Goal: Information Seeking & Learning: Find specific fact

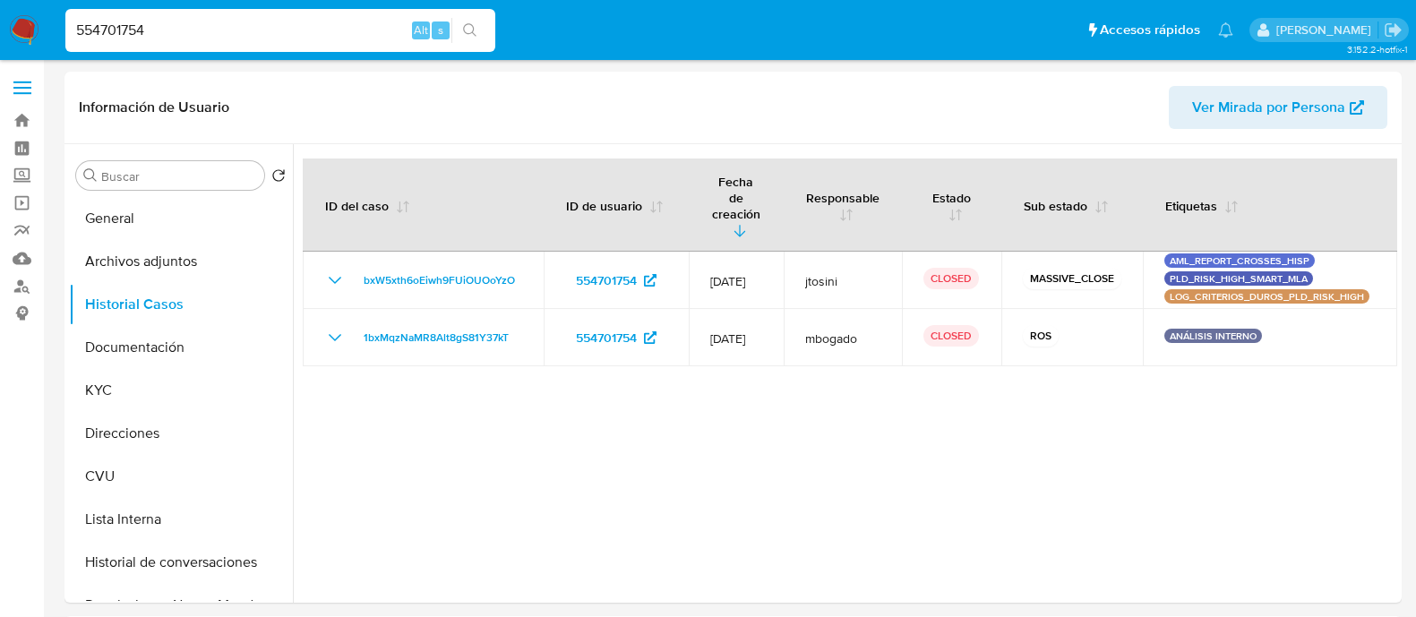
select select "10"
type input "166358619"
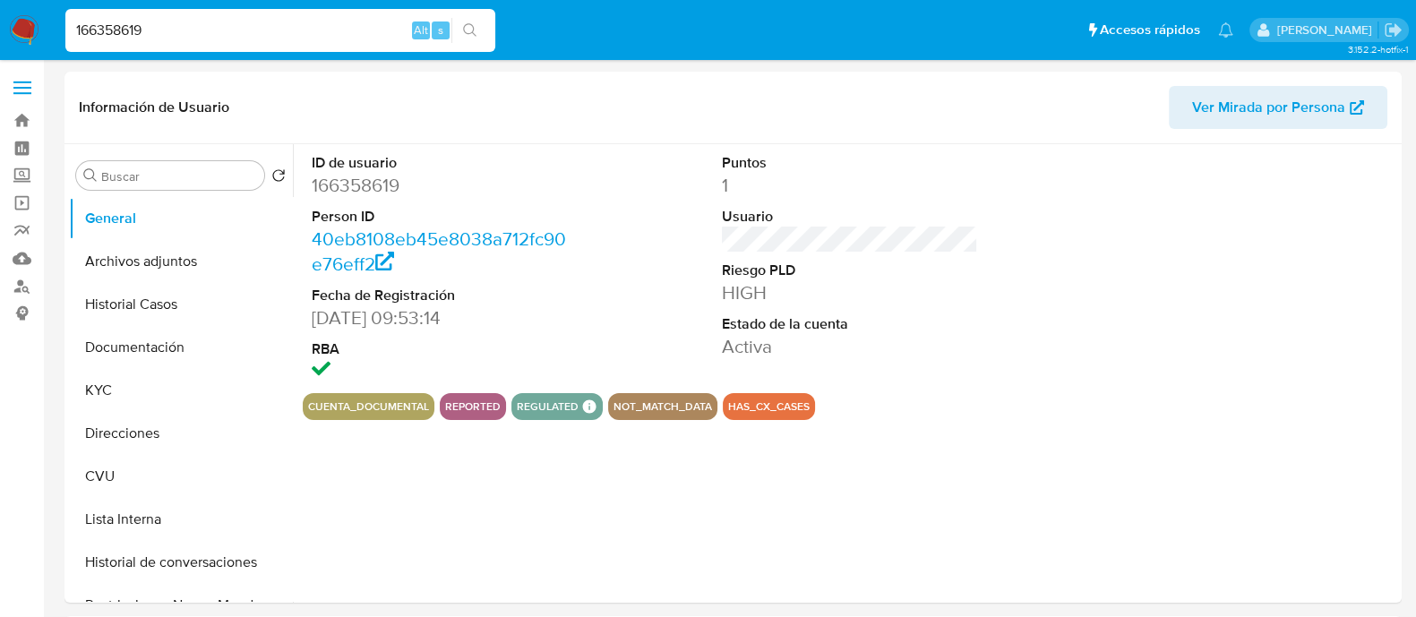
select select "10"
click at [124, 360] on button "Documentación" at bounding box center [174, 347] width 210 height 43
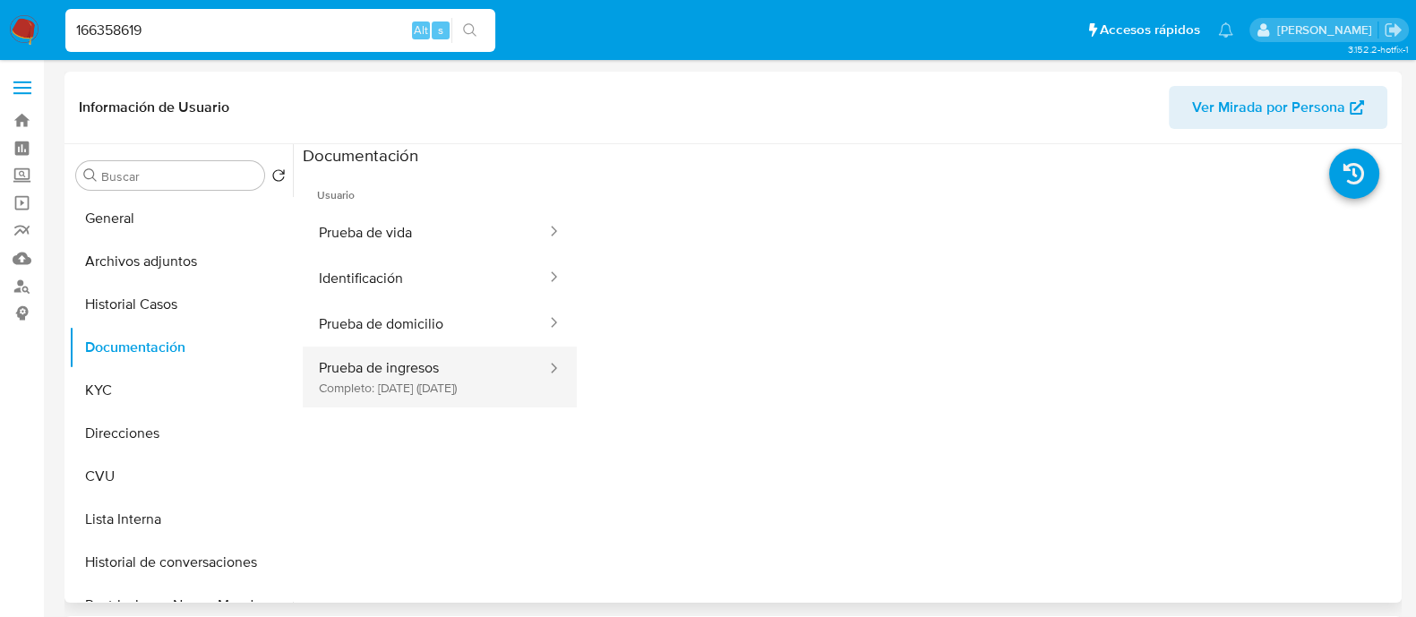
click at [407, 370] on button "Prueba de ingresos Completo: 11/09/2023 (hace 2 años)" at bounding box center [425, 377] width 245 height 61
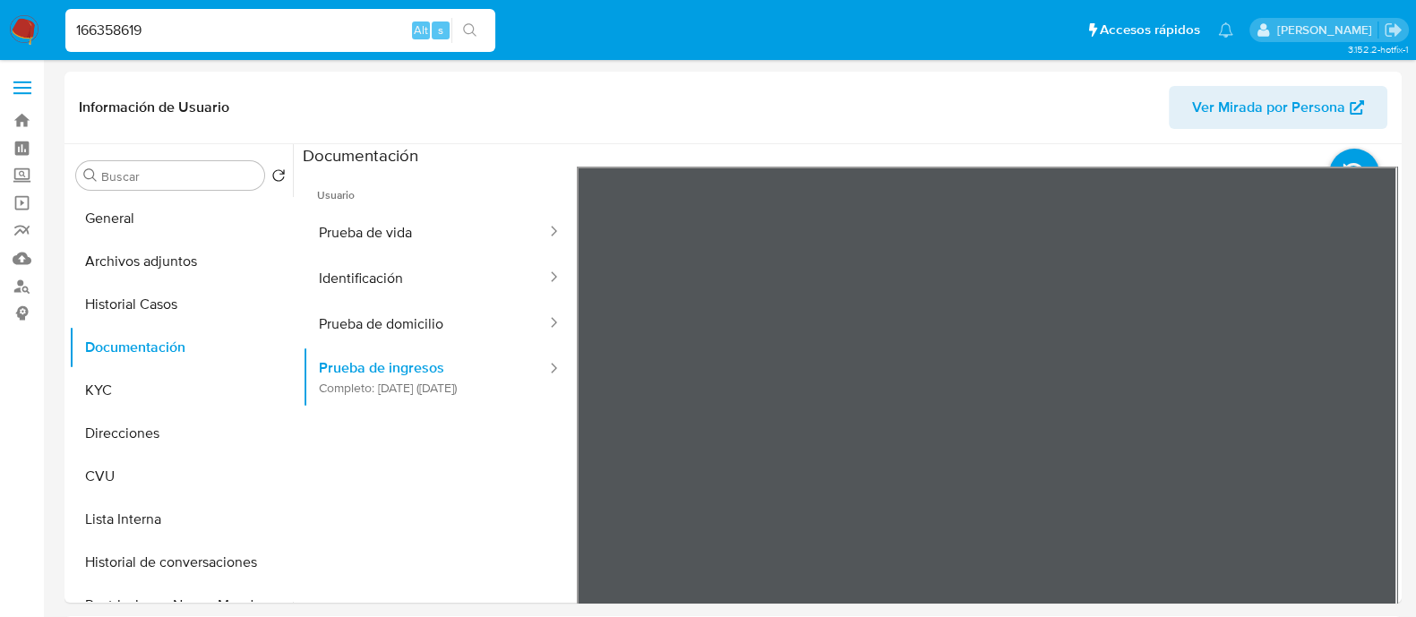
click at [417, 291] on button "Identificación" at bounding box center [425, 278] width 245 height 46
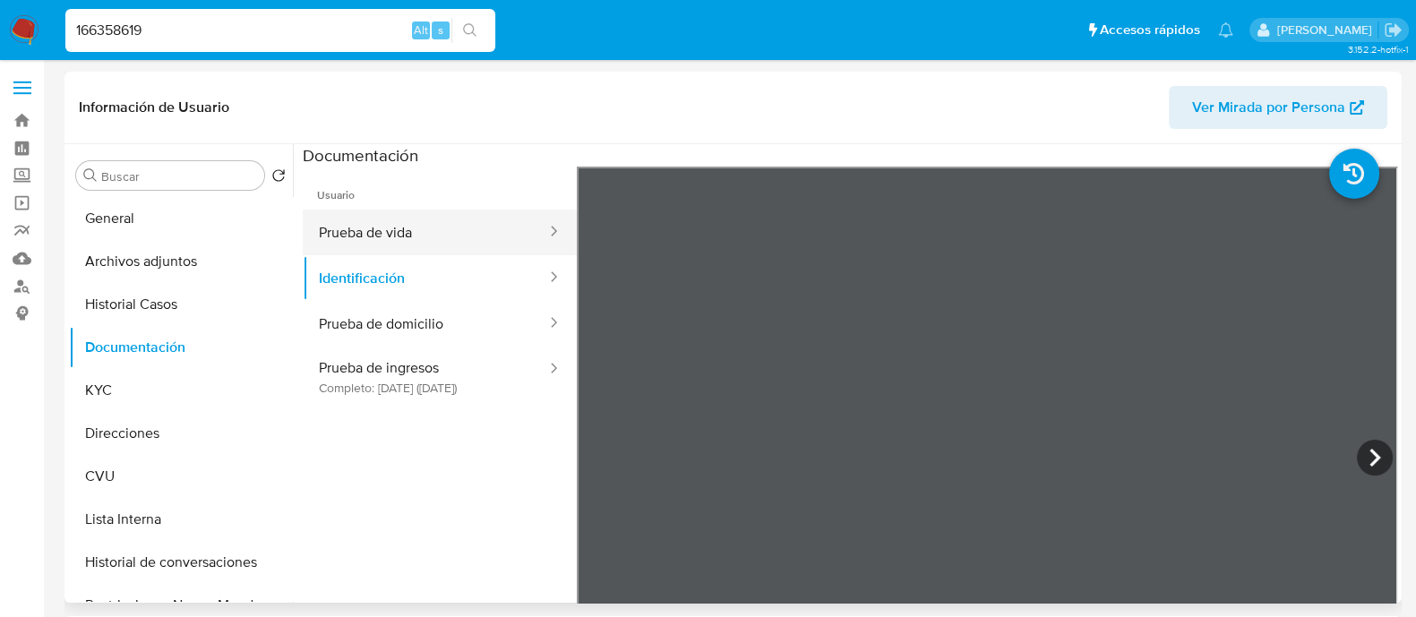
click at [424, 211] on button "Prueba de vida" at bounding box center [425, 233] width 245 height 46
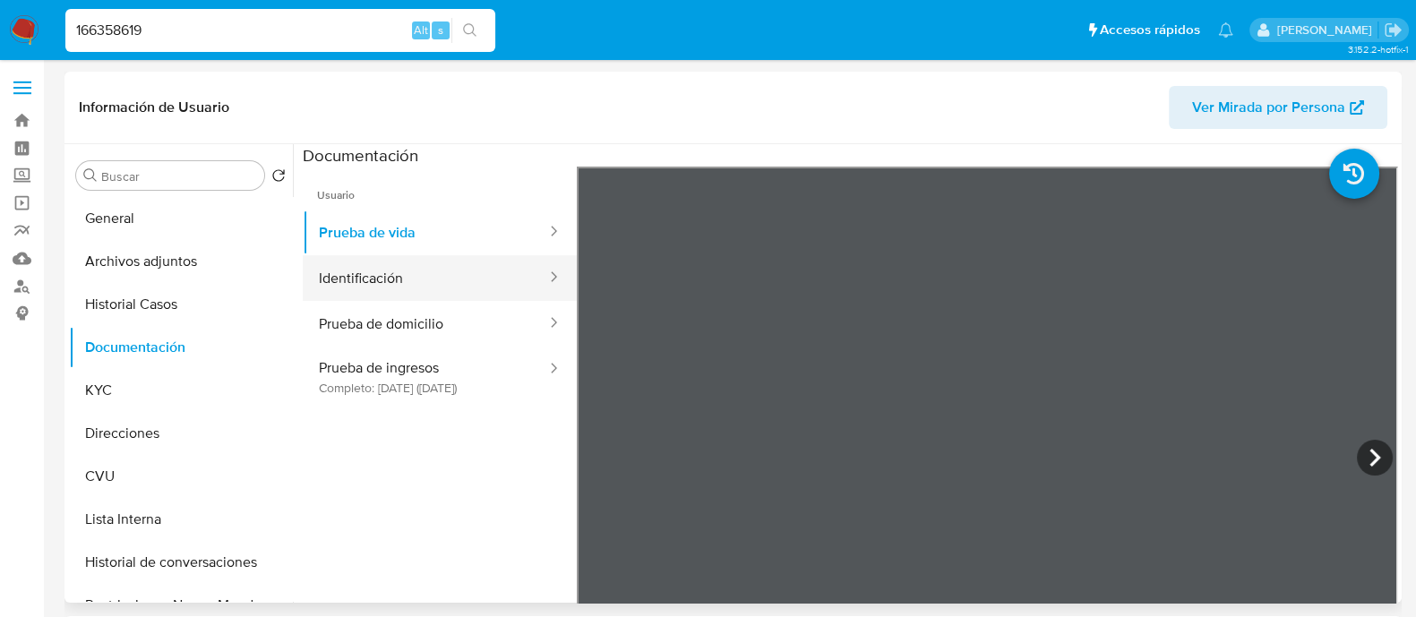
click at [385, 277] on button "Identificación" at bounding box center [425, 278] width 245 height 46
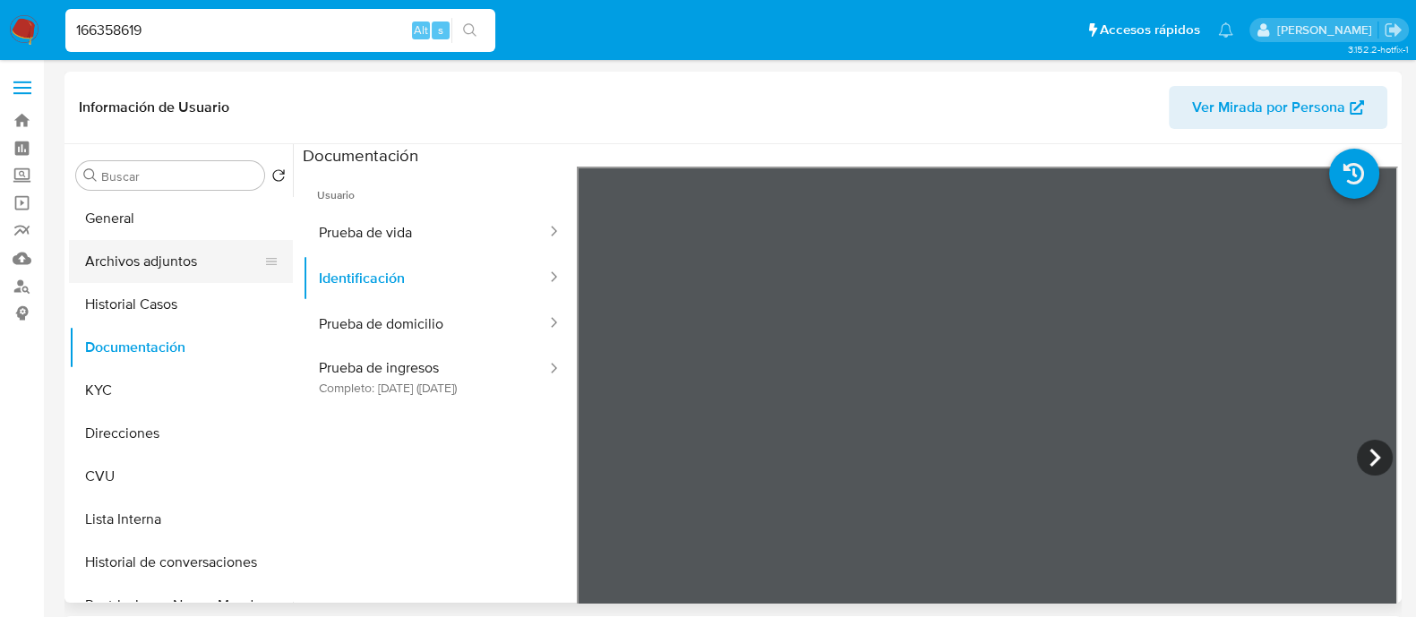
click at [125, 259] on button "Archivos adjuntos" at bounding box center [174, 261] width 210 height 43
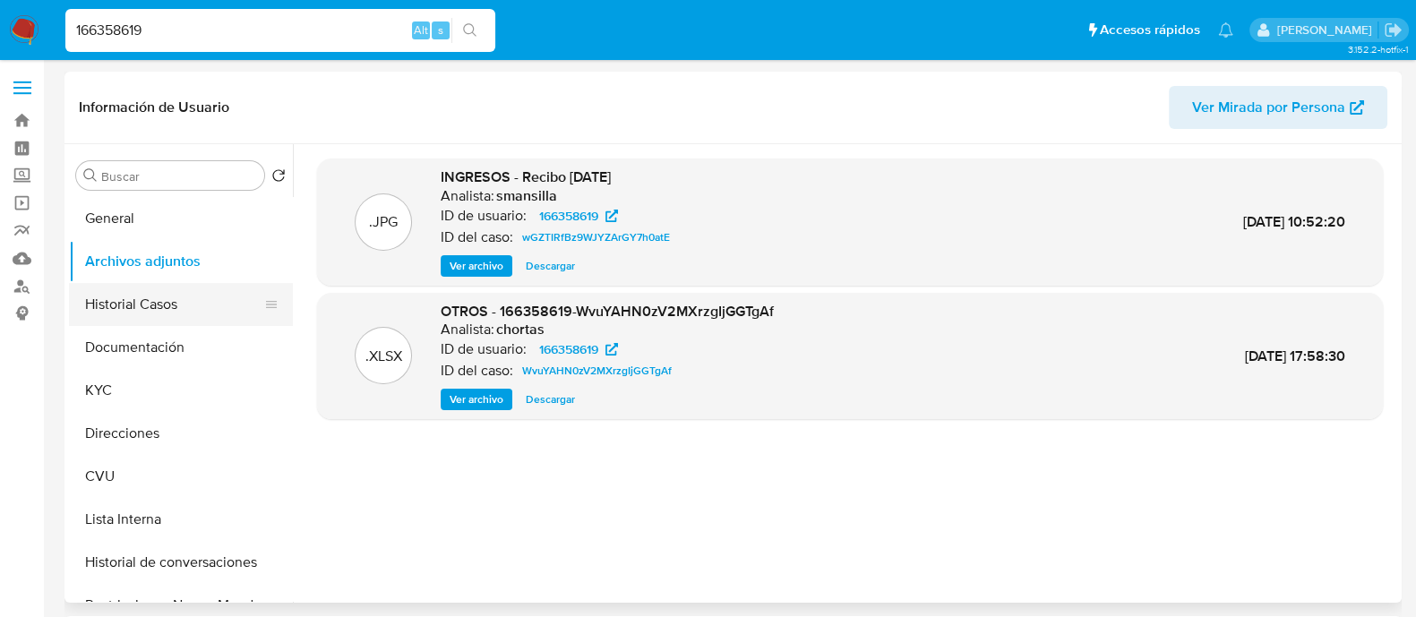
click at [149, 302] on button "Historial Casos" at bounding box center [174, 304] width 210 height 43
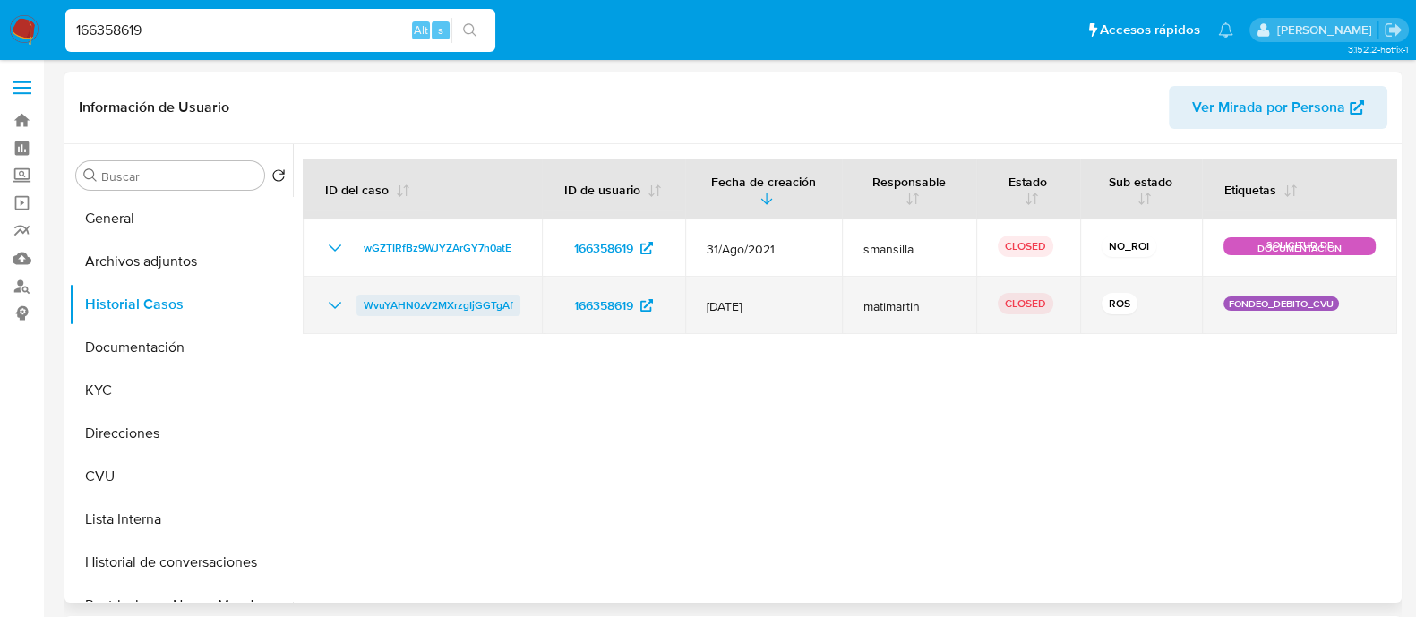
click at [431, 295] on span "WvuYAHN0zV2MXrzgIjGGTgAf" at bounding box center [439, 305] width 150 height 21
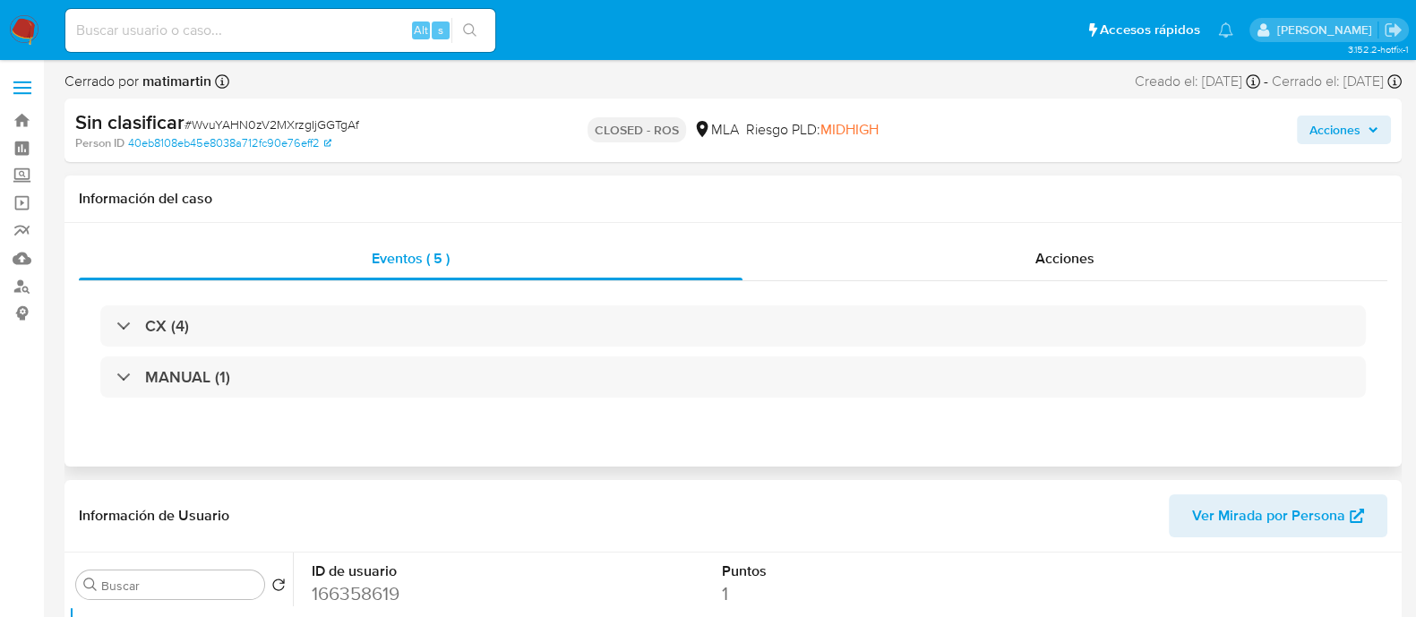
select select "10"
click at [992, 259] on div "Acciones" at bounding box center [1064, 258] width 645 height 43
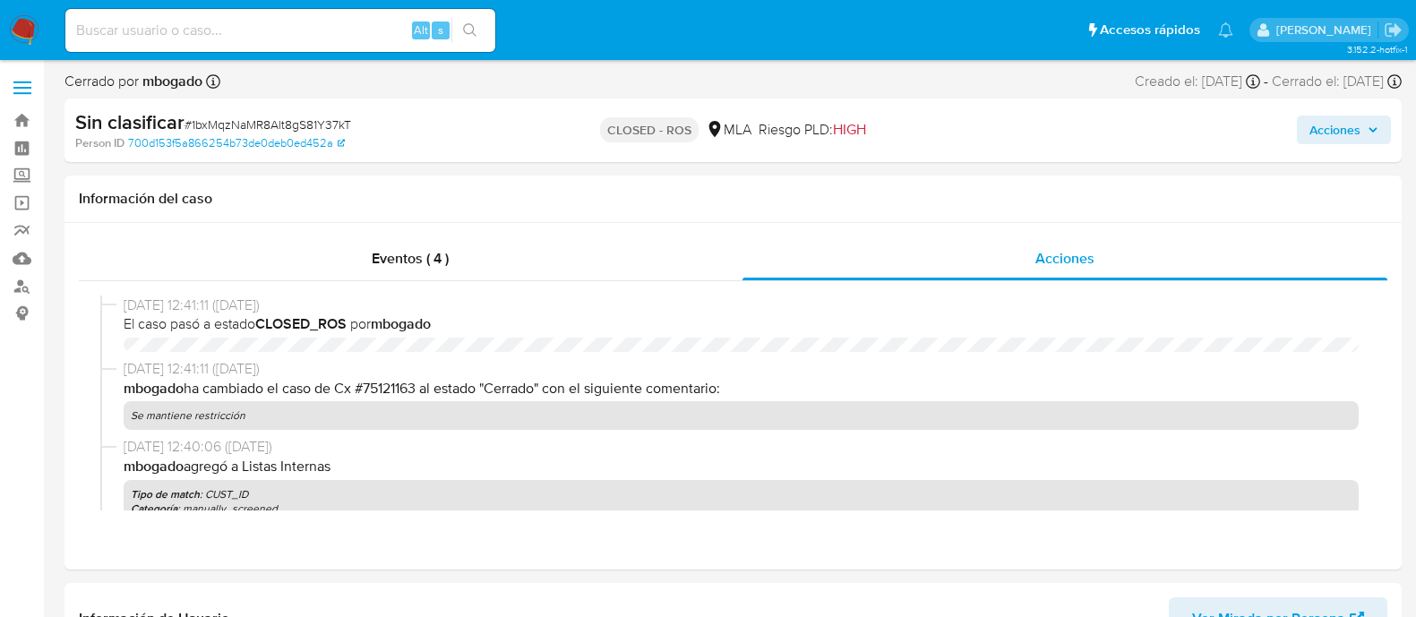
select select "10"
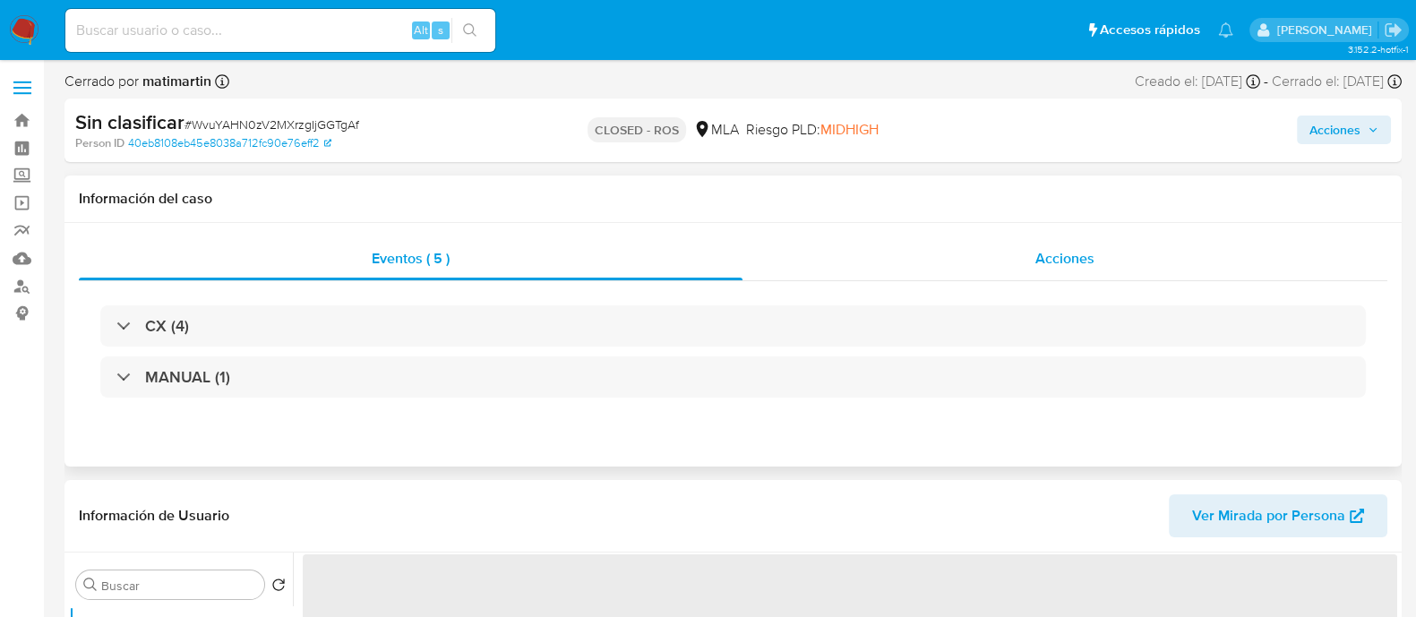
click at [1033, 261] on div "Acciones" at bounding box center [1064, 258] width 645 height 43
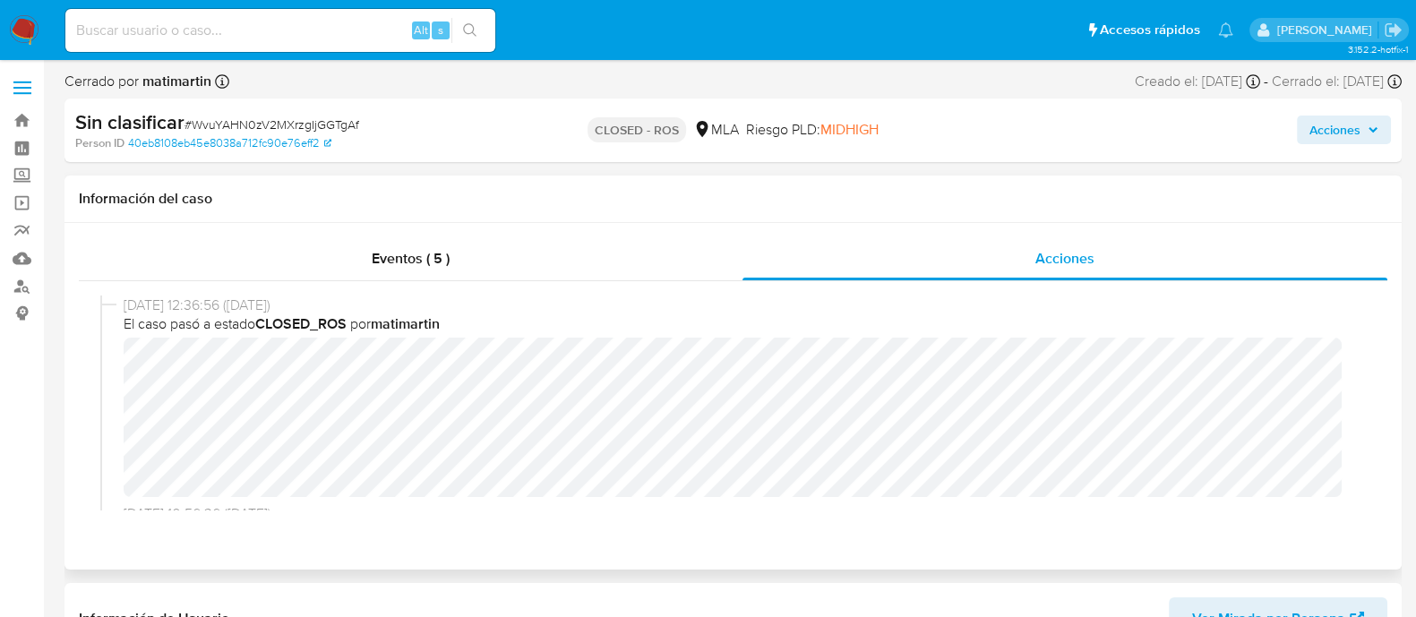
select select "10"
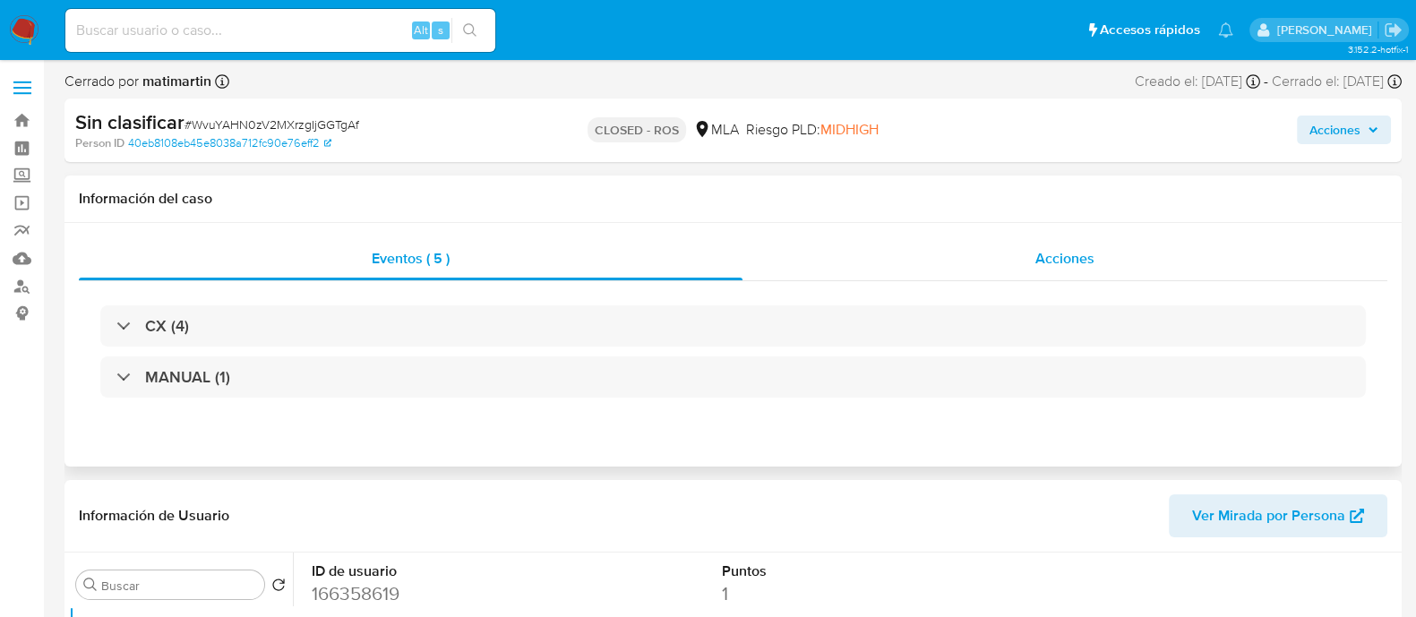
select select "10"
click at [939, 256] on div "Acciones" at bounding box center [1064, 258] width 645 height 43
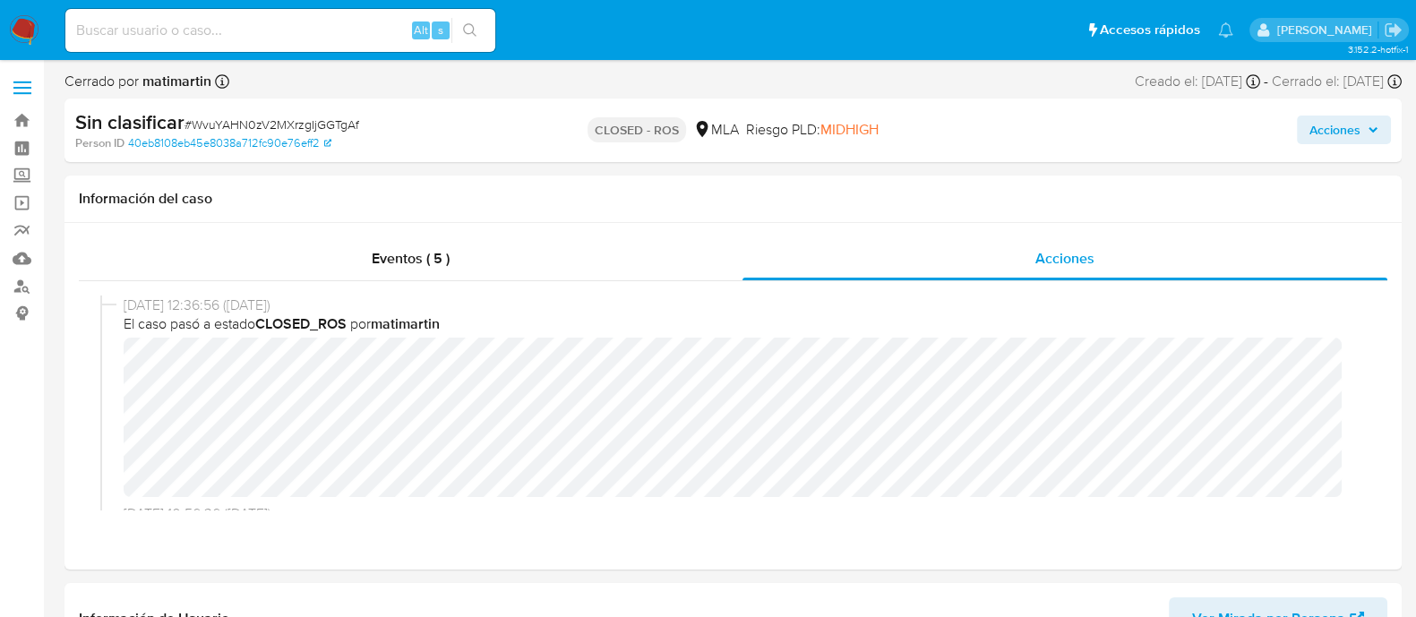
click at [163, 32] on input at bounding box center [280, 30] width 430 height 23
paste input "481743691"
type input "481743691"
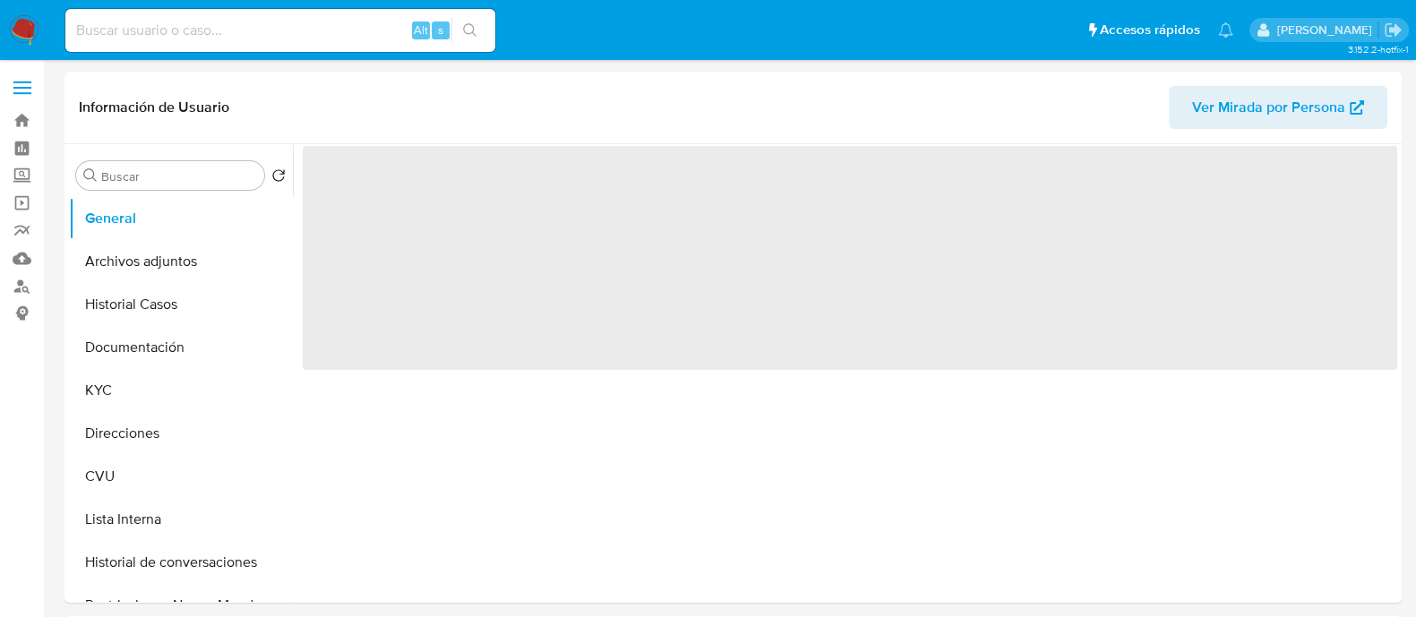
select select "10"
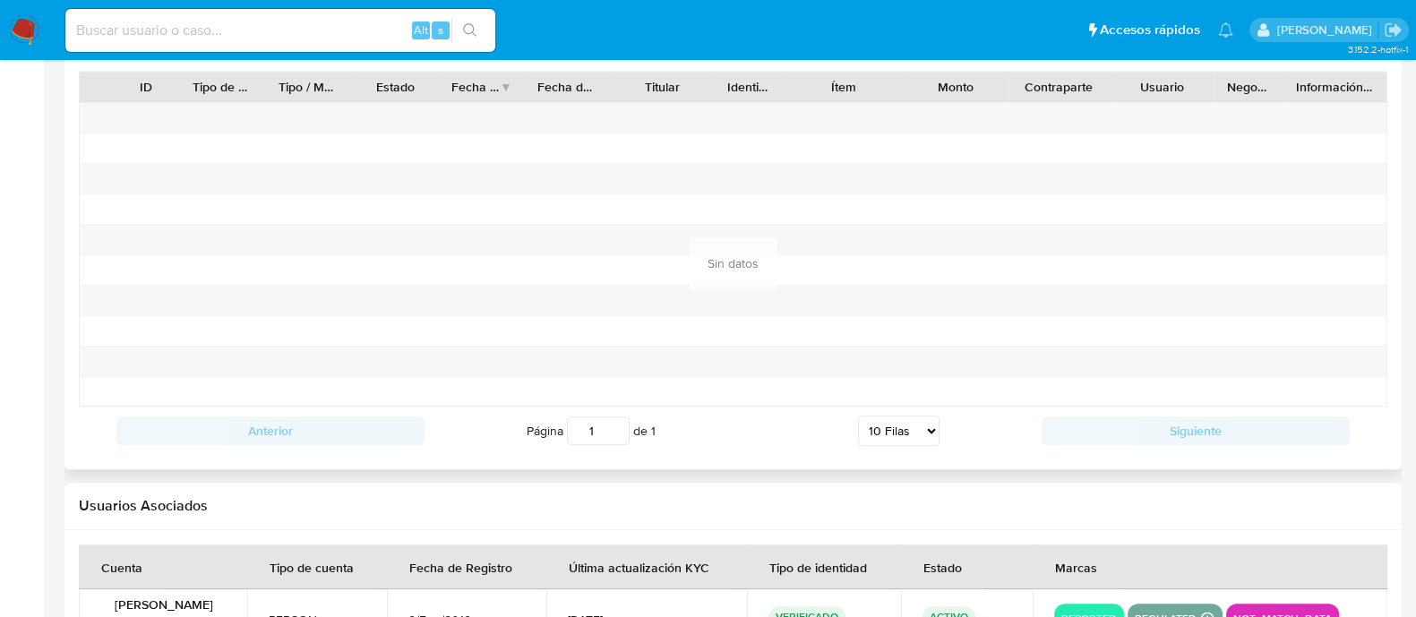
scroll to position [2004, 0]
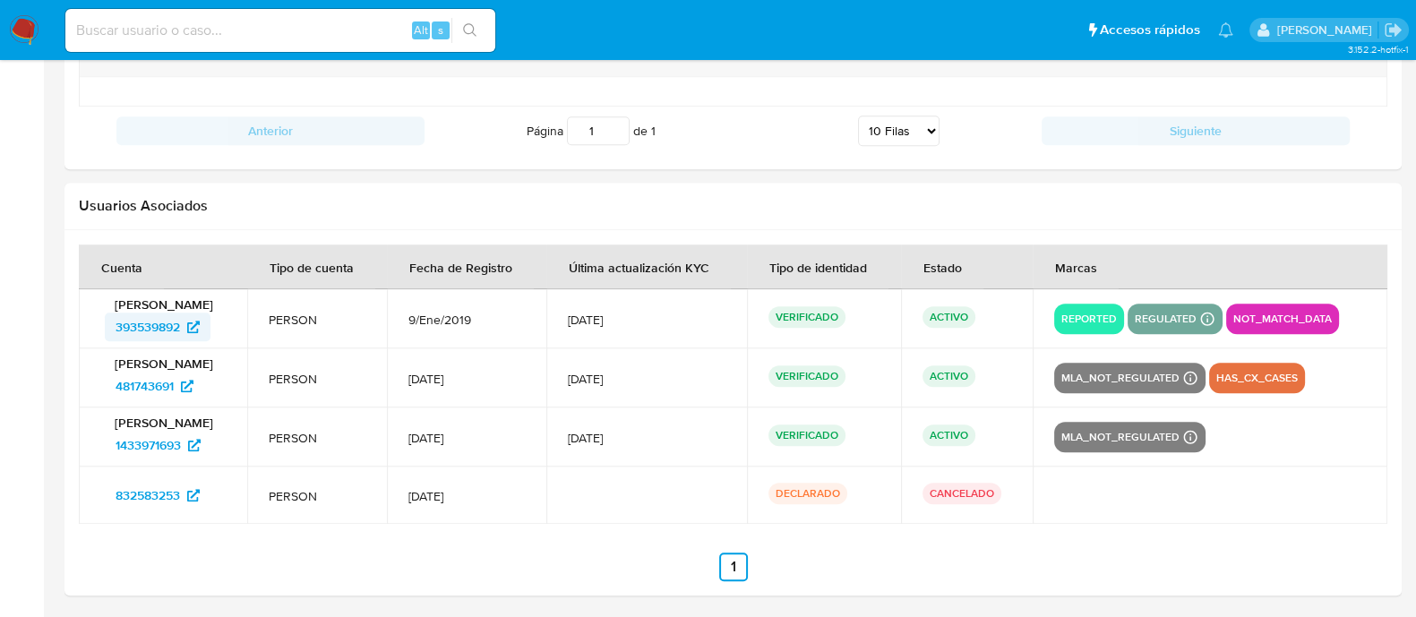
click at [154, 322] on span "393539892" at bounding box center [148, 327] width 64 height 29
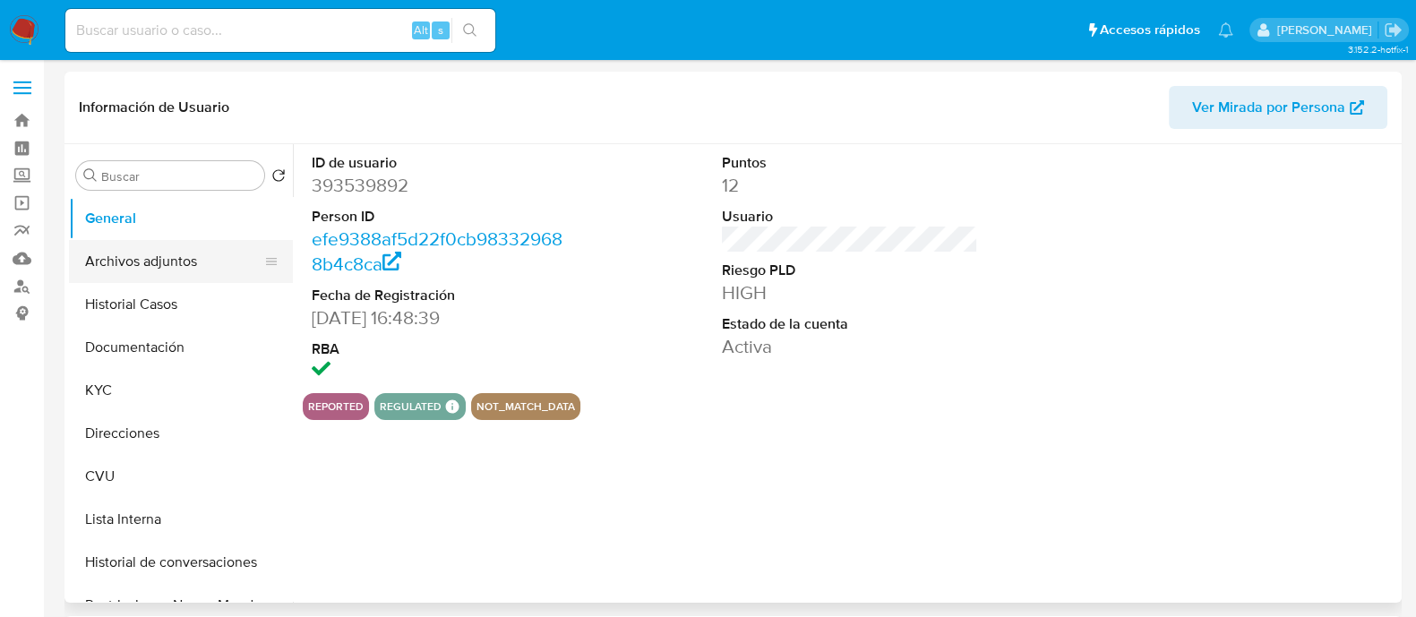
click at [174, 253] on button "Archivos adjuntos" at bounding box center [174, 261] width 210 height 43
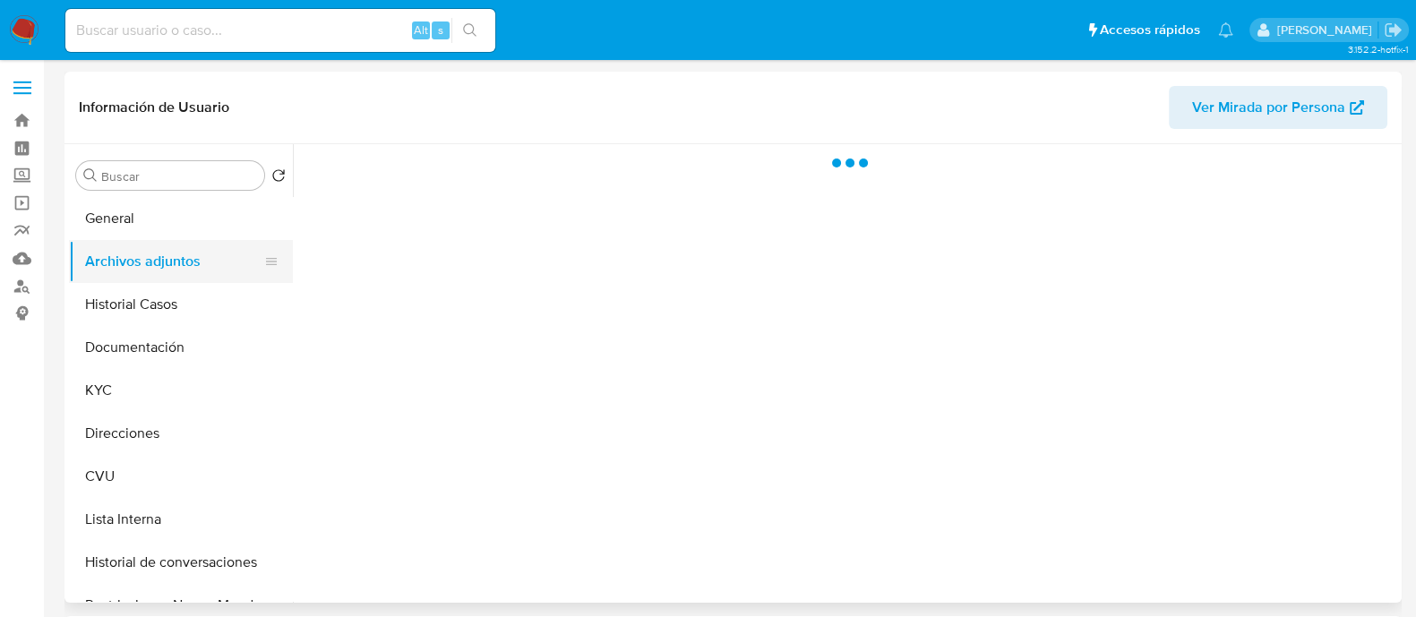
select select "10"
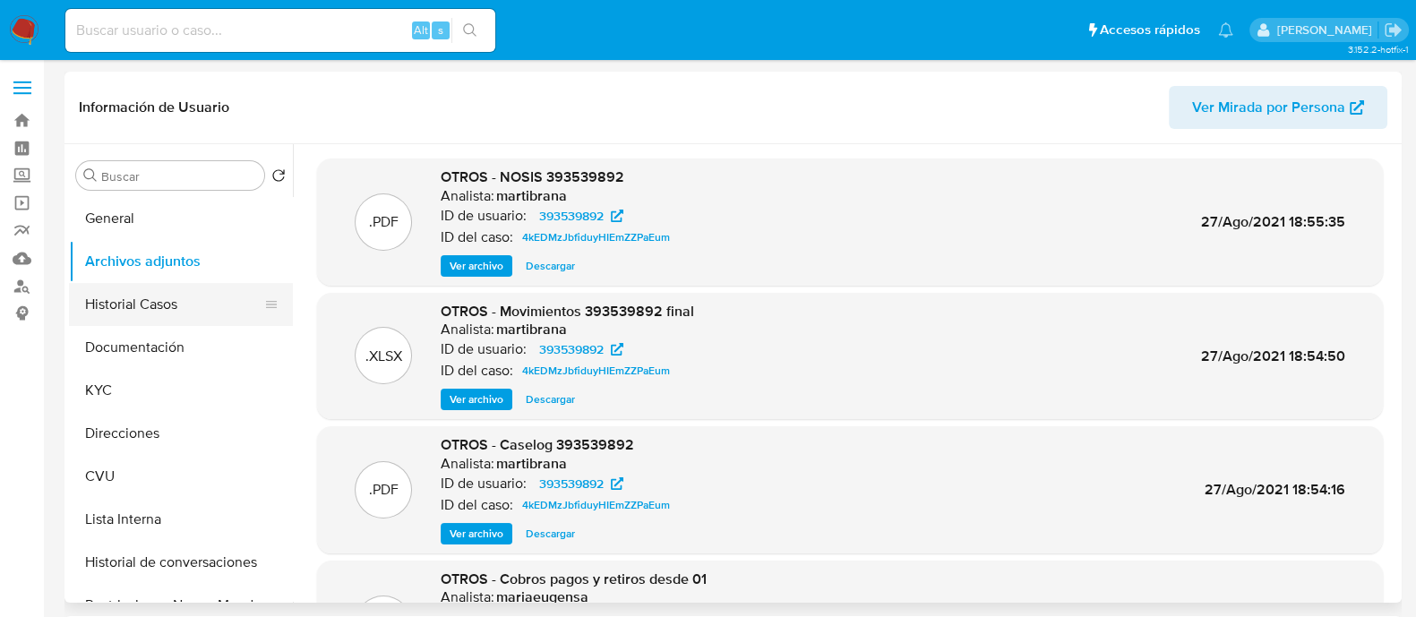
click at [167, 307] on button "Historial Casos" at bounding box center [174, 304] width 210 height 43
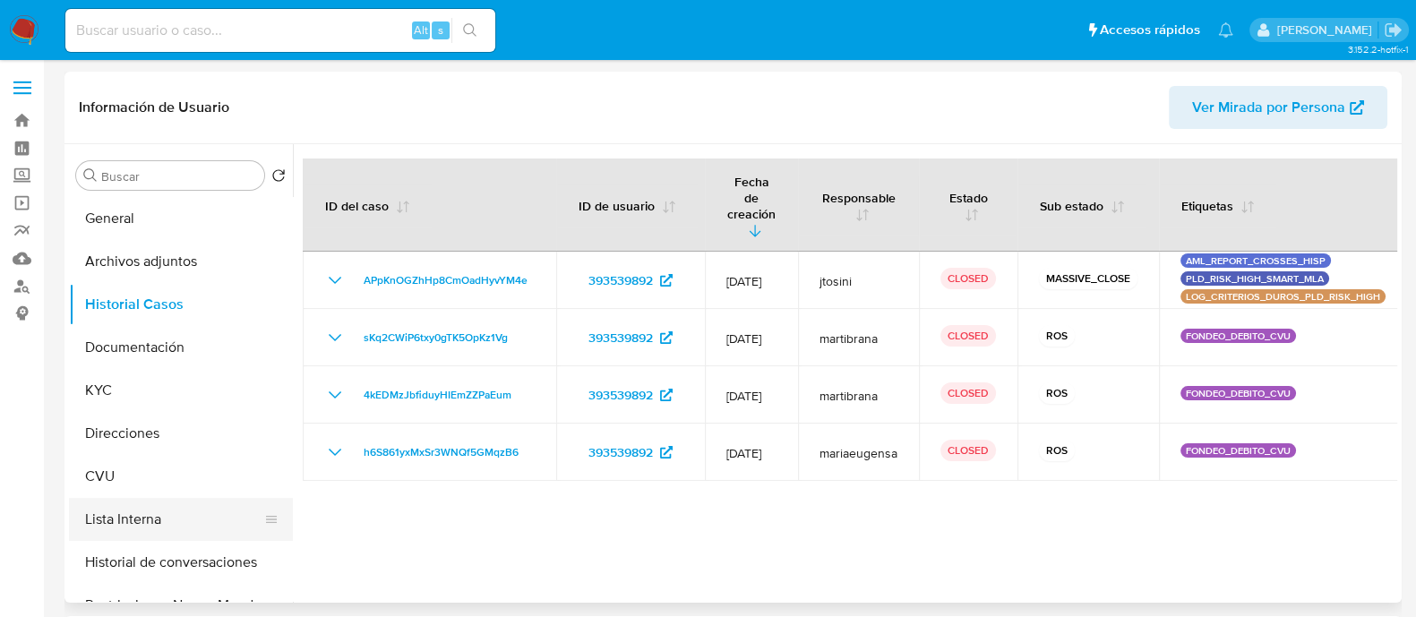
click at [121, 509] on button "Lista Interna" at bounding box center [174, 519] width 210 height 43
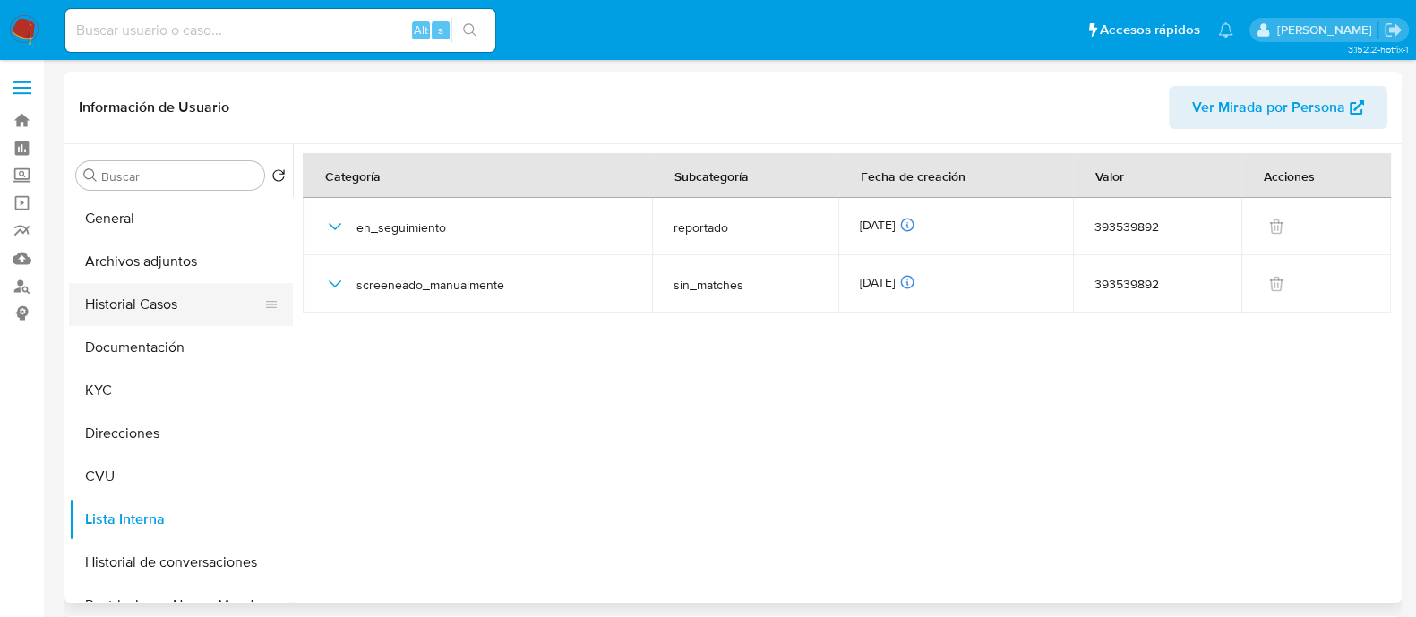
click at [159, 296] on button "Historial Casos" at bounding box center [174, 304] width 210 height 43
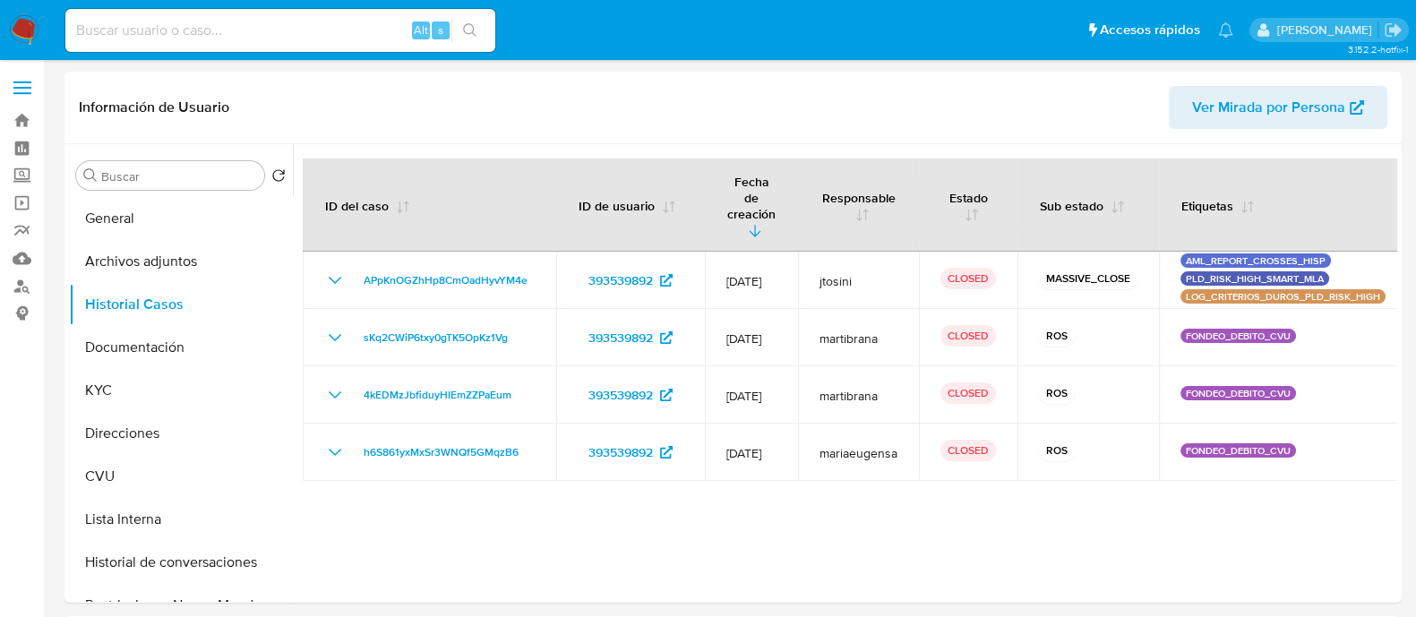
click at [300, 36] on input at bounding box center [280, 30] width 430 height 23
paste input "467188548"
type input "467188548"
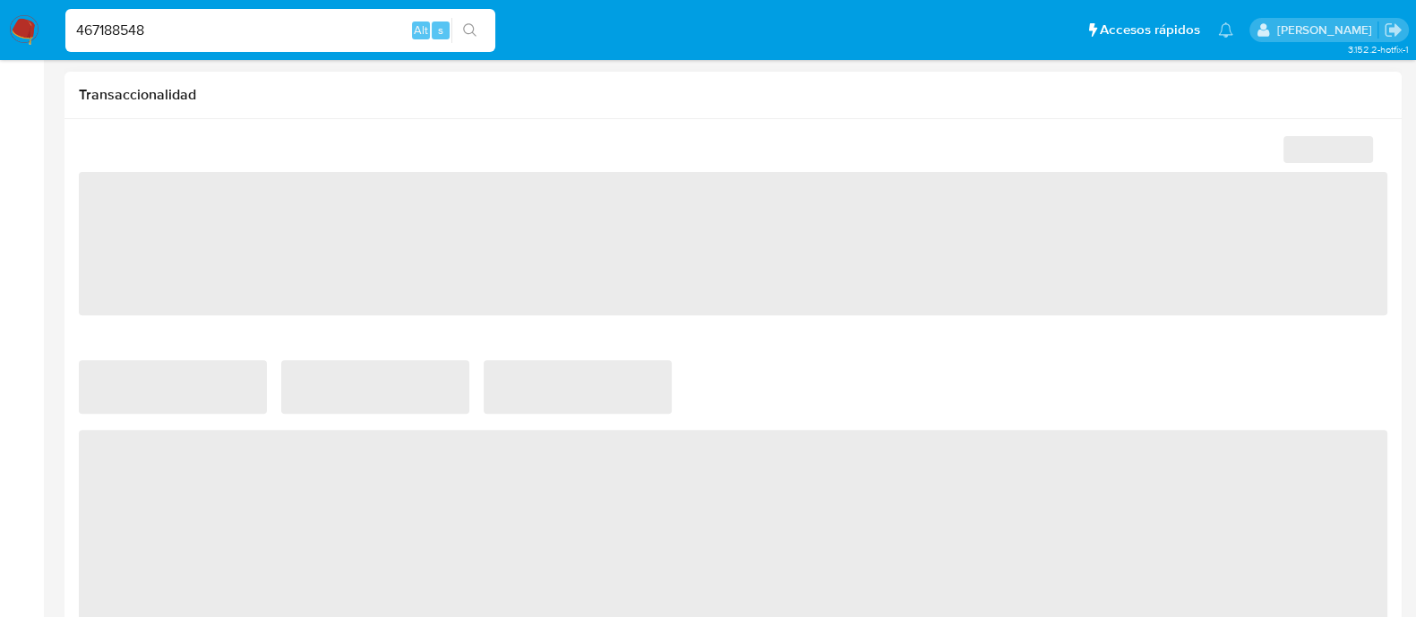
select select "10"
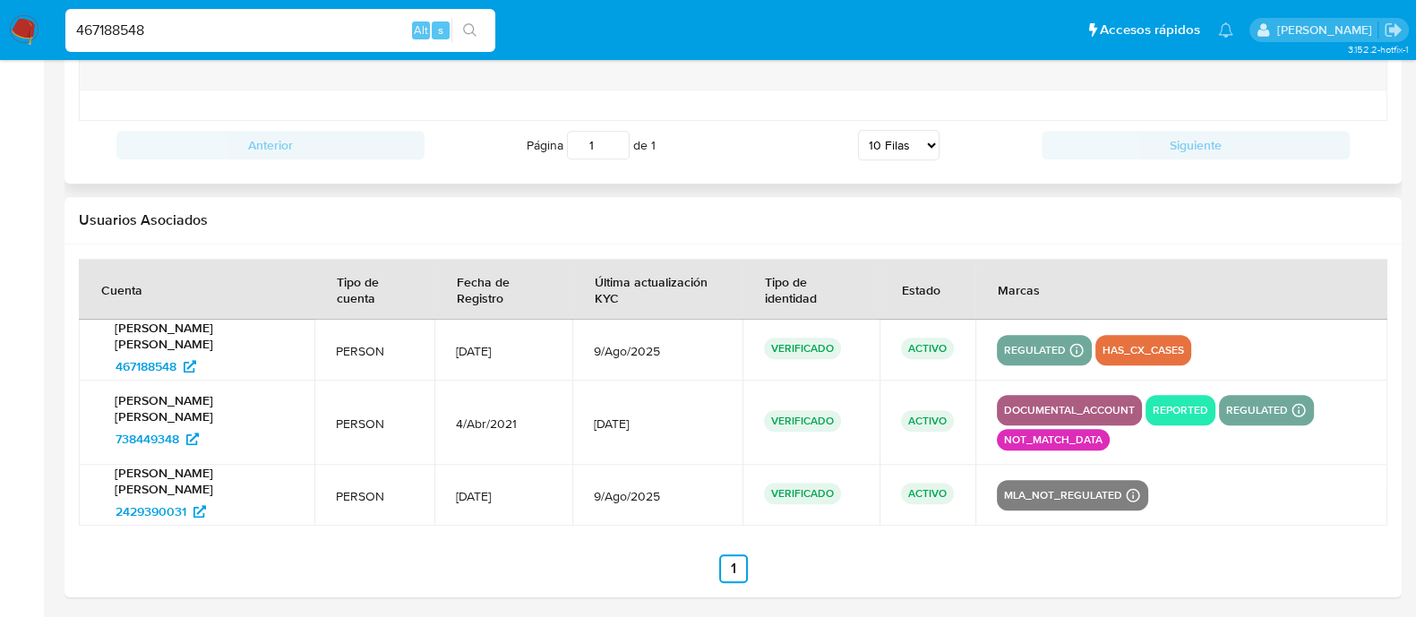
scroll to position [2022, 0]
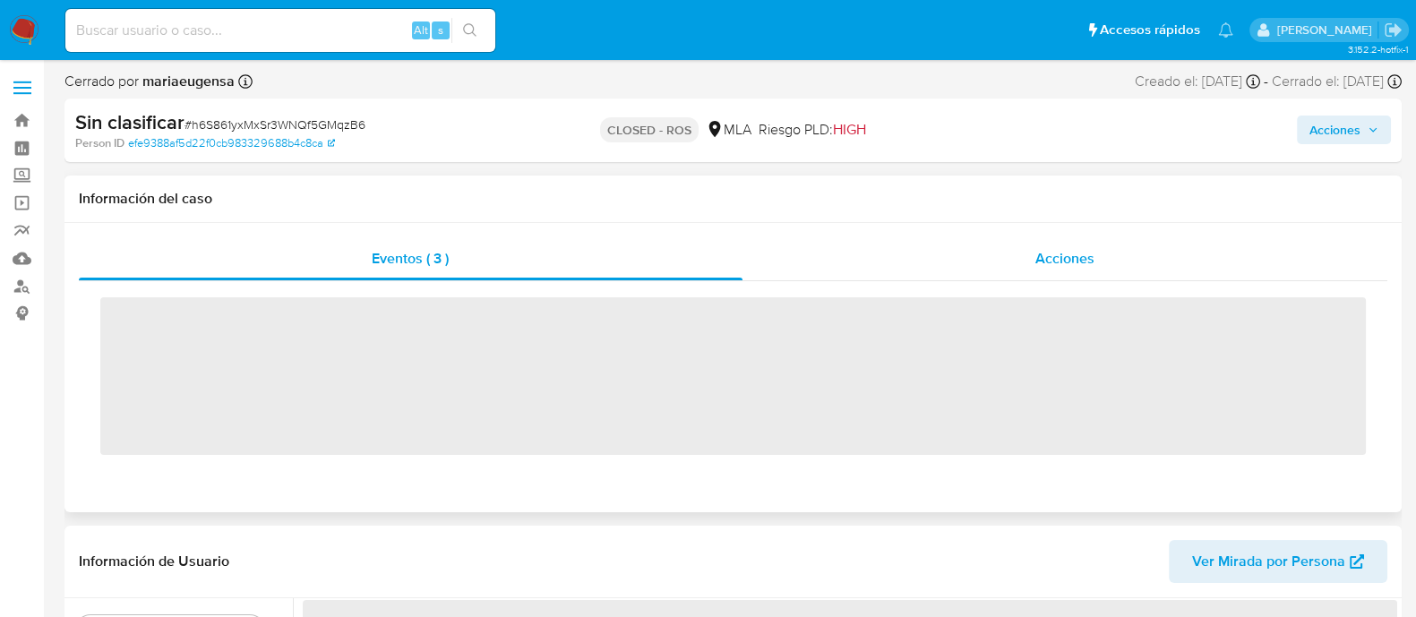
click at [1007, 239] on div "Acciones" at bounding box center [1065, 258] width 646 height 43
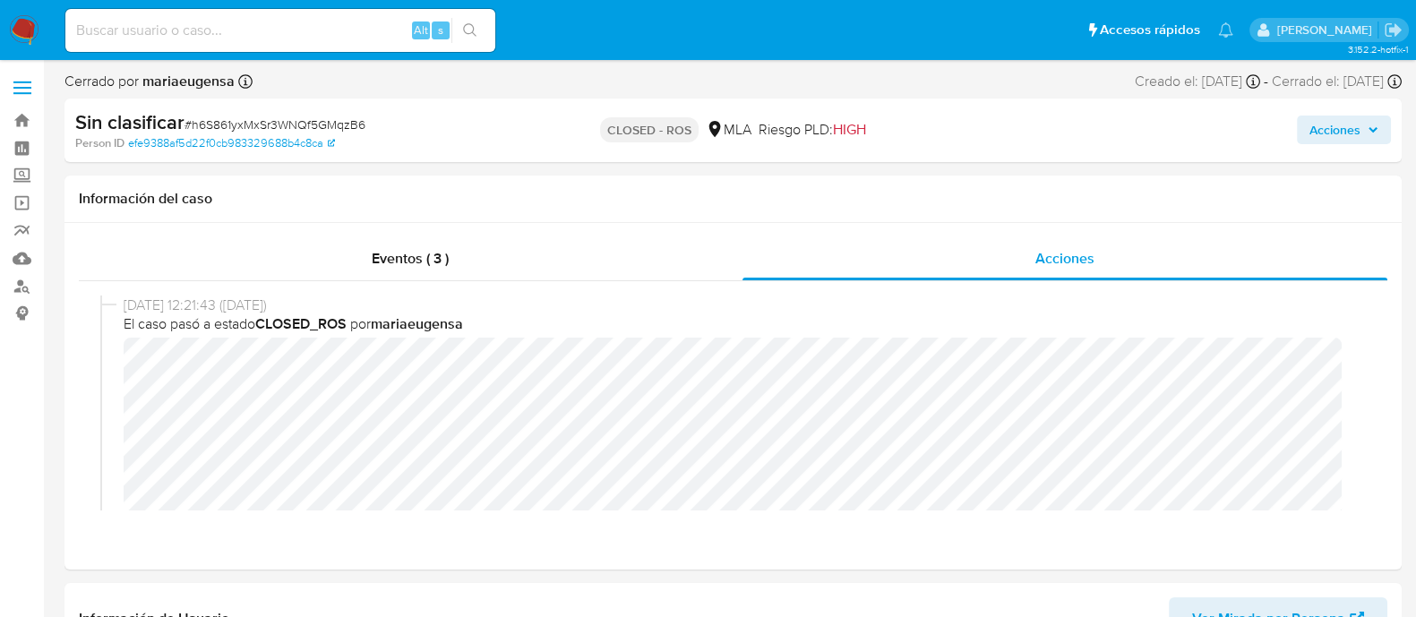
select select "10"
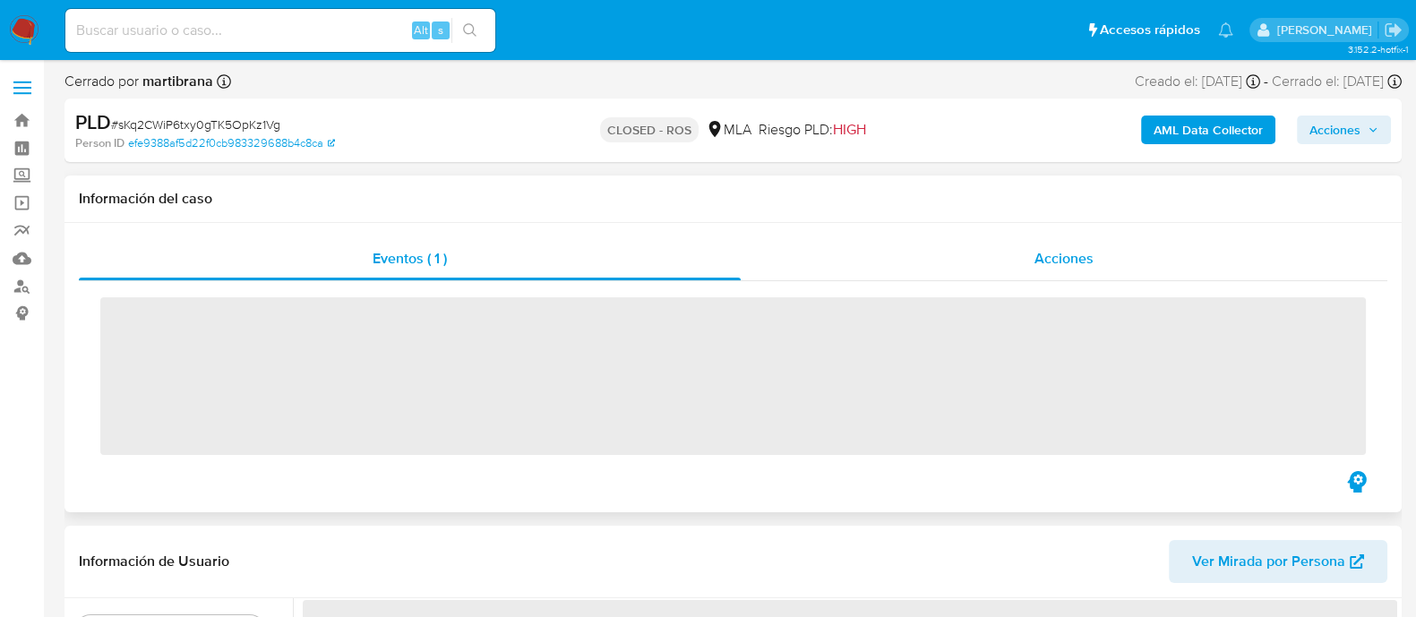
click at [1000, 244] on div "Acciones" at bounding box center [1064, 258] width 647 height 43
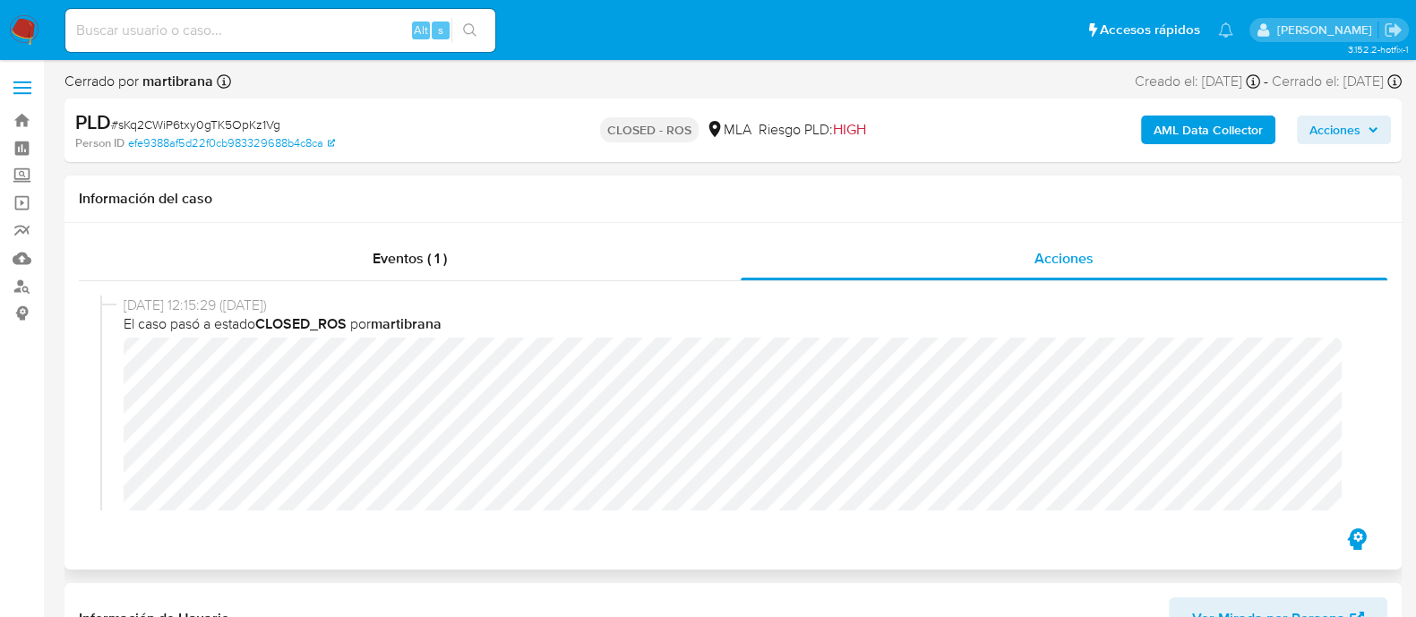
select select "10"
click at [1342, 391] on div "[DATE] 12:15:29 ([DATE]) El caso pasó a estado CLOSED_ROS por martibrana" at bounding box center [732, 436] width 1265 height 281
click at [108, 410] on div "[DATE] 12:15:29 ([DATE]) El caso pasó a estado CLOSED_ROS por martibrana" at bounding box center [732, 436] width 1265 height 281
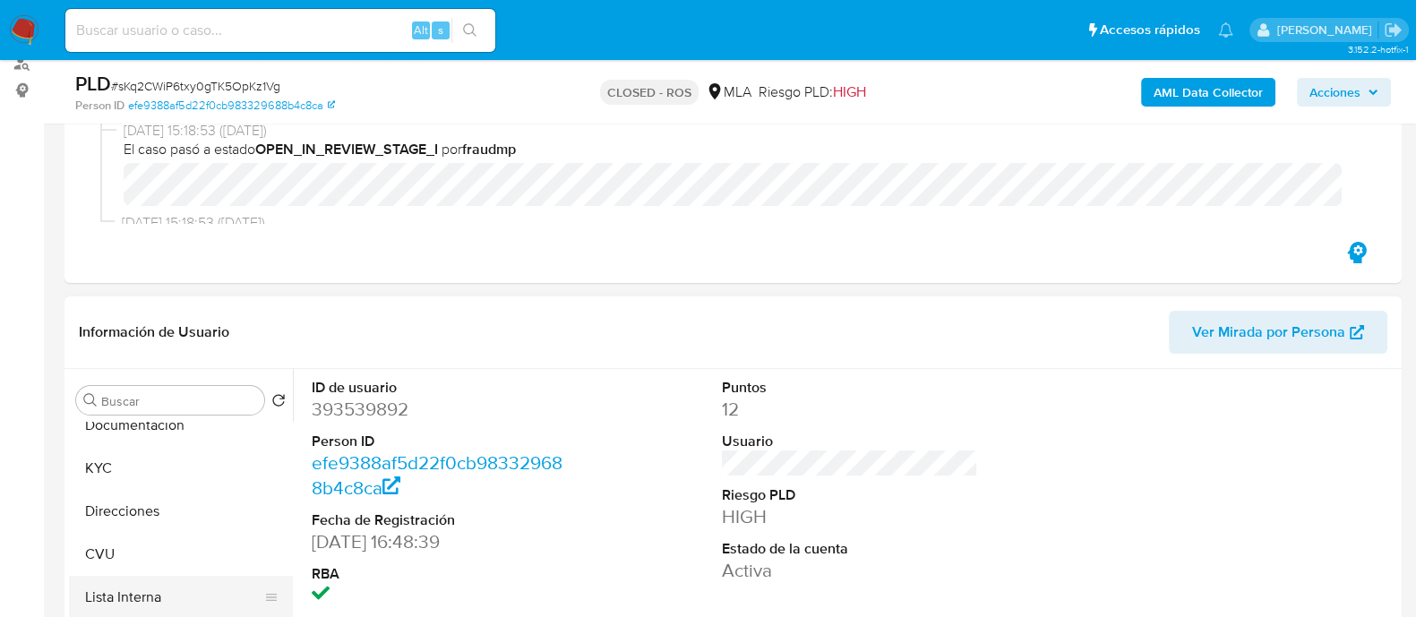
scroll to position [111, 0]
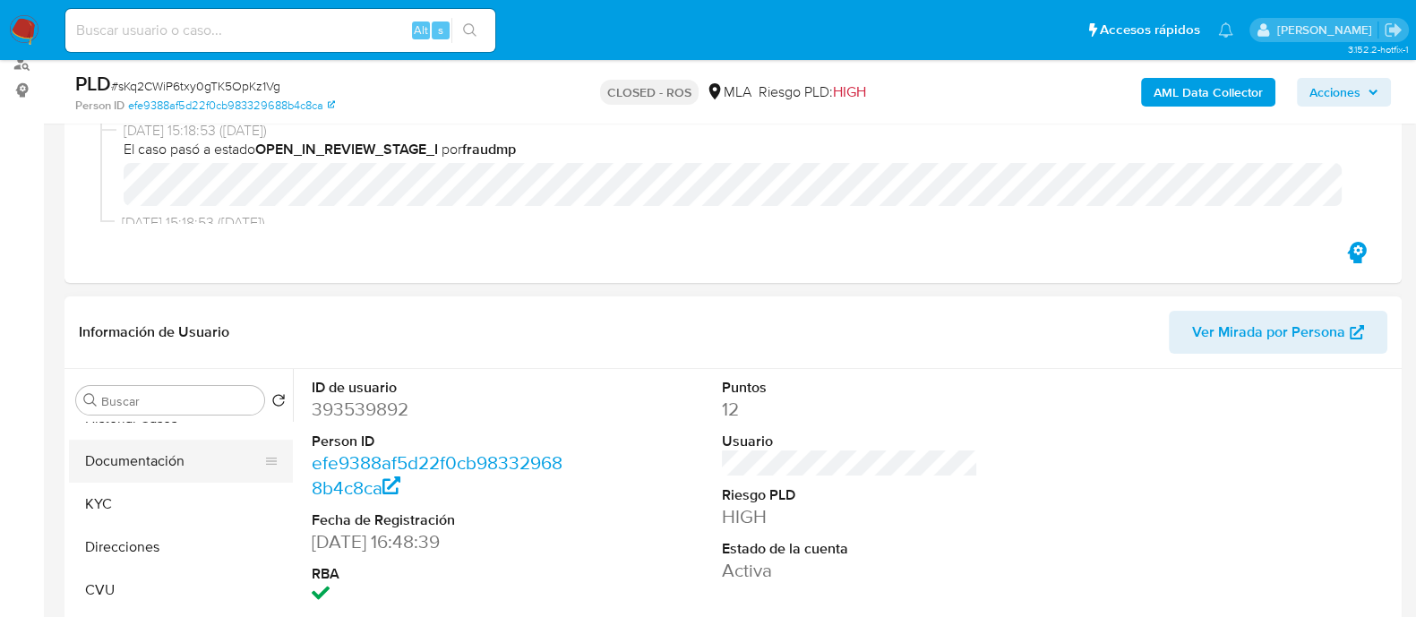
click at [141, 476] on button "Documentación" at bounding box center [174, 461] width 210 height 43
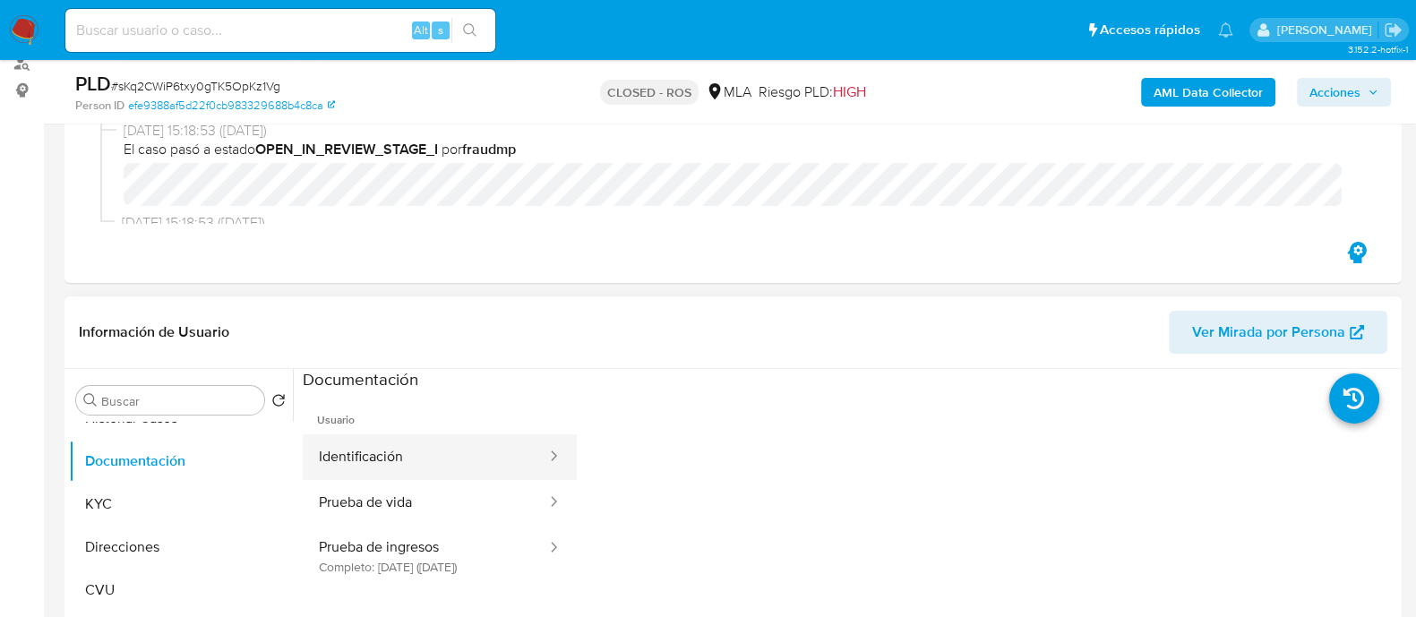
click at [394, 445] on button "Identificación" at bounding box center [425, 457] width 245 height 46
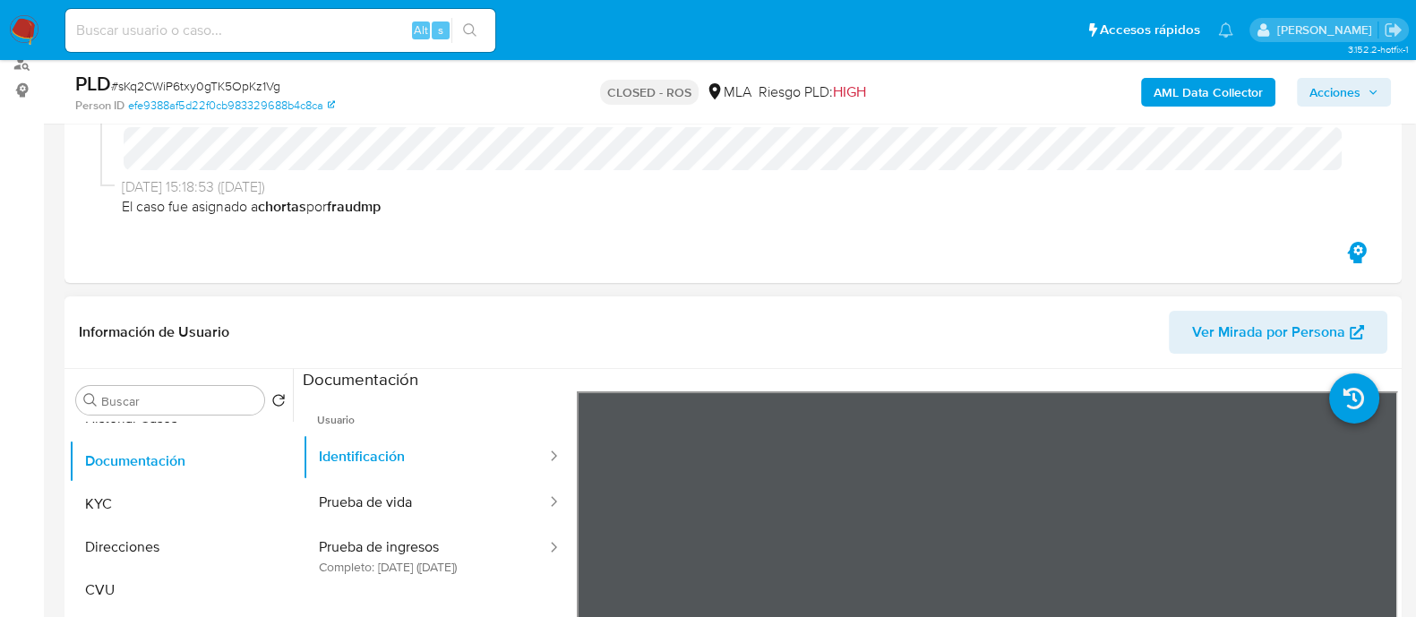
scroll to position [336, 0]
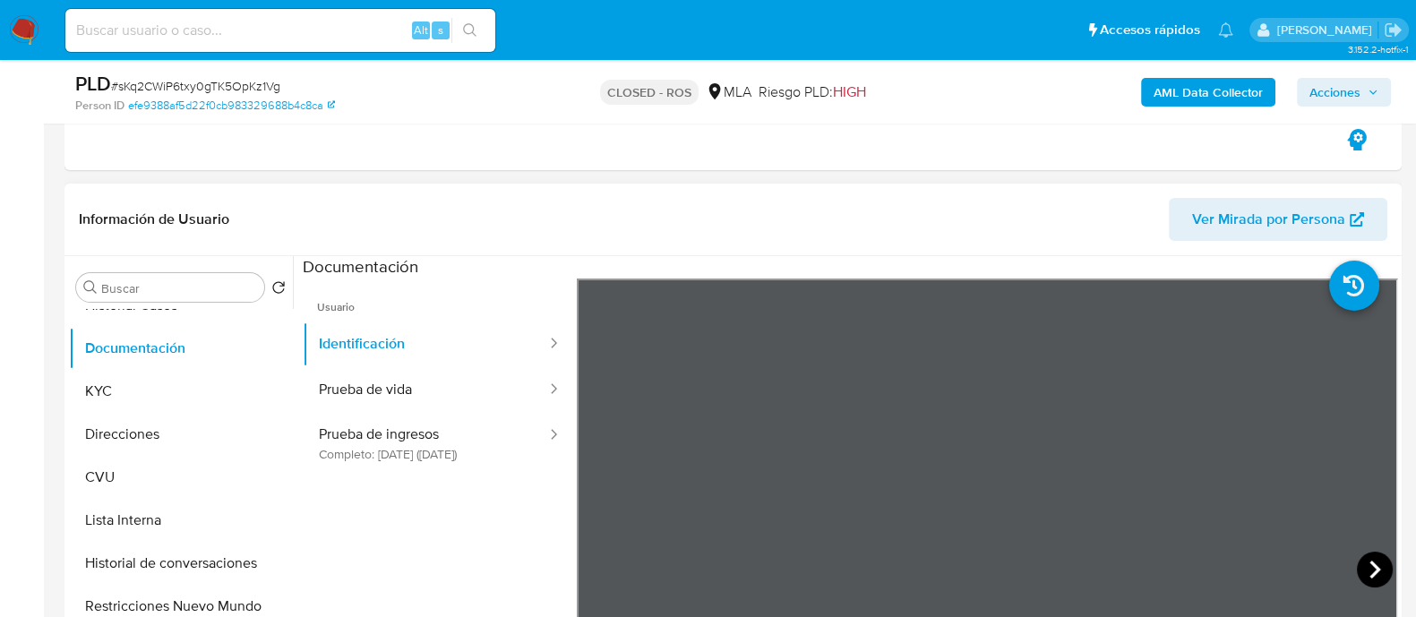
click at [1357, 567] on icon at bounding box center [1375, 570] width 36 height 36
click at [412, 384] on button "Prueba de vida" at bounding box center [425, 390] width 245 height 46
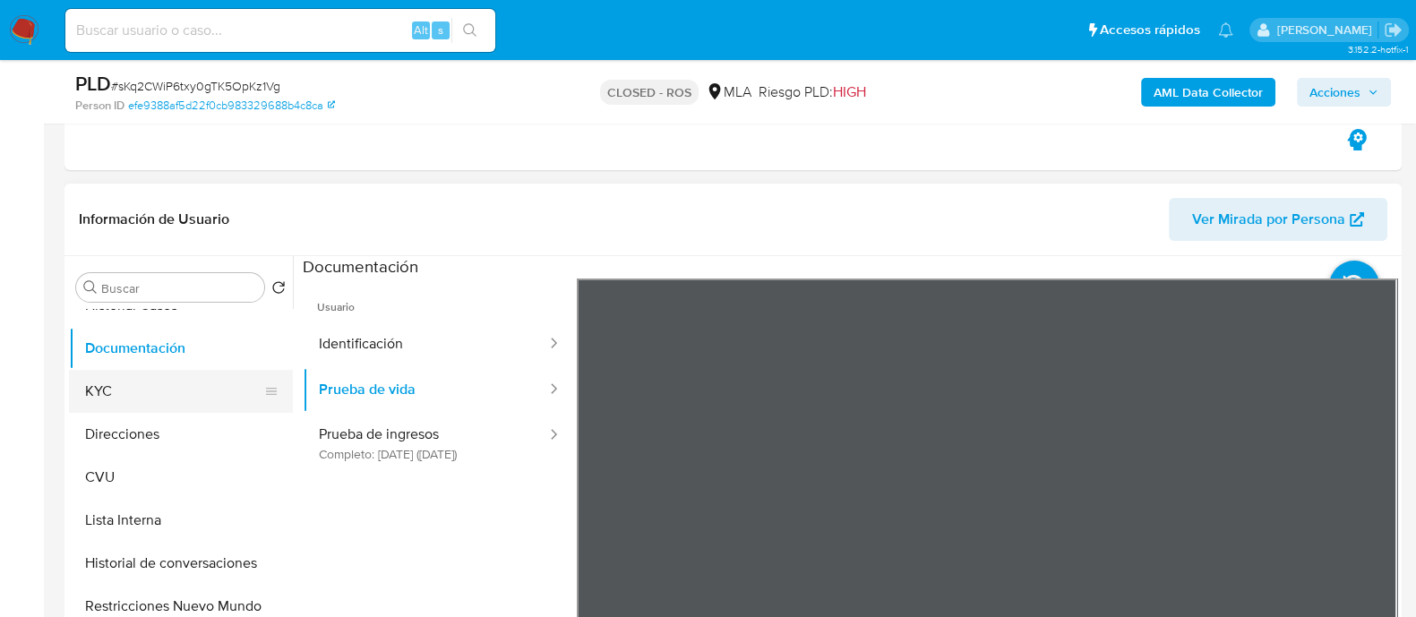
scroll to position [0, 0]
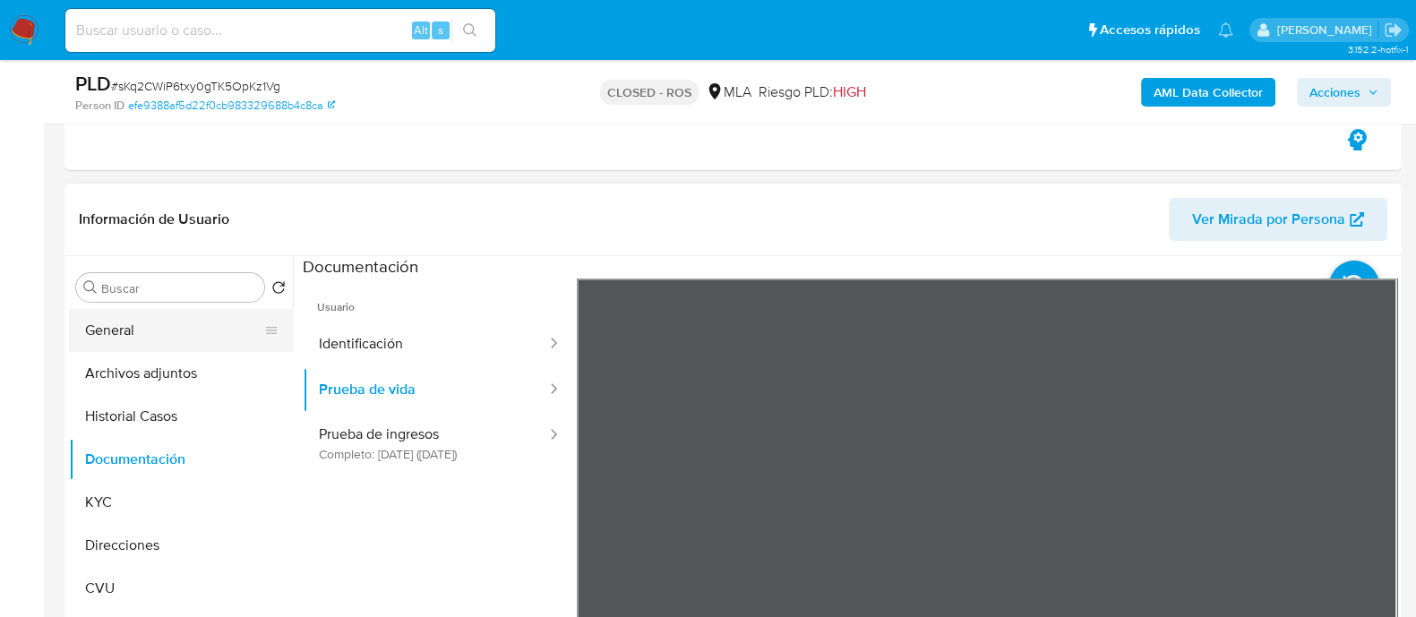
click at [125, 335] on button "General" at bounding box center [174, 330] width 210 height 43
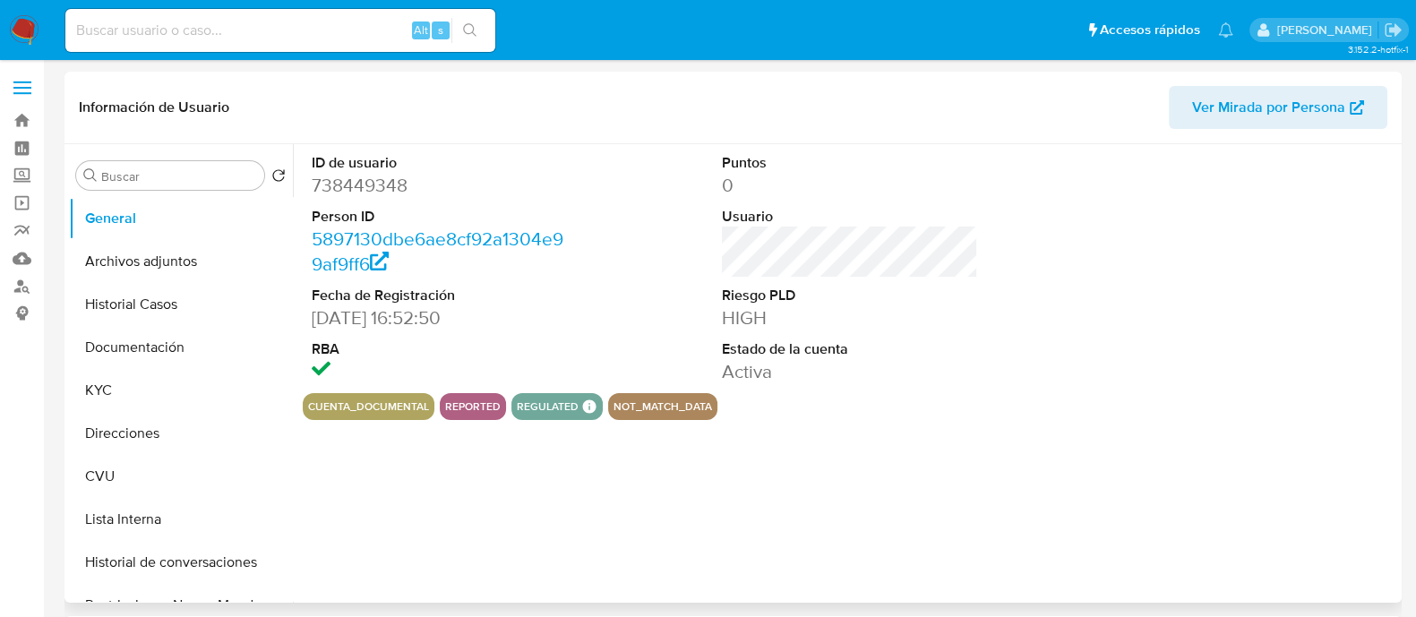
select select "10"
click at [150, 257] on button "Archivos adjuntos" at bounding box center [174, 261] width 210 height 43
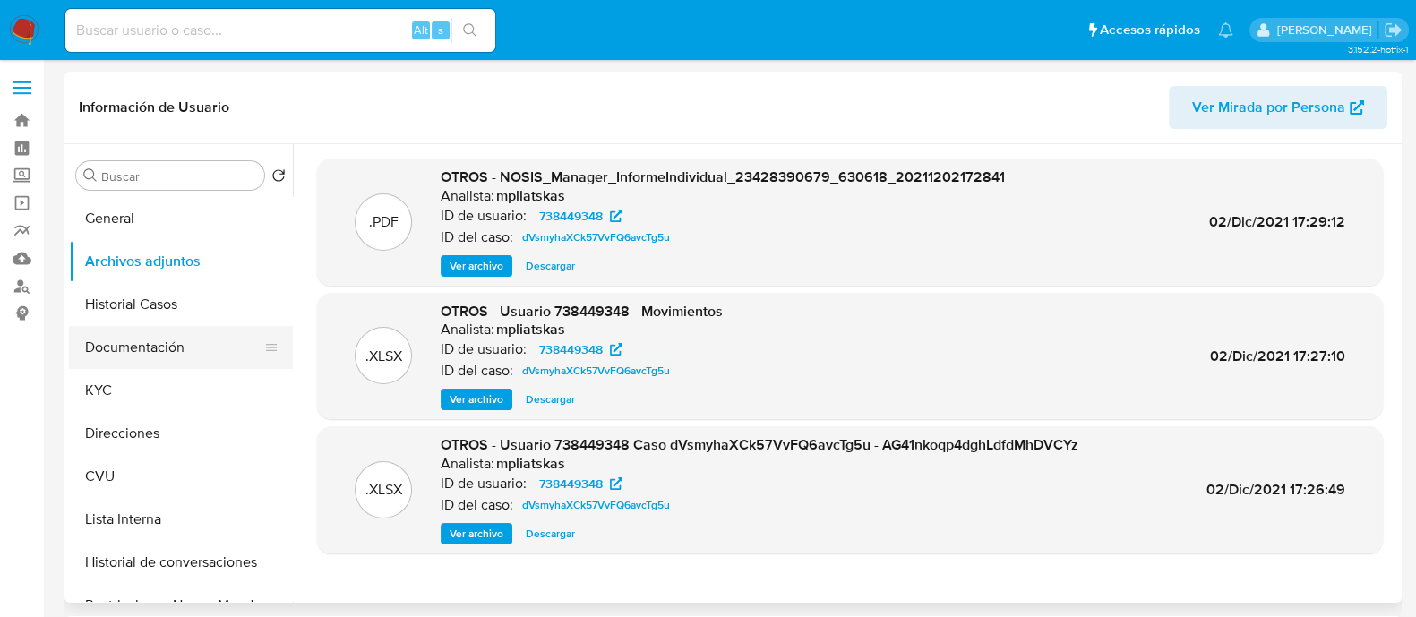
click at [144, 338] on button "Documentación" at bounding box center [174, 347] width 210 height 43
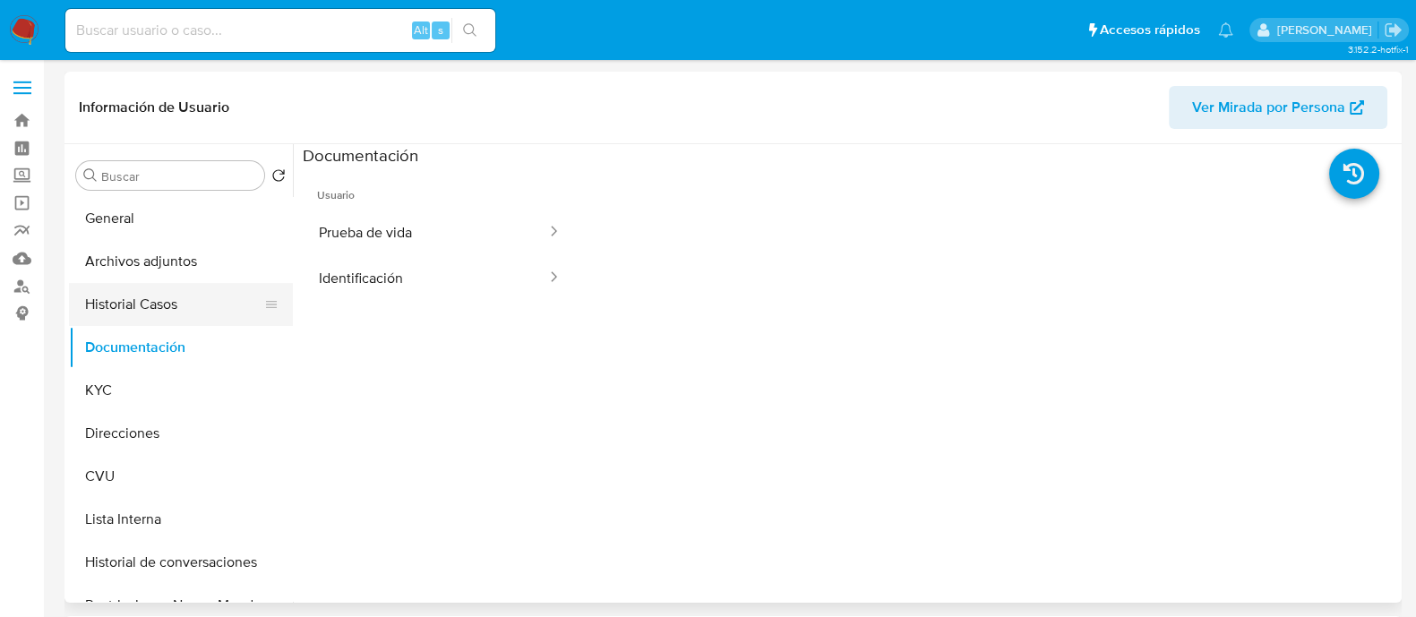
click at [142, 304] on button "Historial Casos" at bounding box center [174, 304] width 210 height 43
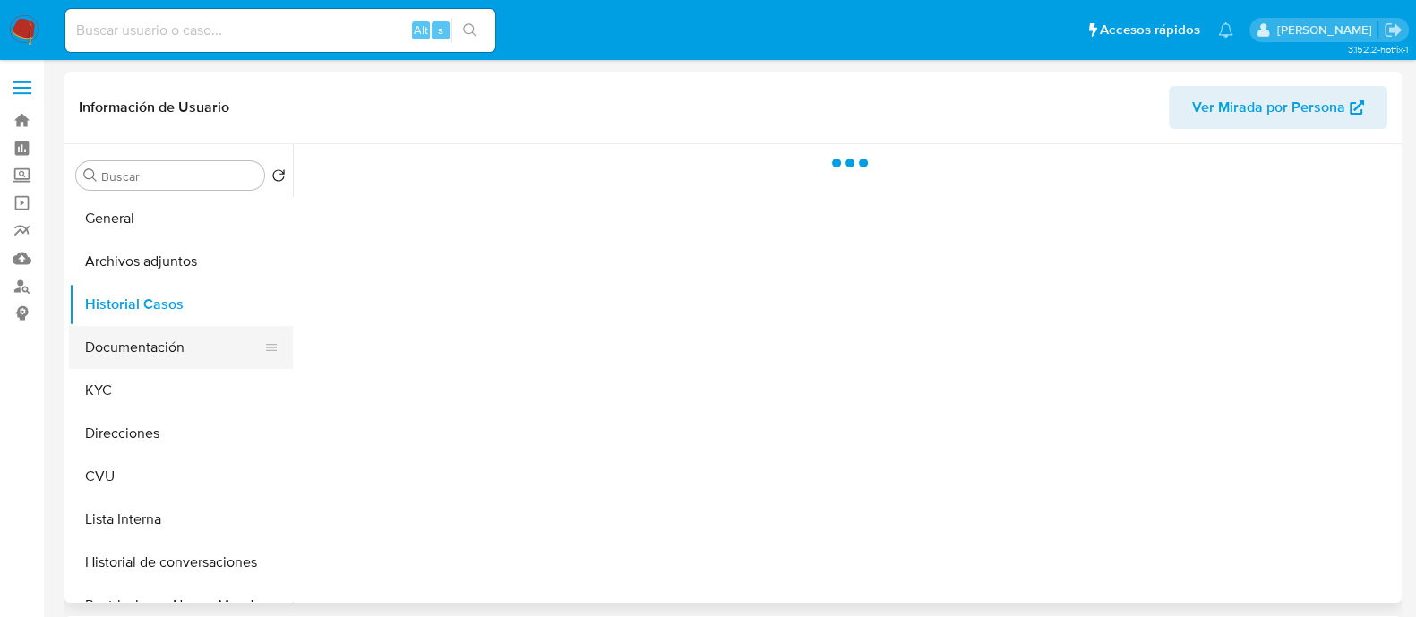
click at [142, 338] on button "Documentación" at bounding box center [174, 347] width 210 height 43
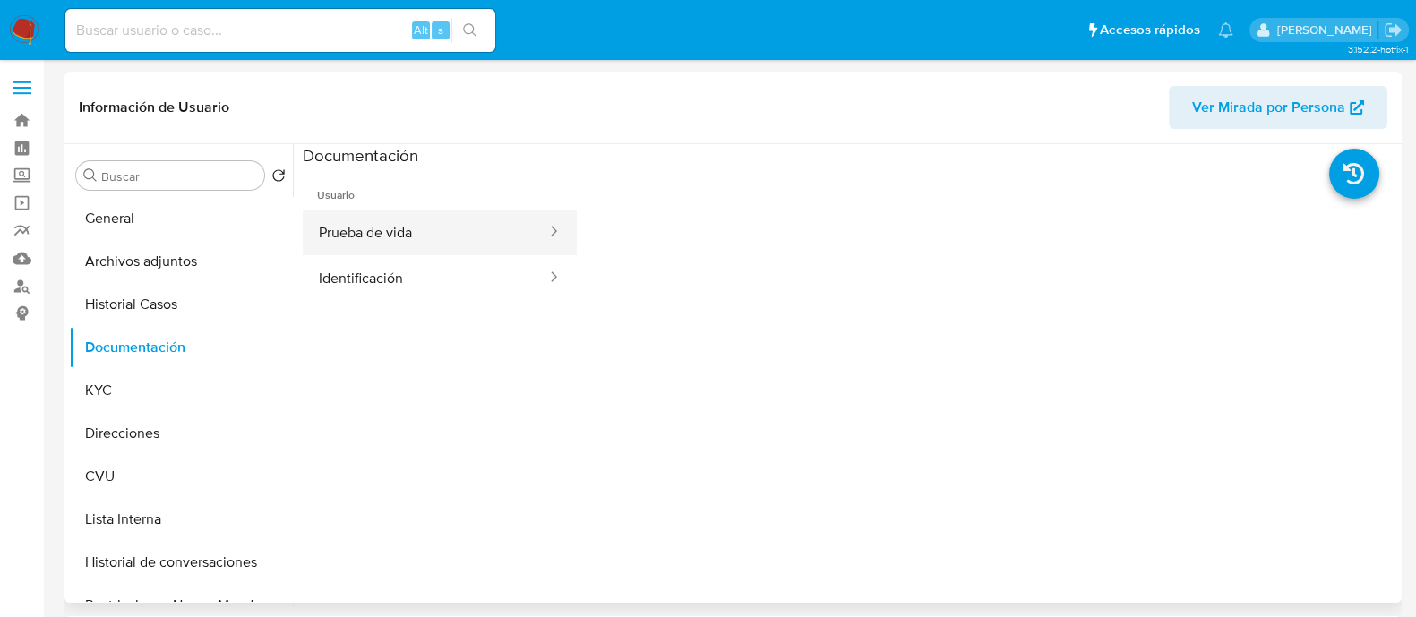
click at [433, 240] on button "Prueba de vida" at bounding box center [425, 233] width 245 height 46
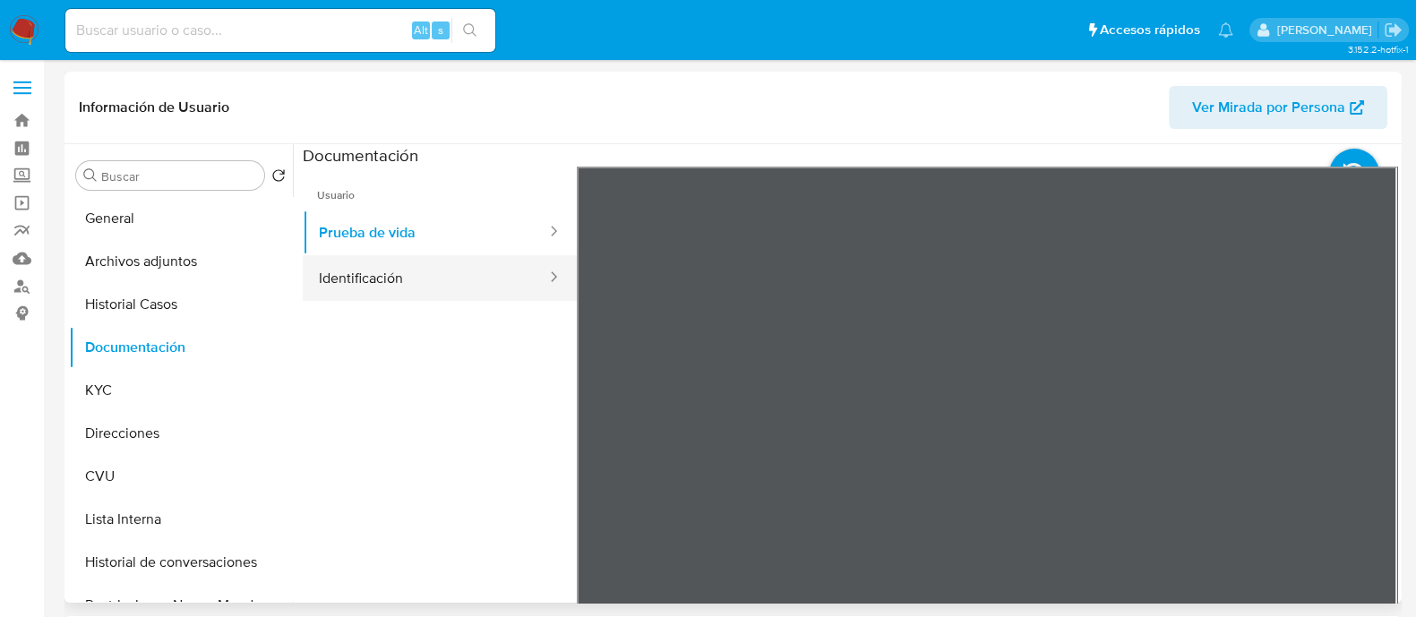
click at [407, 274] on button "Identificación" at bounding box center [425, 278] width 245 height 46
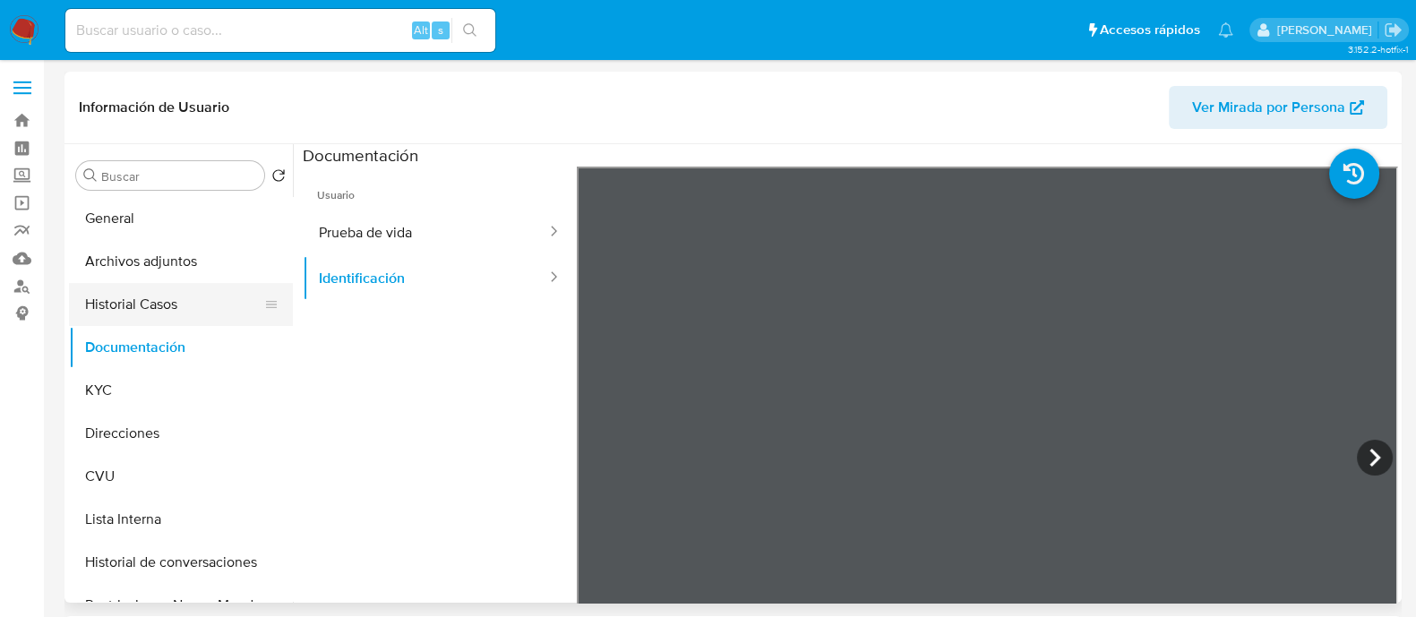
click at [157, 304] on button "Historial Casos" at bounding box center [174, 304] width 210 height 43
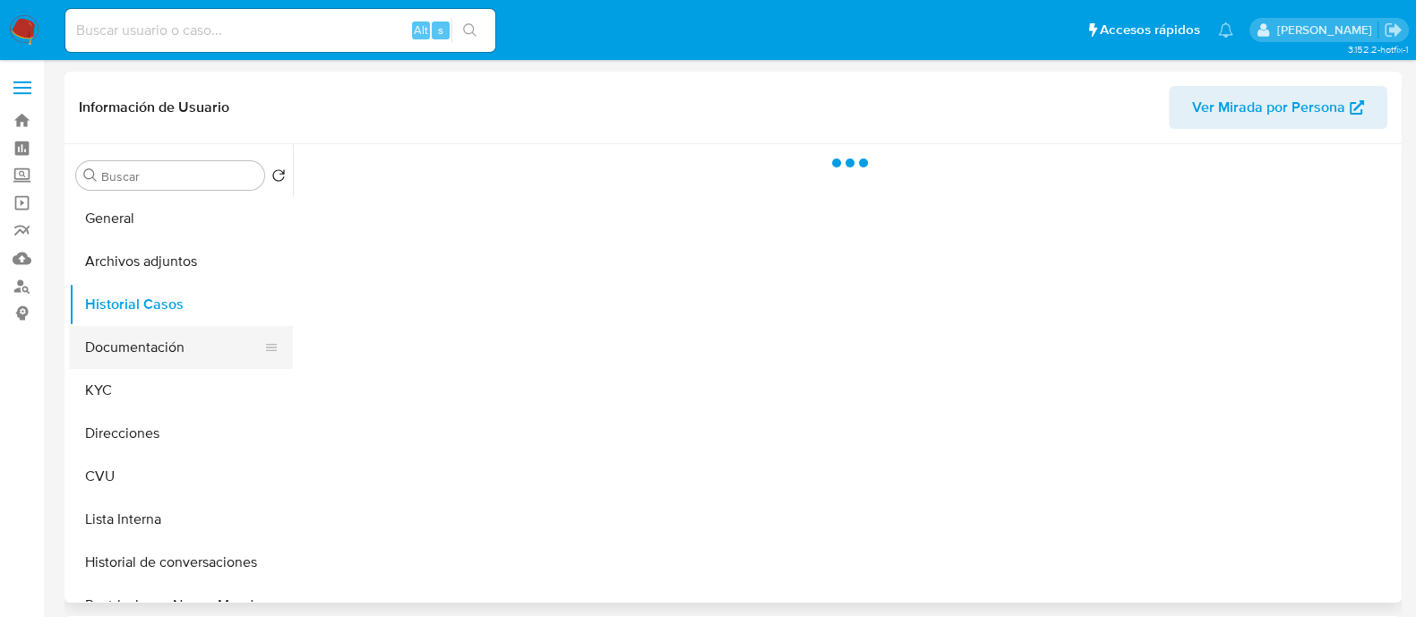
click at [159, 353] on button "Documentación" at bounding box center [174, 347] width 210 height 43
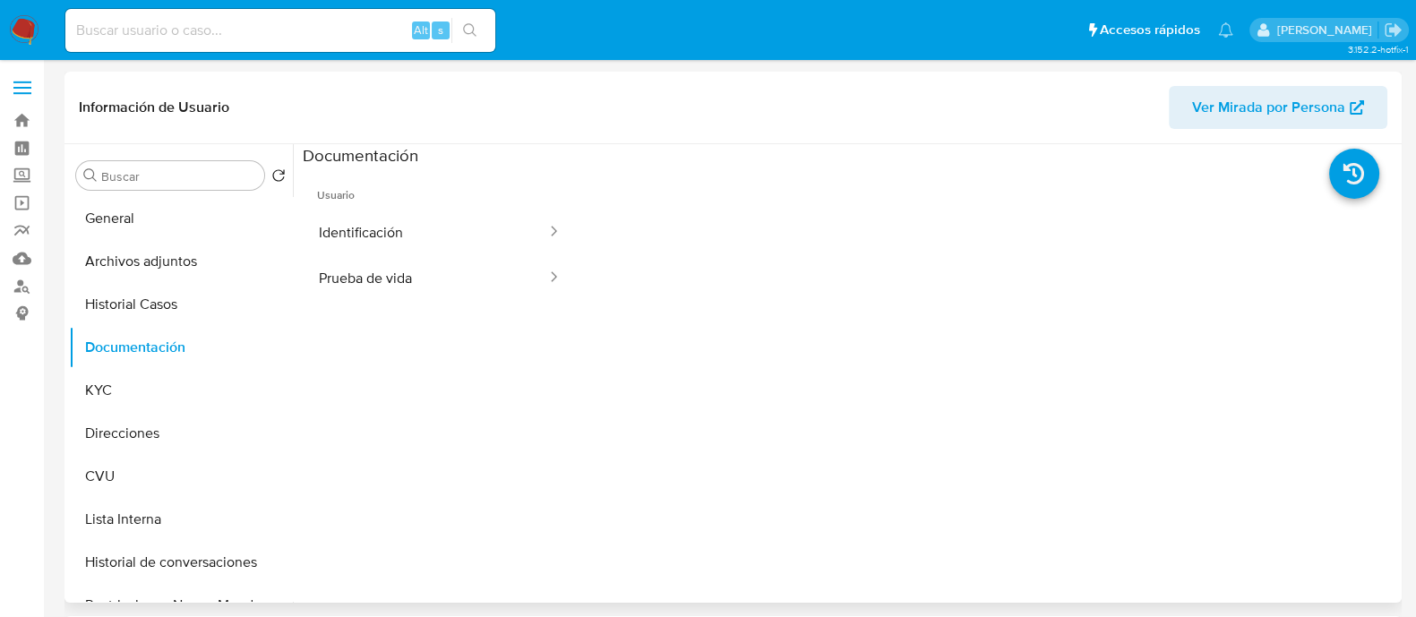
click at [436, 203] on span "Usuario" at bounding box center [440, 188] width 274 height 43
click at [430, 235] on button "Identificación" at bounding box center [425, 233] width 245 height 46
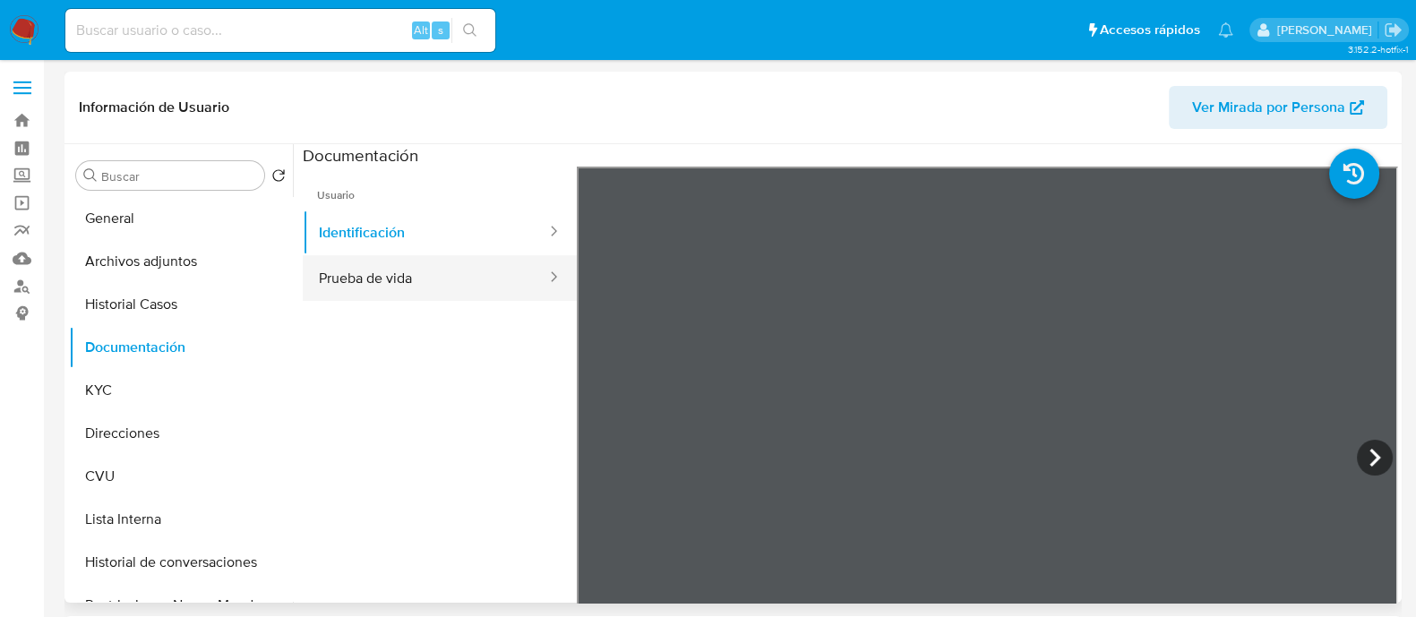
click at [453, 281] on button "Prueba de vida" at bounding box center [425, 278] width 245 height 46
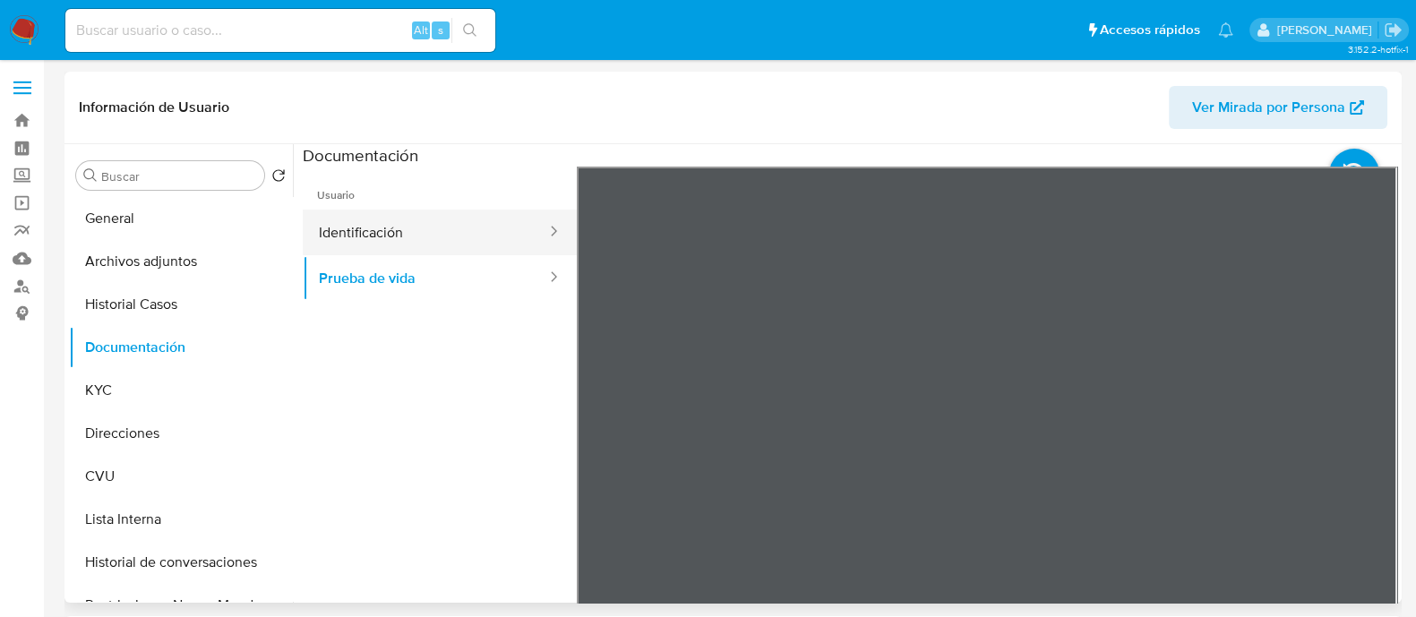
click at [434, 238] on button "Identificación" at bounding box center [425, 233] width 245 height 46
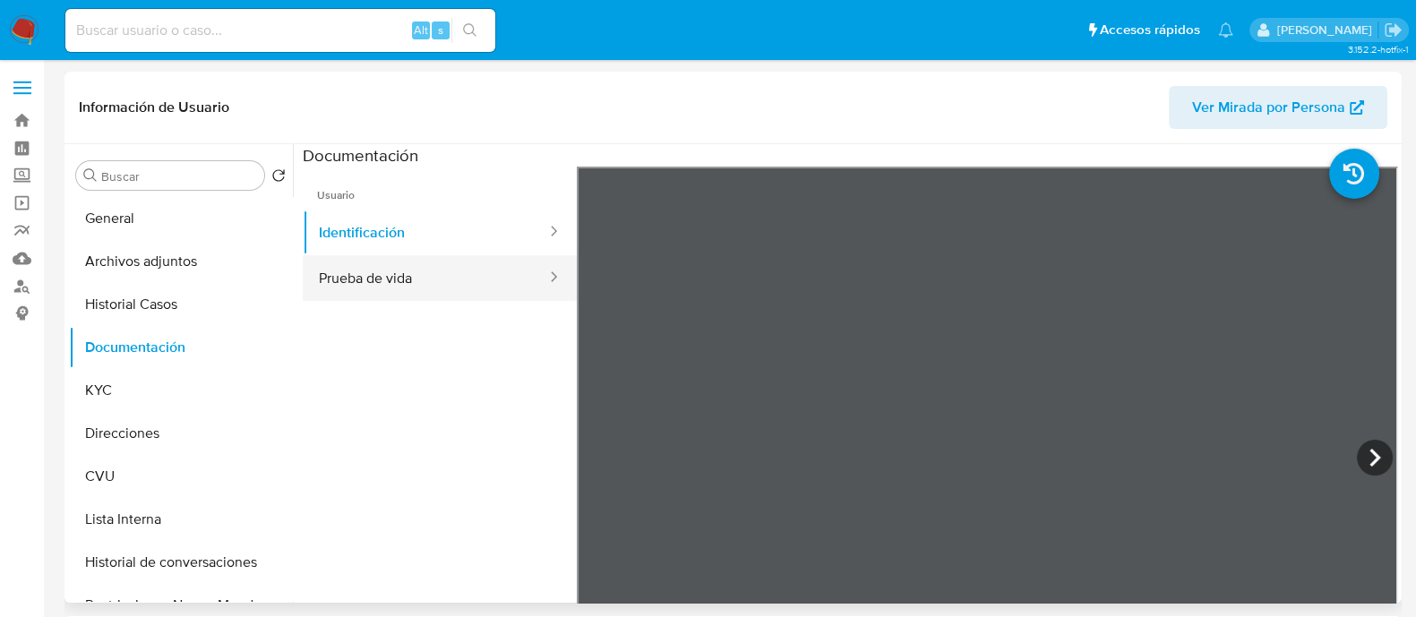
click at [420, 266] on button "Prueba de vida" at bounding box center [425, 278] width 245 height 46
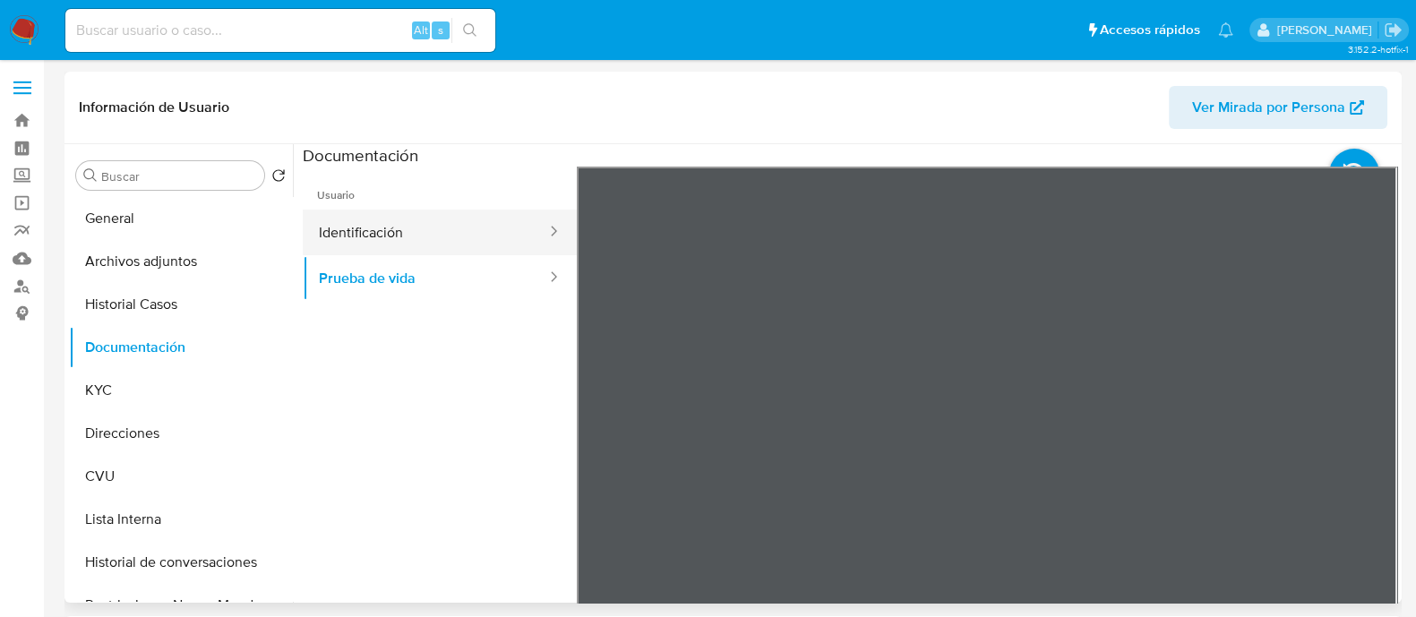
click at [424, 227] on button "Identificación" at bounding box center [425, 233] width 245 height 46
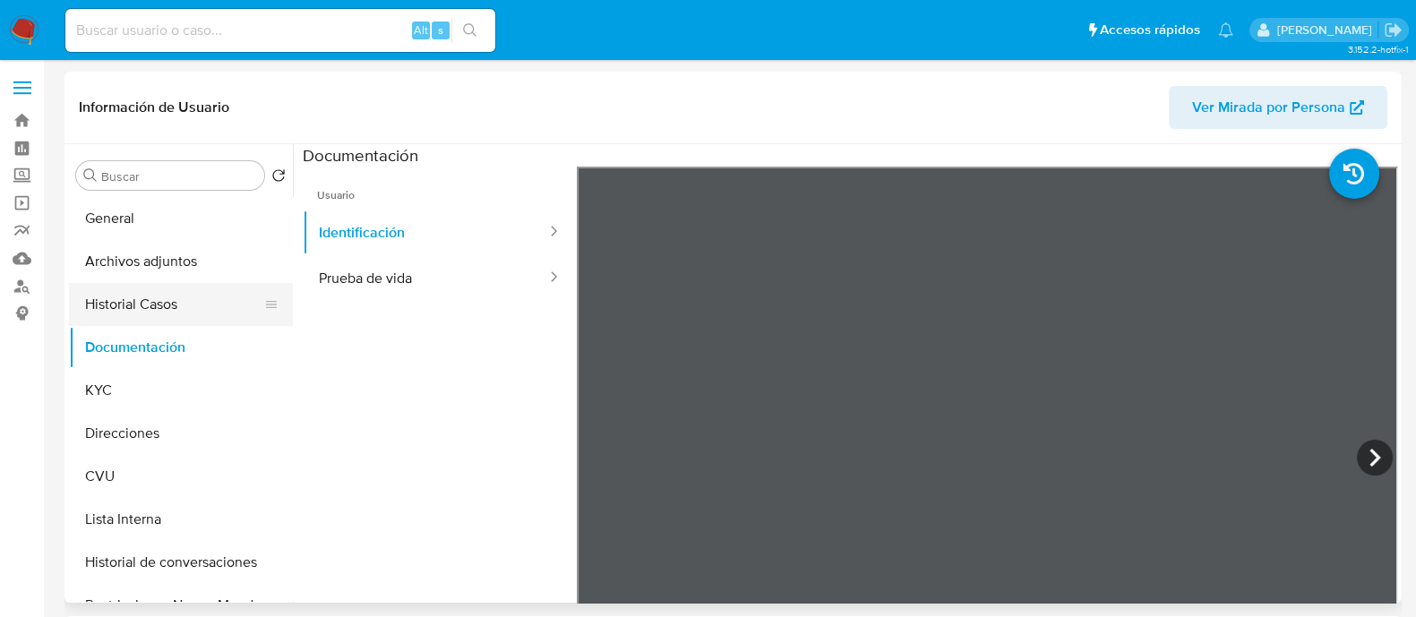
click at [175, 317] on button "Historial Casos" at bounding box center [174, 304] width 210 height 43
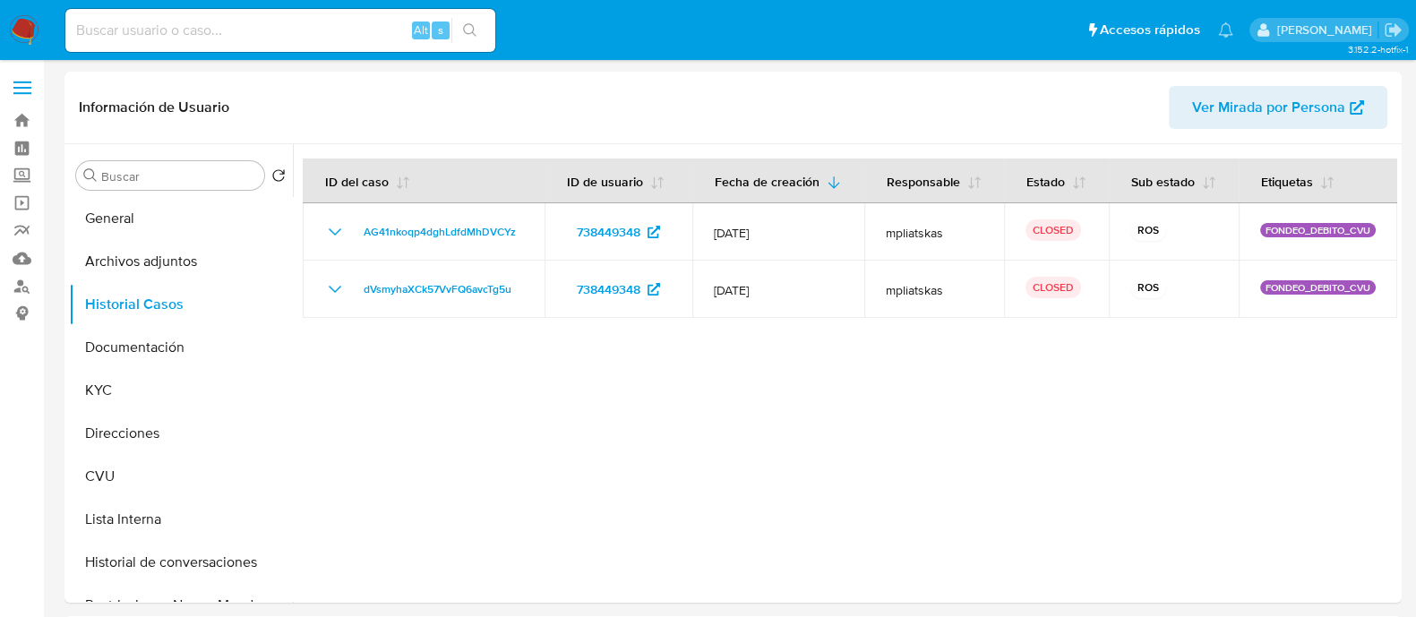
click at [312, 38] on input at bounding box center [280, 30] width 430 height 23
paste input "148299836"
type input "148299836"
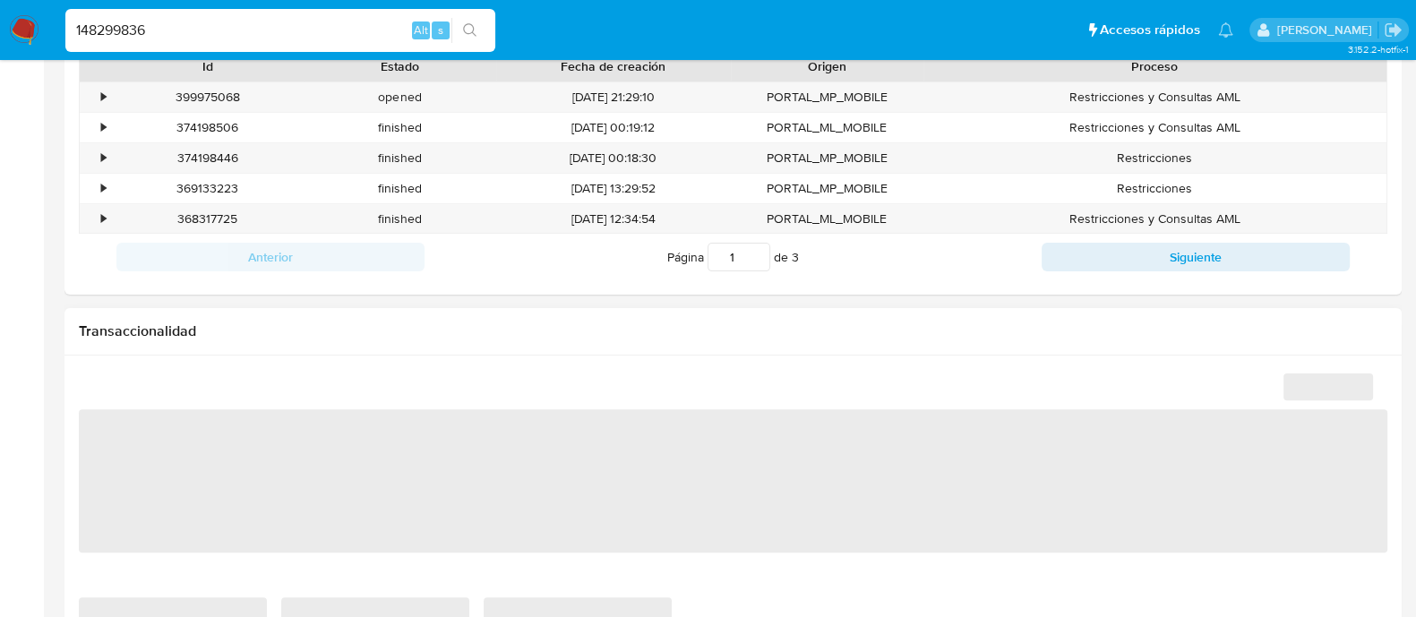
select select "10"
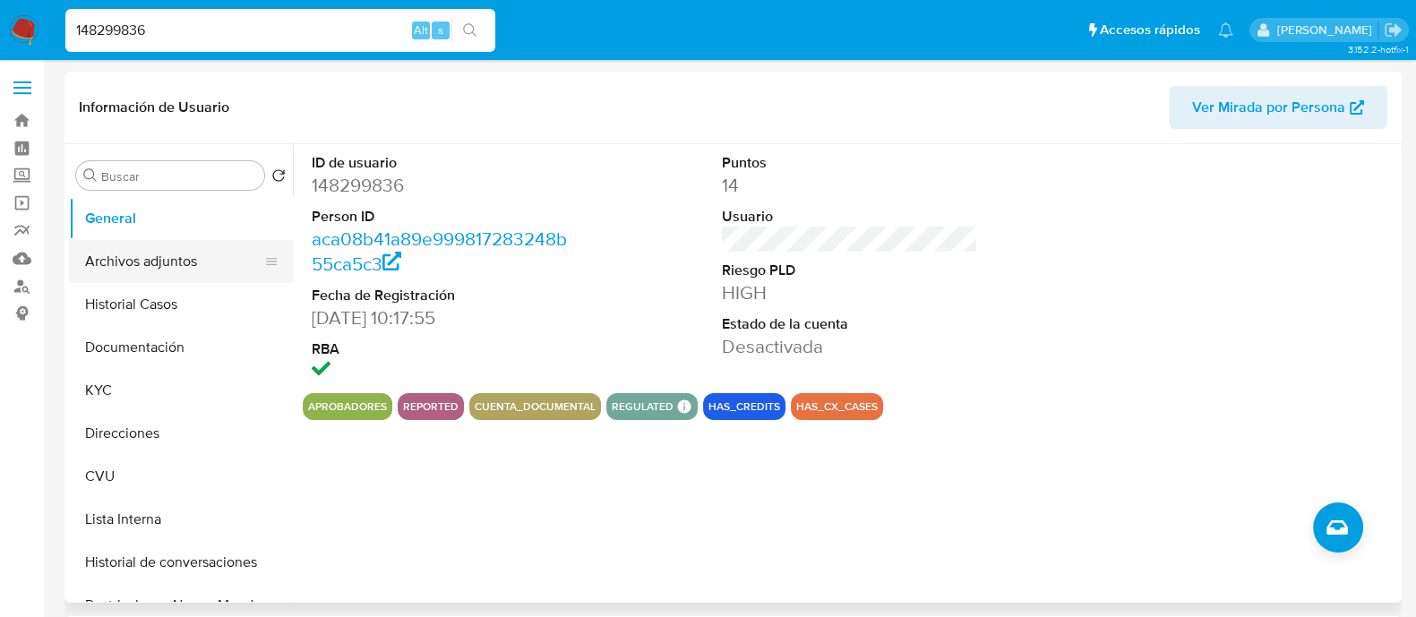
click at [166, 270] on button "Archivos adjuntos" at bounding box center [174, 261] width 210 height 43
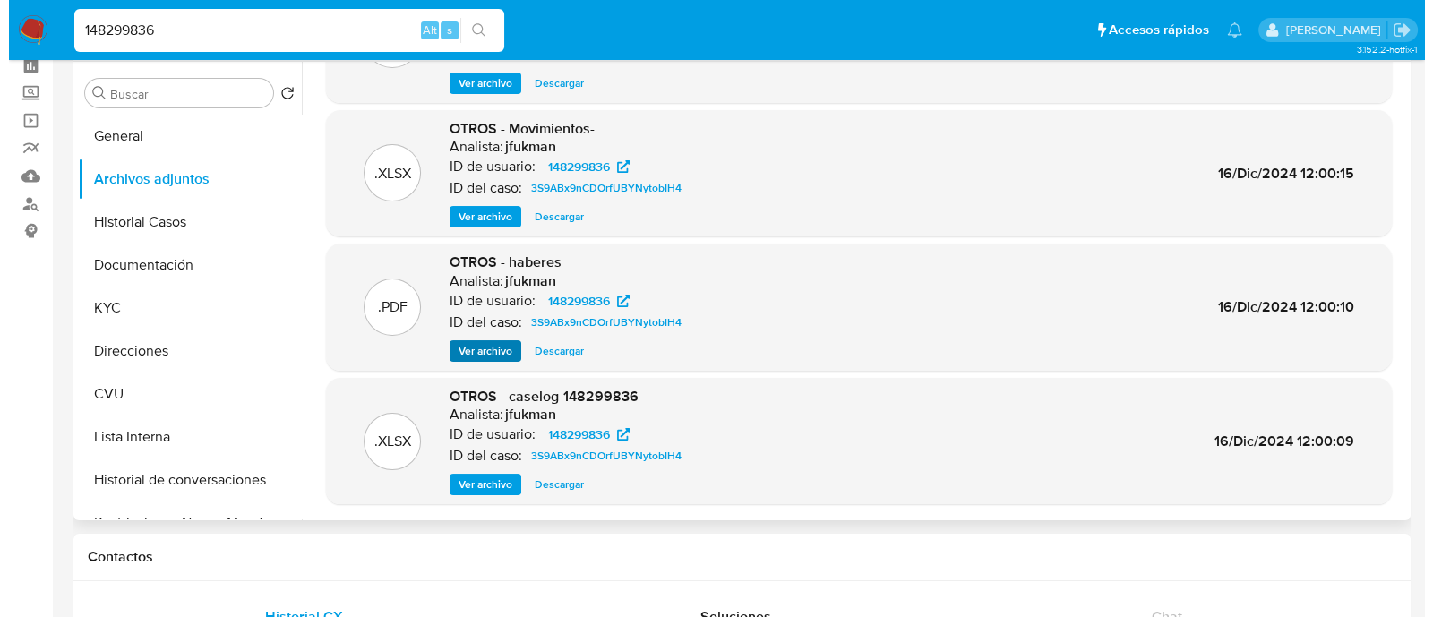
scroll to position [111, 0]
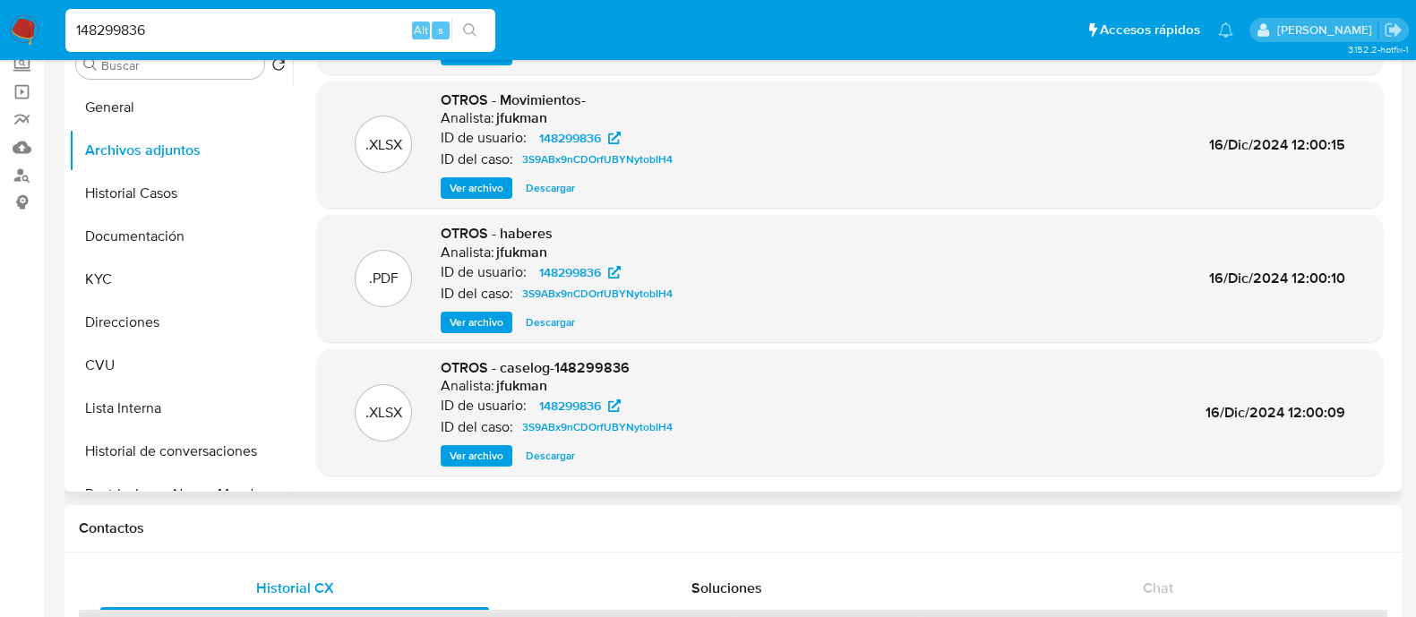
click at [475, 456] on span "Ver archivo" at bounding box center [477, 456] width 54 height 18
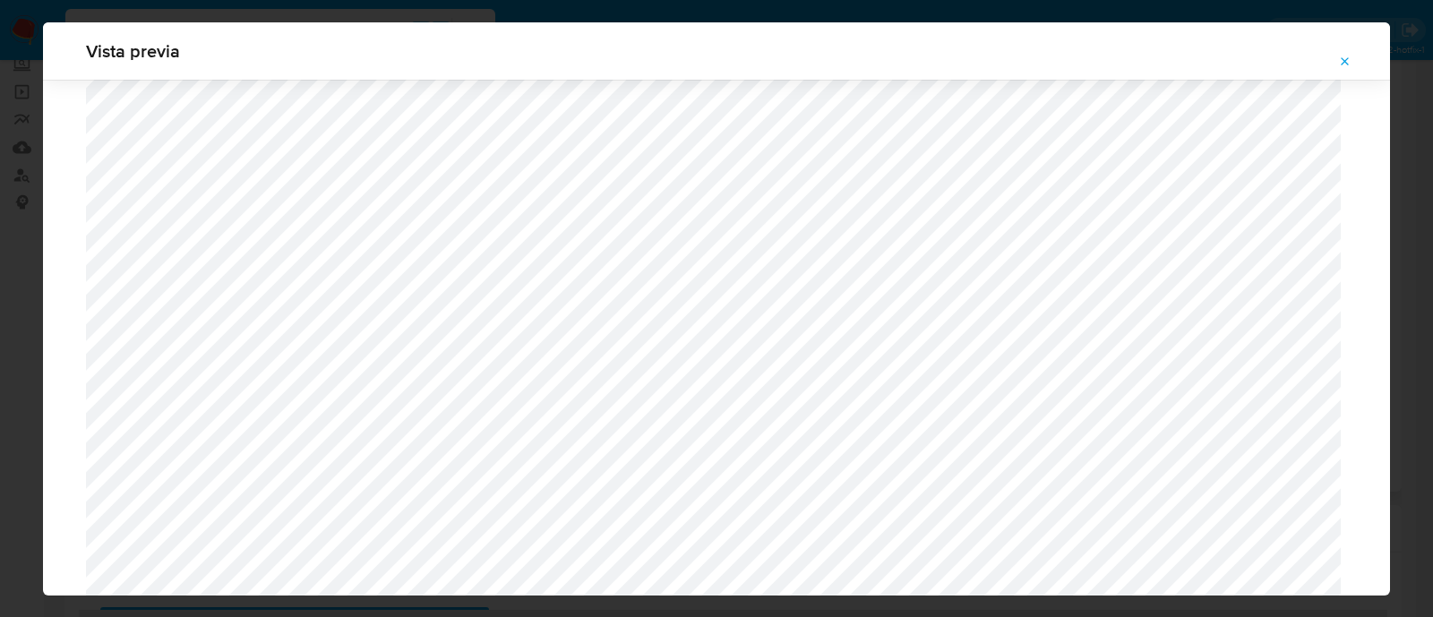
scroll to position [1754, 0]
click at [0, 313] on div "Vista previa" at bounding box center [716, 308] width 1433 height 617
click at [0, 329] on div "Vista previa" at bounding box center [716, 308] width 1433 height 617
click at [1345, 57] on icon "Attachment preview" at bounding box center [1345, 62] width 14 height 14
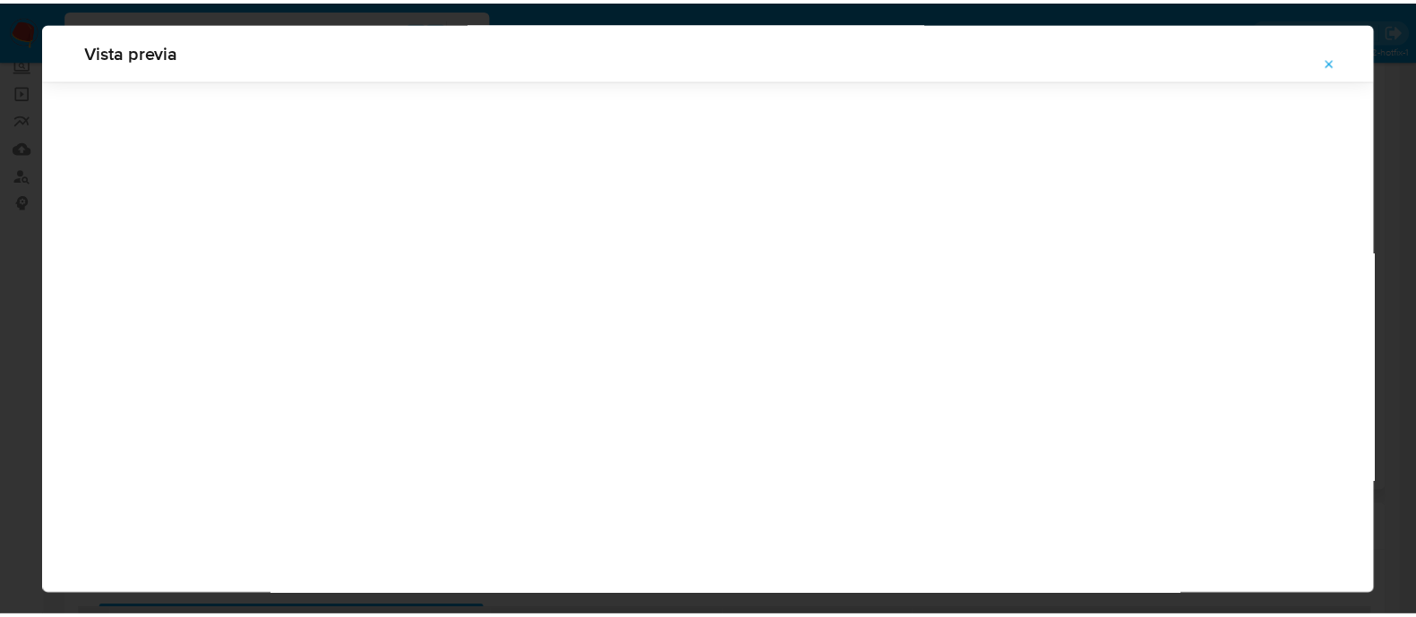
scroll to position [57, 0]
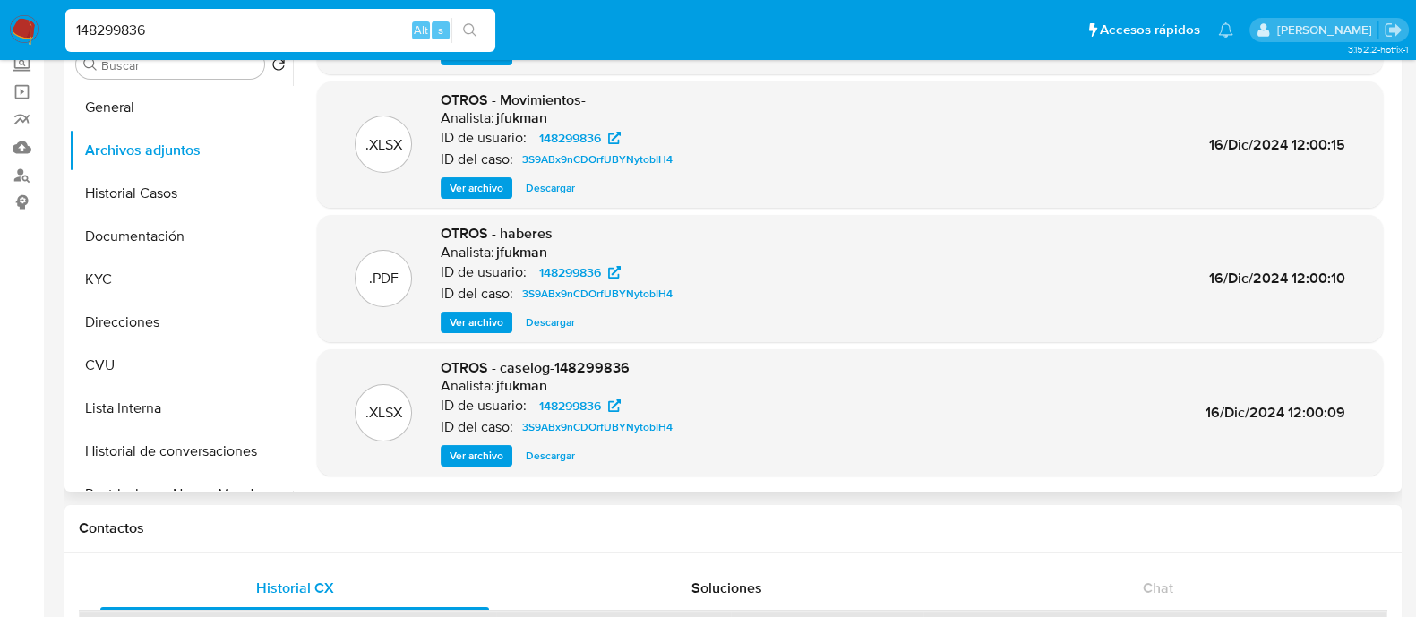
click at [232, 17] on div "148299836 Alt s" at bounding box center [280, 30] width 430 height 43
click at [125, 30] on input "148299836" at bounding box center [280, 30] width 430 height 23
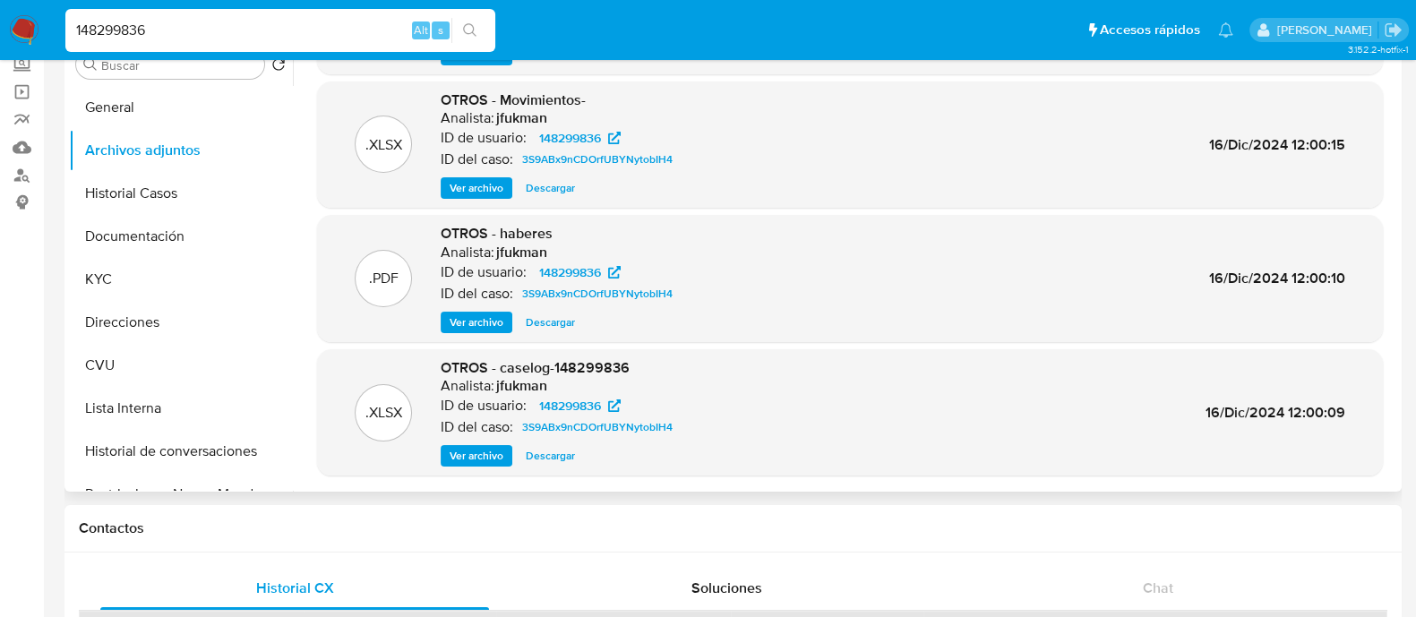
paste input "491368362"
type input "491368362"
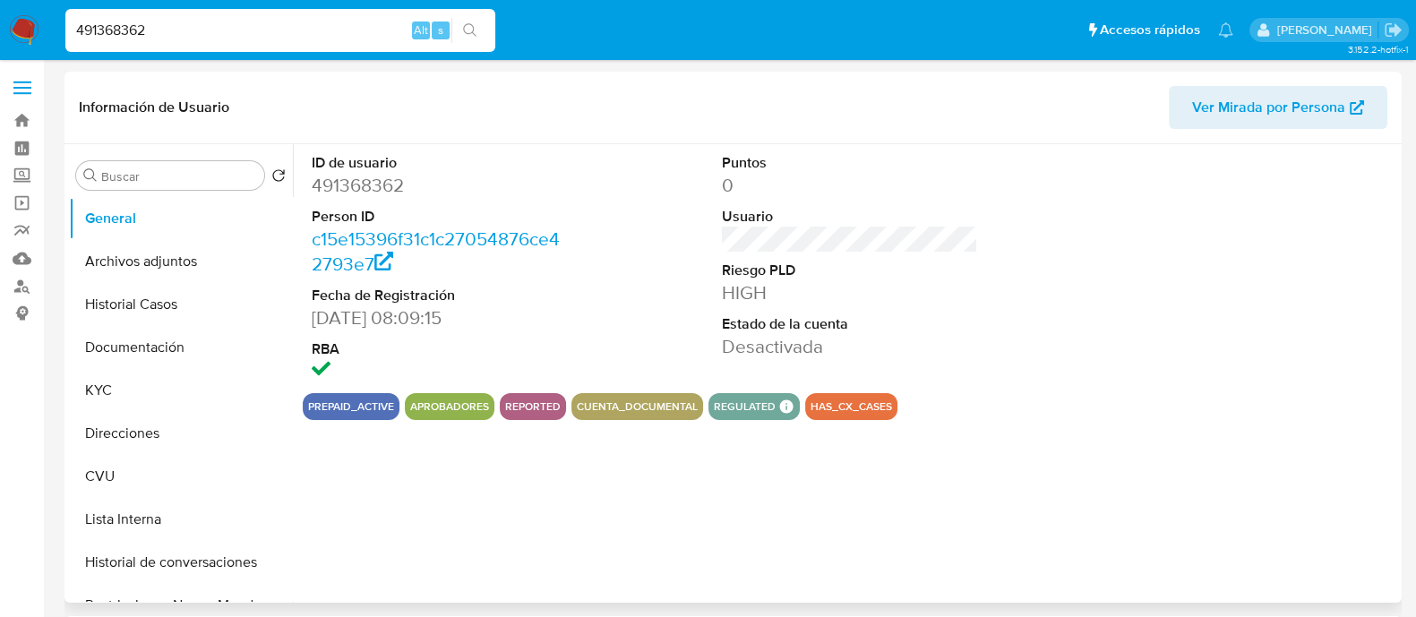
select select "10"
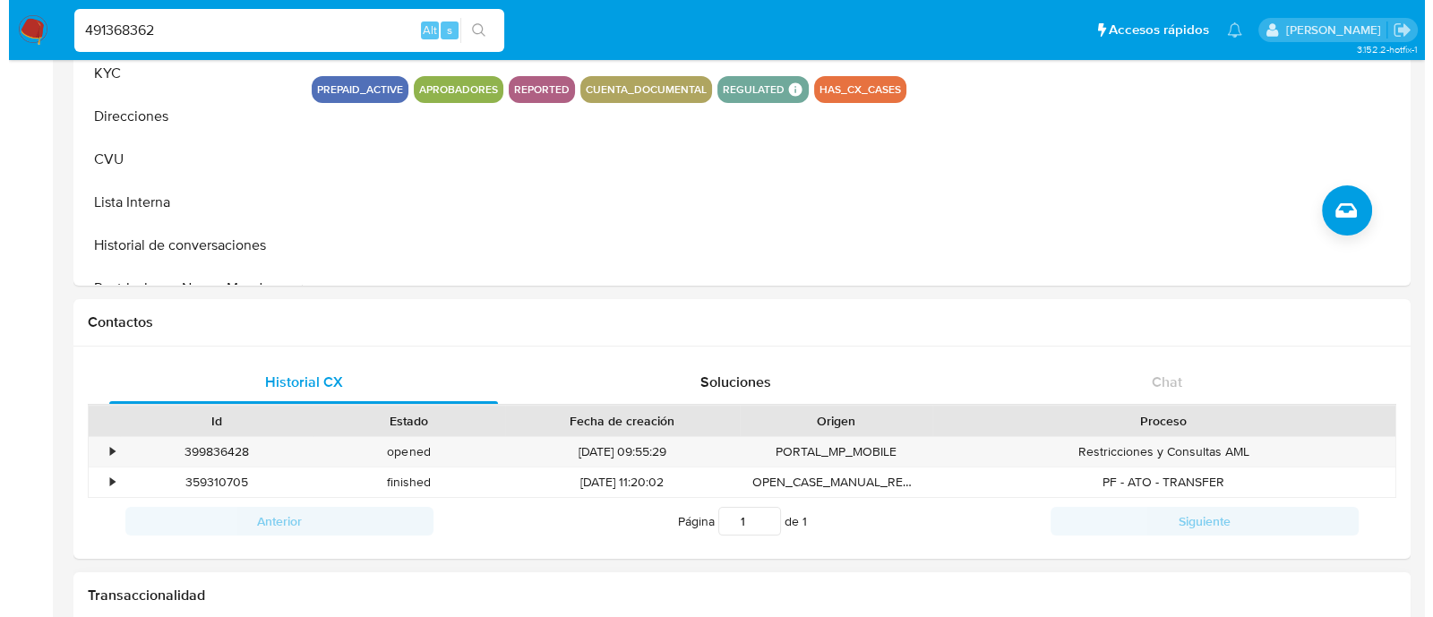
scroll to position [9, 0]
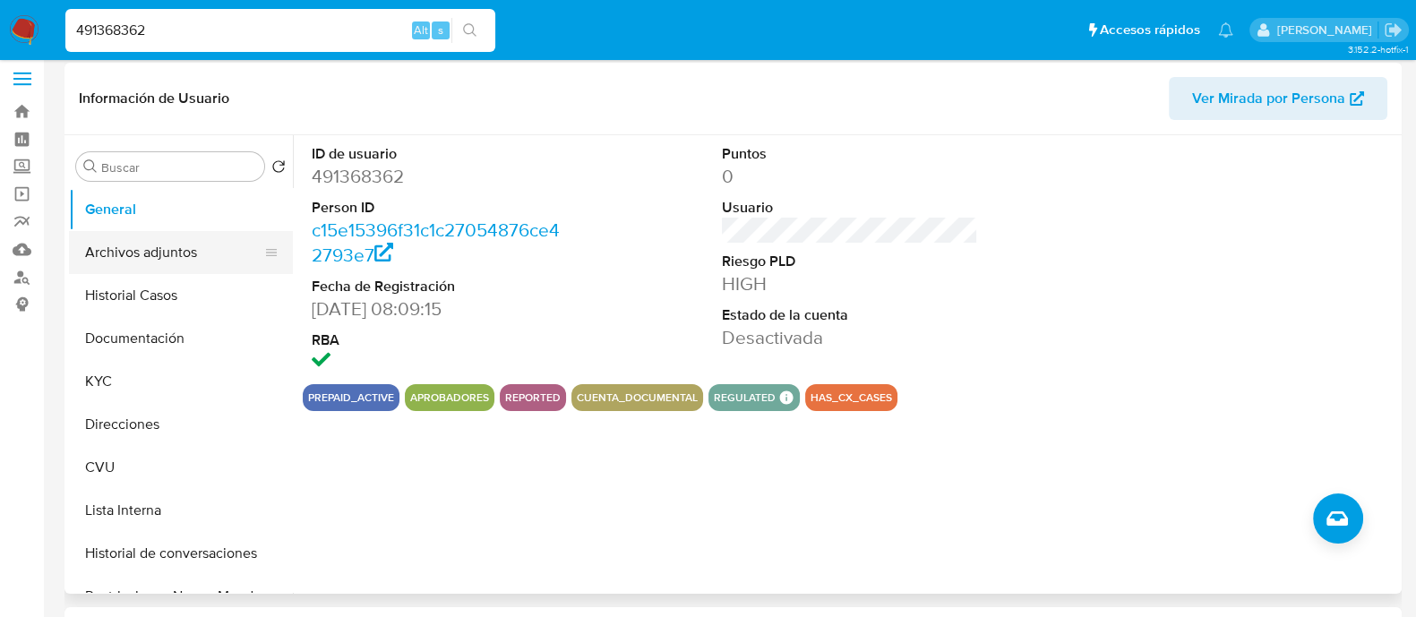
click at [166, 247] on button "Archivos adjuntos" at bounding box center [174, 252] width 210 height 43
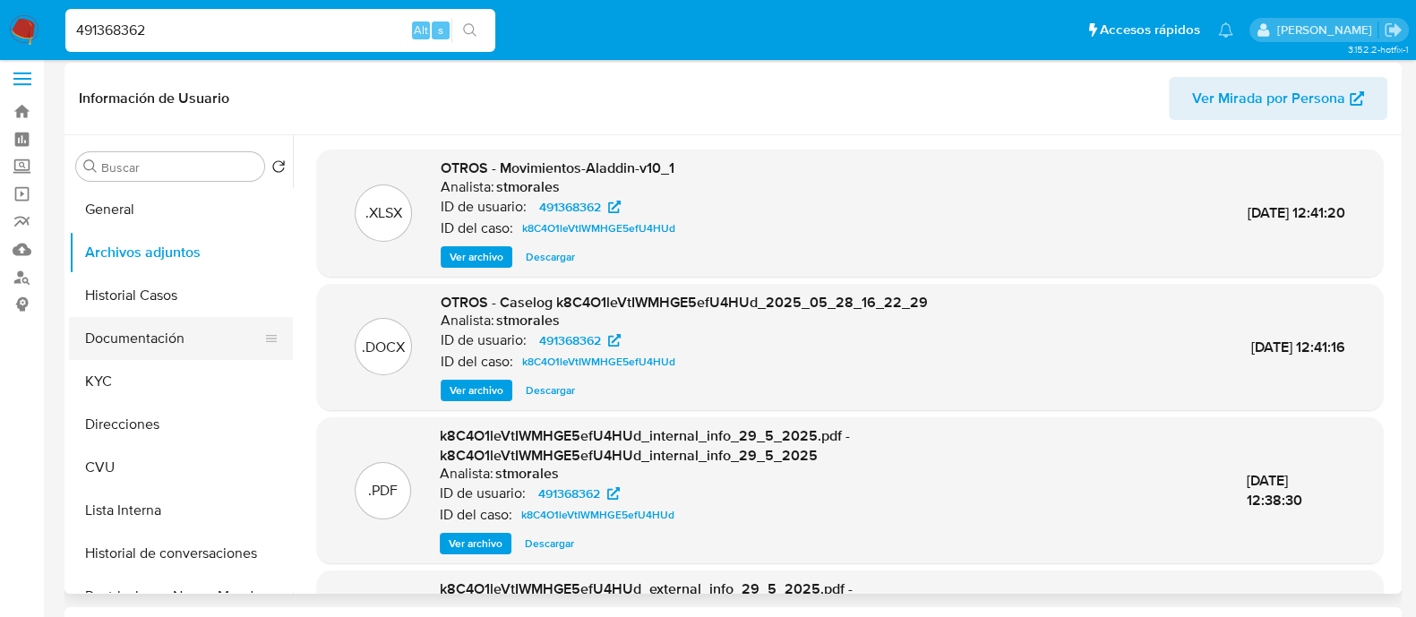
click at [175, 329] on button "Documentación" at bounding box center [174, 338] width 210 height 43
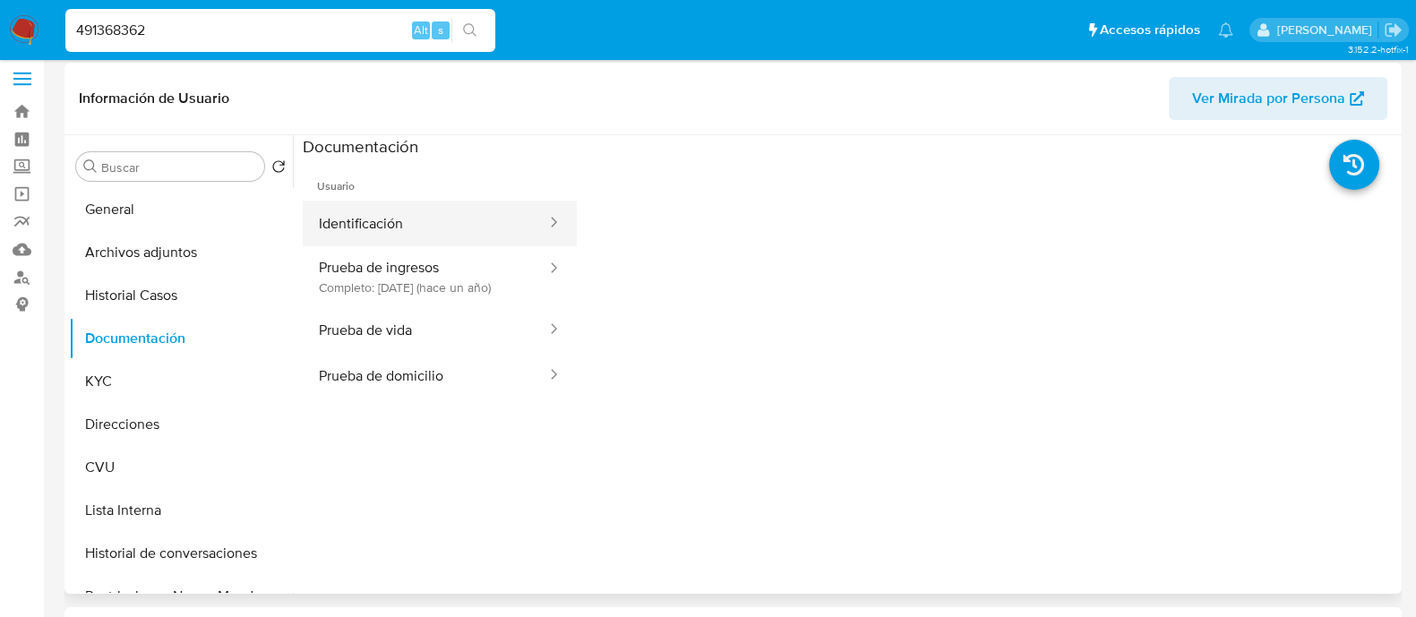
click at [432, 235] on button "Identificación" at bounding box center [425, 224] width 245 height 46
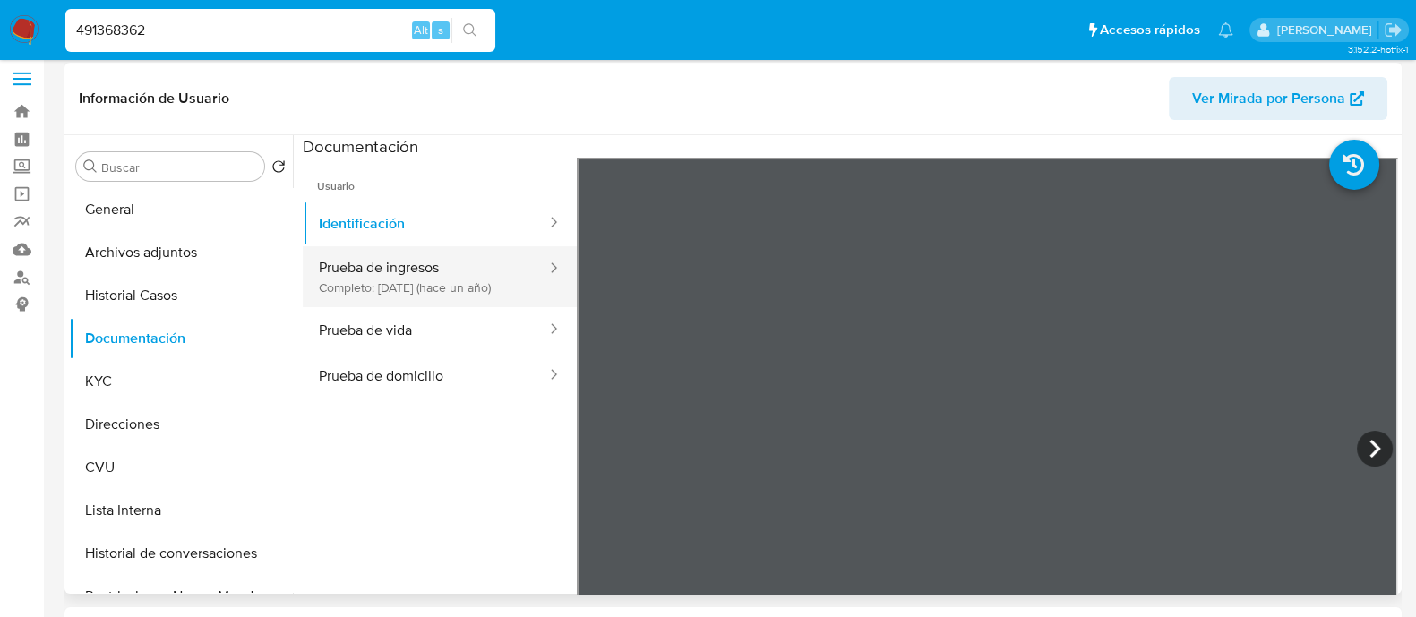
click at [448, 291] on button "Prueba de ingresos Completo: 02/08/2024 (hace un año)" at bounding box center [425, 276] width 245 height 61
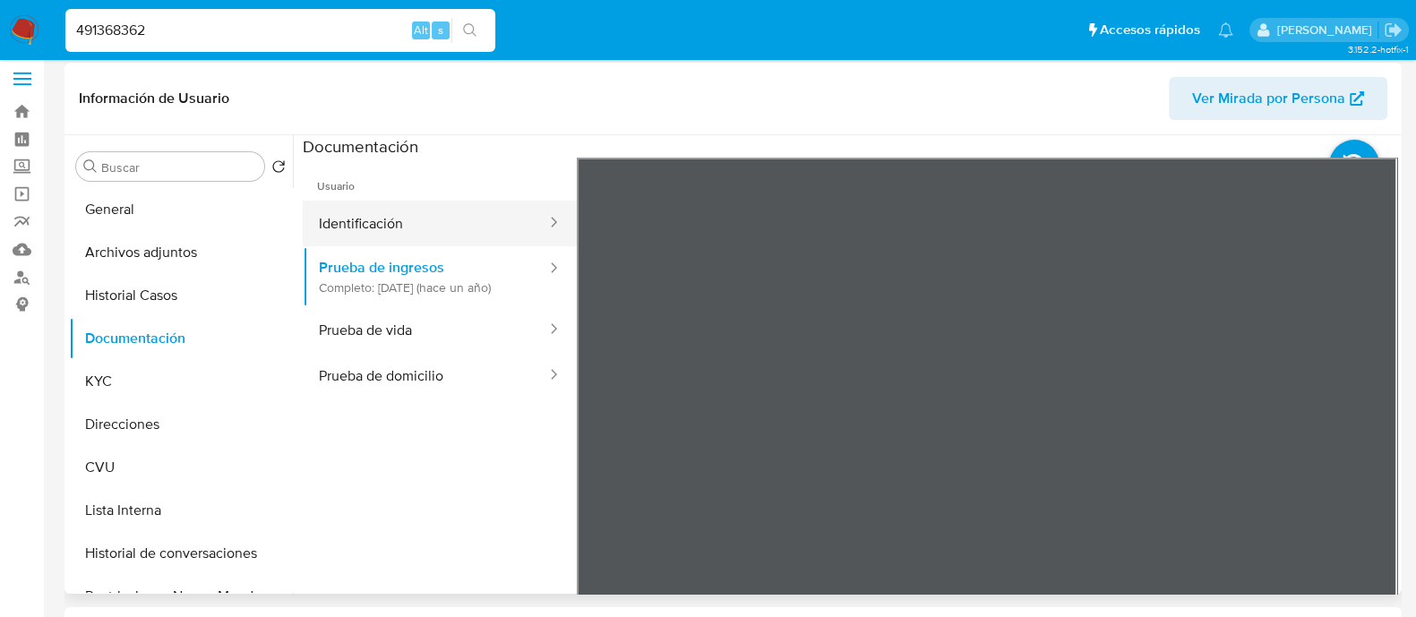
click at [387, 242] on button "Identificación" at bounding box center [425, 224] width 245 height 46
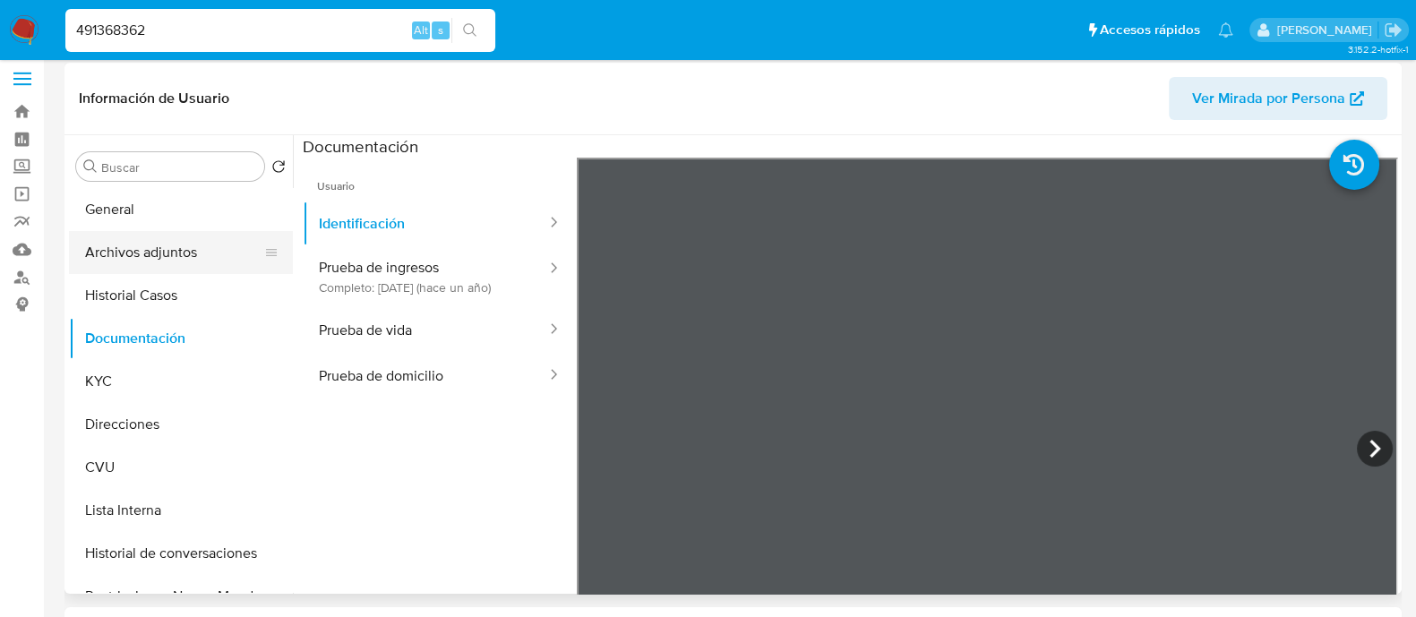
click at [124, 235] on button "Archivos adjuntos" at bounding box center [174, 252] width 210 height 43
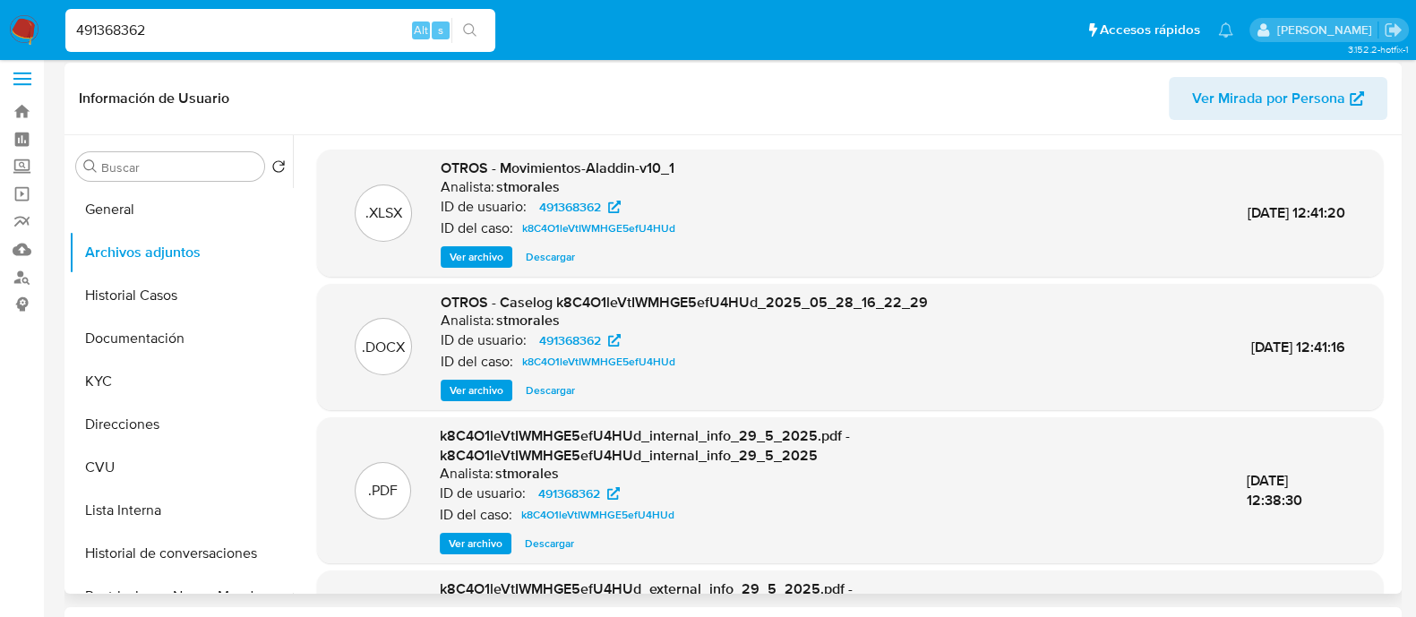
click at [477, 391] on span "Ver archivo" at bounding box center [477, 390] width 54 height 18
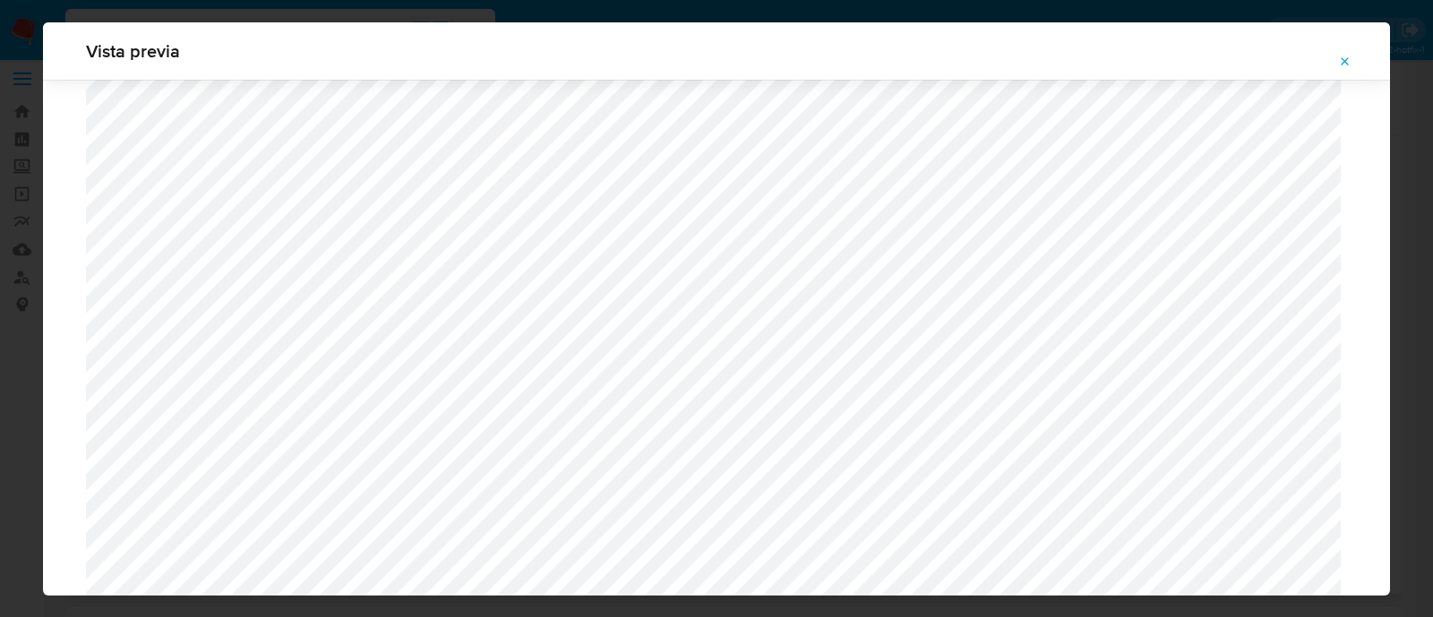
scroll to position [1307, 0]
click at [1354, 61] on button "Attachment preview" at bounding box center [1344, 61] width 39 height 29
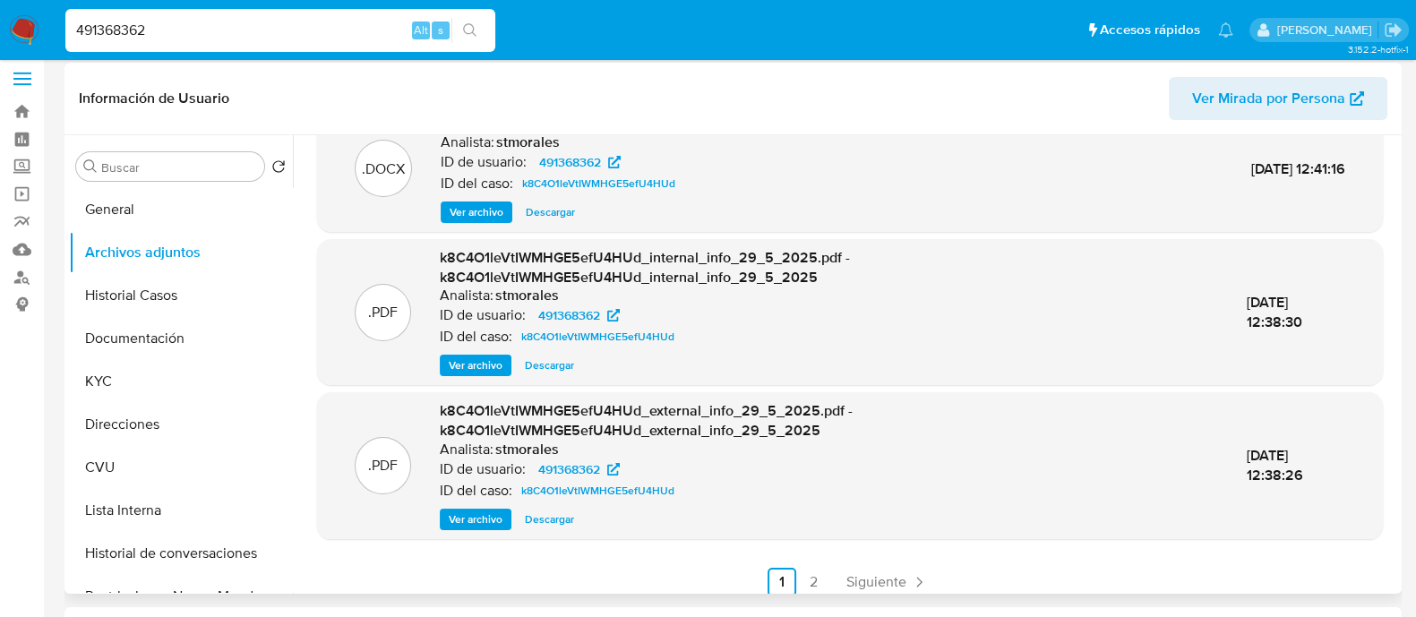
scroll to position [189, 0]
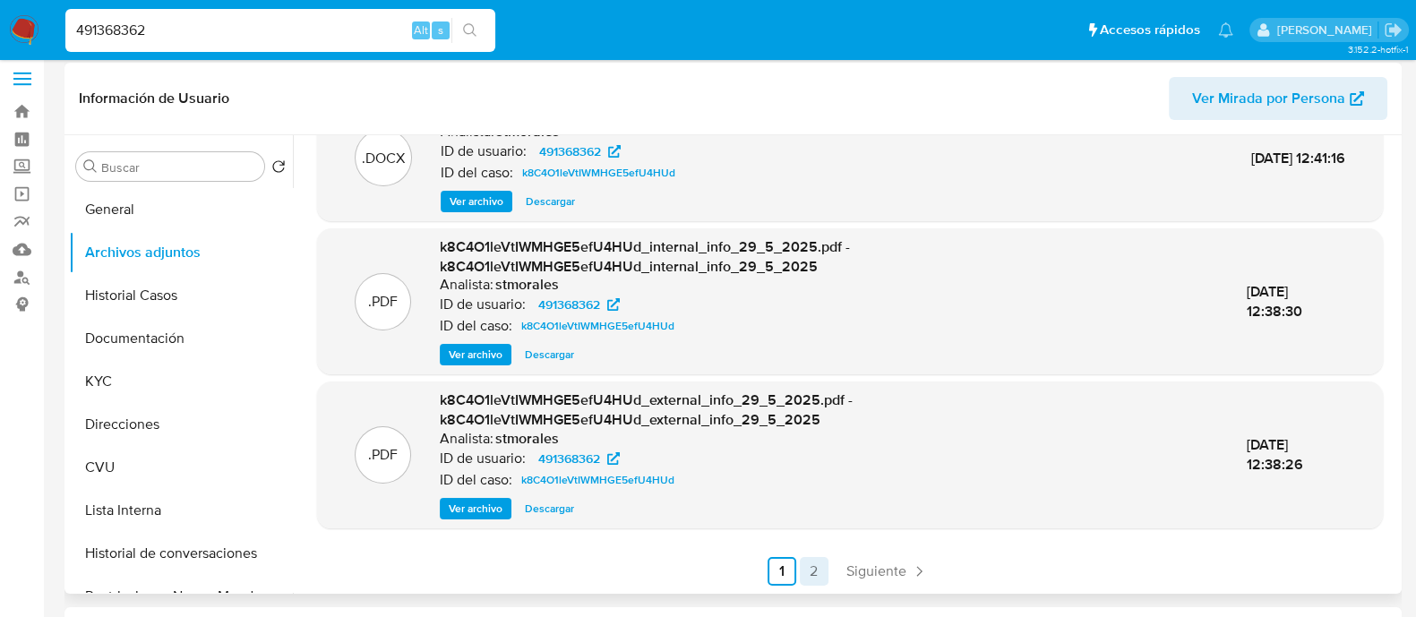
click at [810, 557] on link "2" at bounding box center [814, 571] width 29 height 29
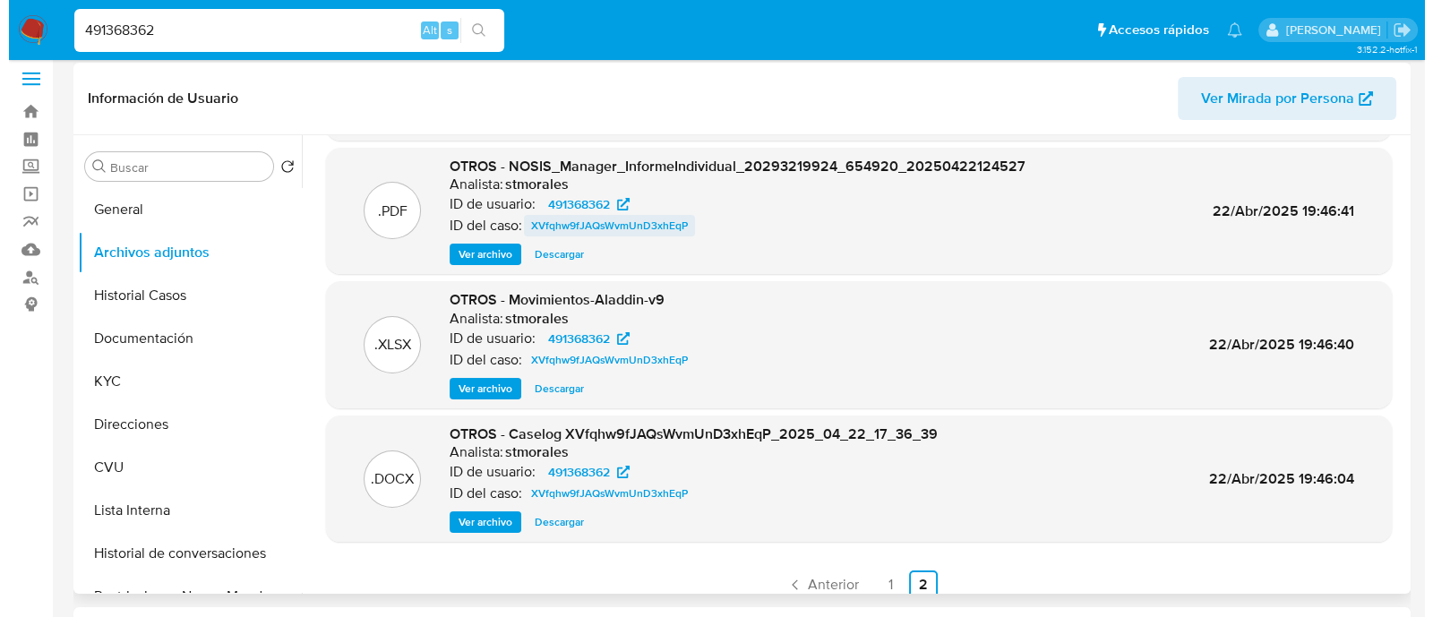
scroll to position [150, 0]
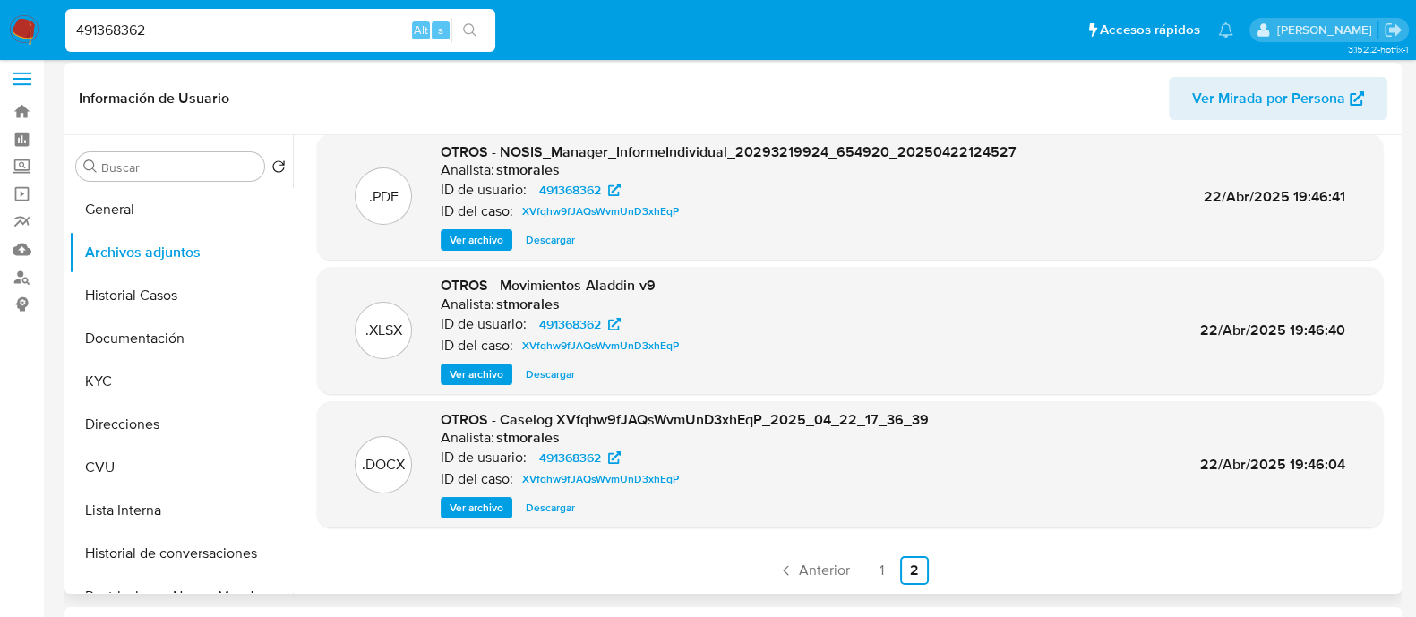
click at [485, 506] on span "Ver archivo" at bounding box center [477, 508] width 54 height 18
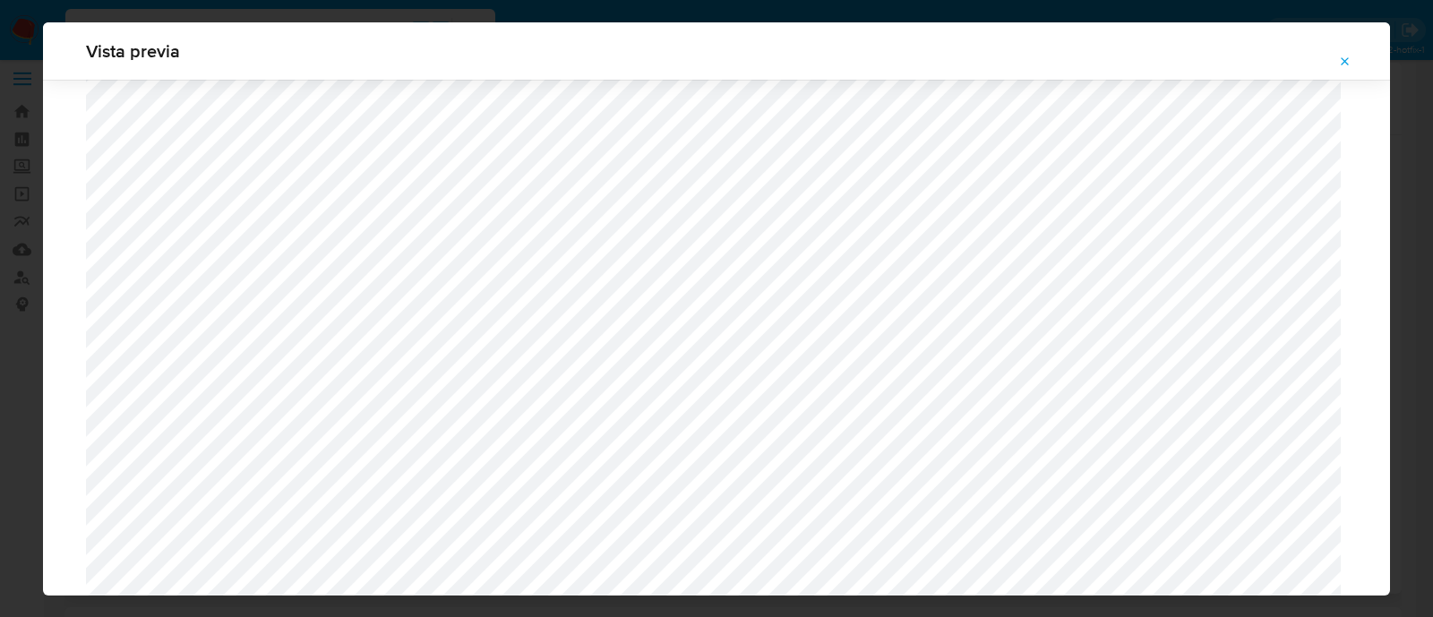
scroll to position [1084, 0]
click at [0, 191] on div "Vista previa" at bounding box center [716, 308] width 1433 height 617
click at [1345, 55] on icon "Attachment preview" at bounding box center [1345, 62] width 14 height 14
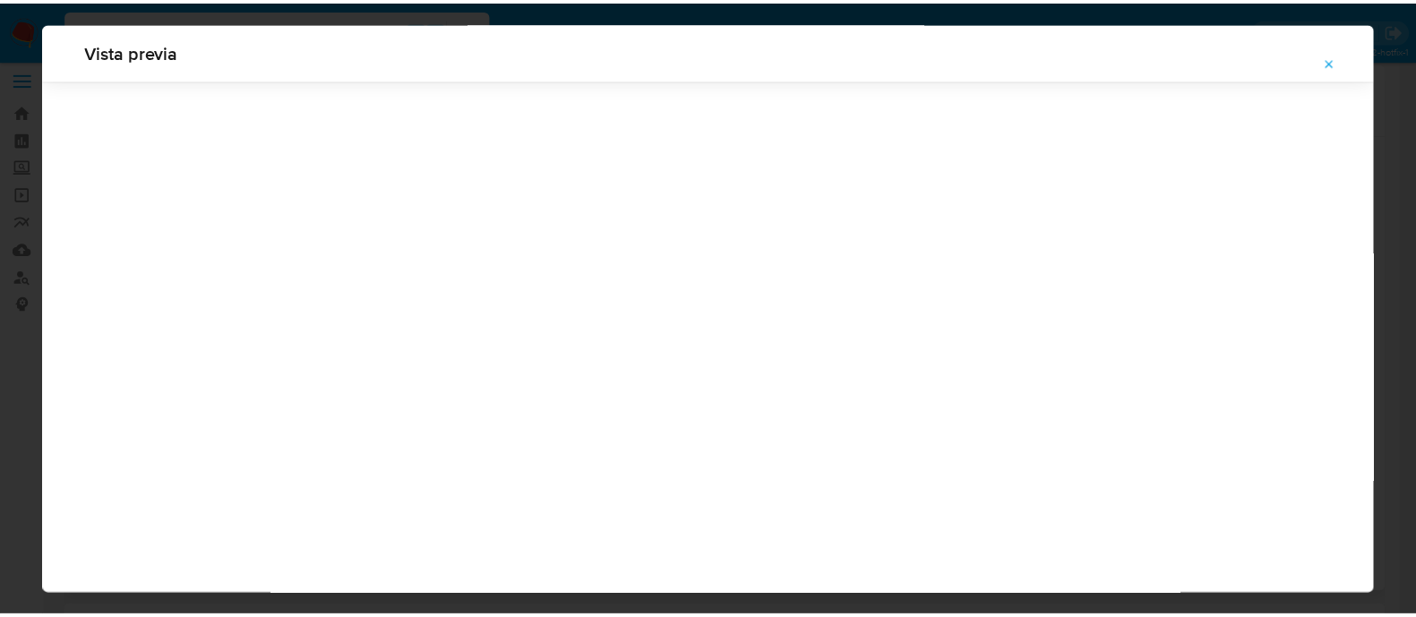
scroll to position [57, 0]
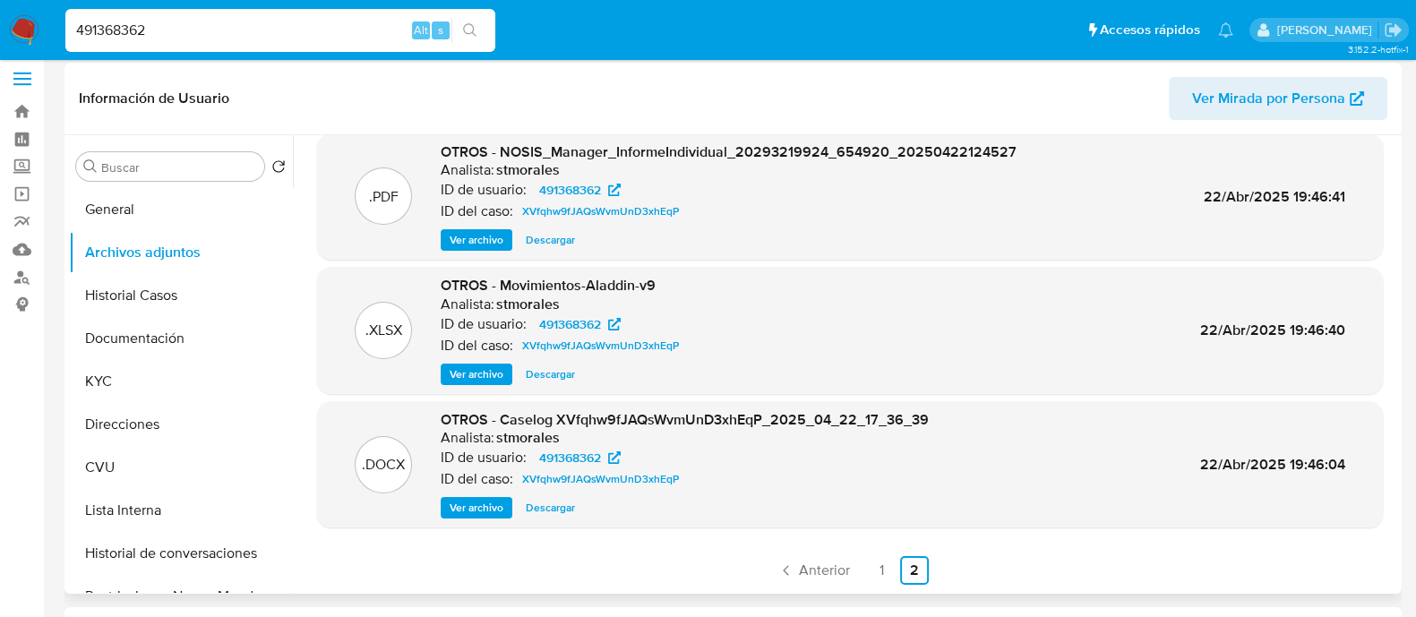
click at [122, 33] on input "491368362" at bounding box center [280, 30] width 430 height 23
paste input "209732098"
type input "209732098"
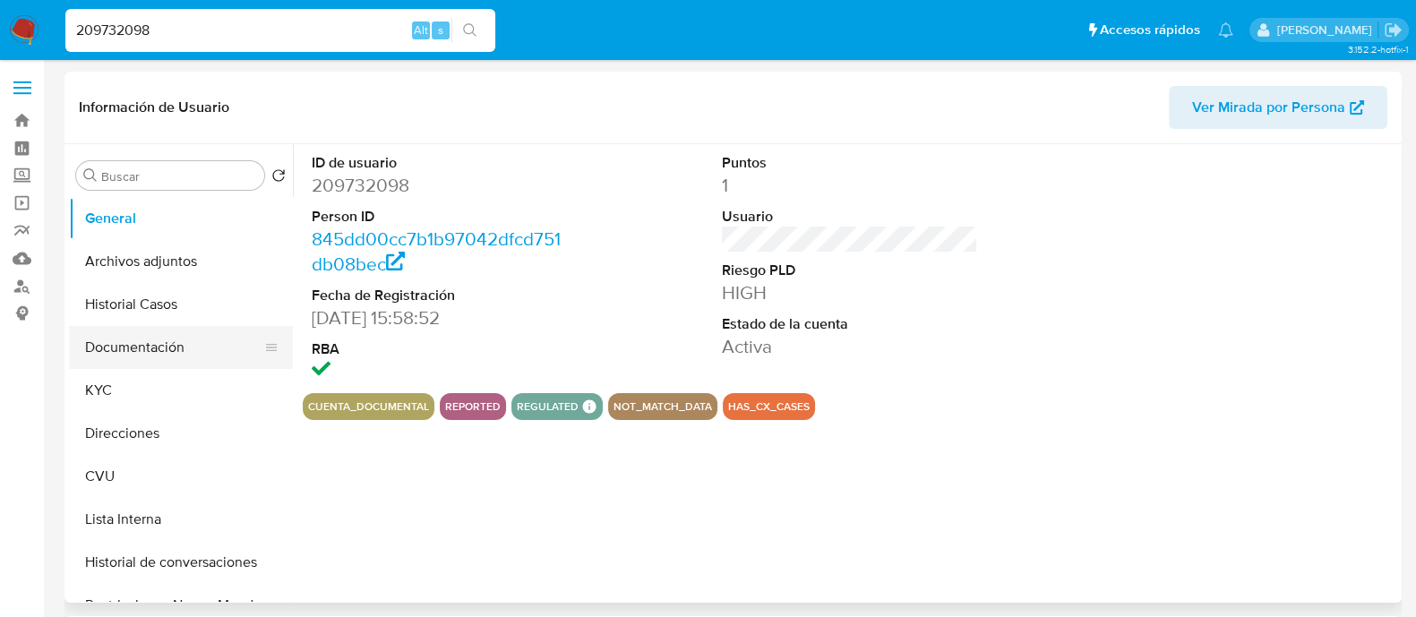
select select "10"
click at [142, 346] on button "Documentación" at bounding box center [174, 347] width 210 height 43
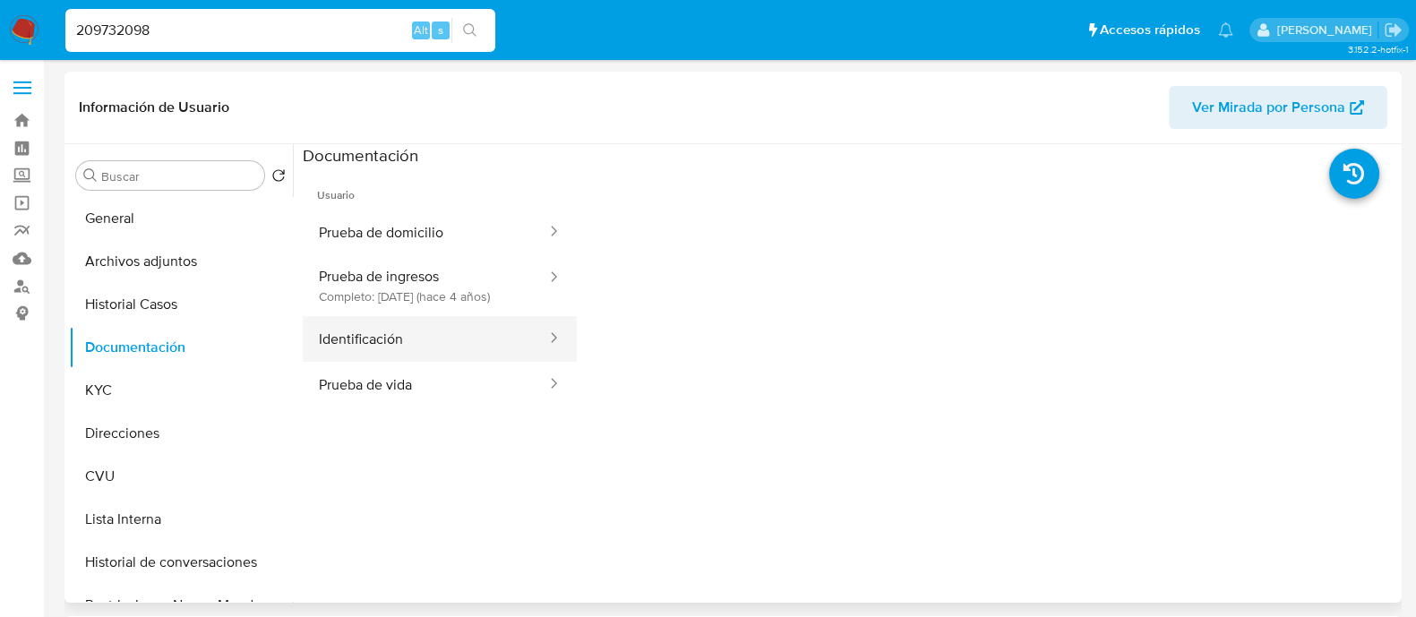
click at [430, 345] on button "Identificación" at bounding box center [425, 339] width 245 height 46
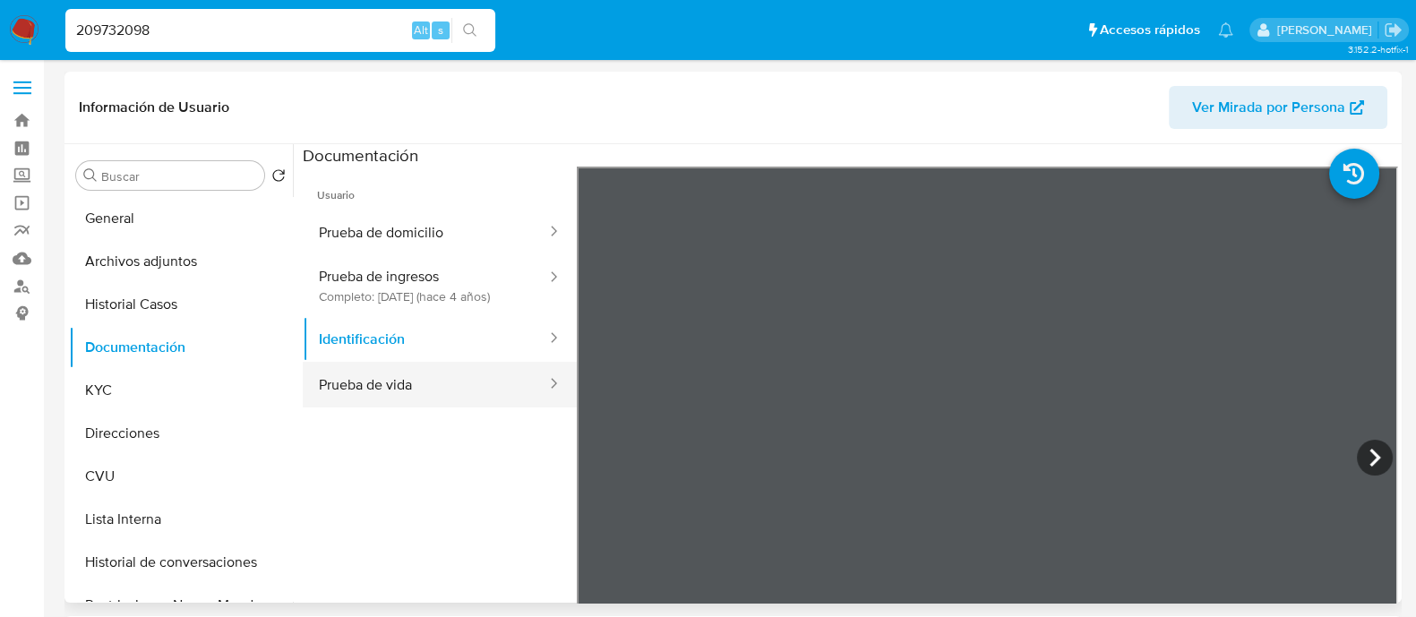
click at [435, 407] on button "Prueba de vida" at bounding box center [425, 385] width 245 height 46
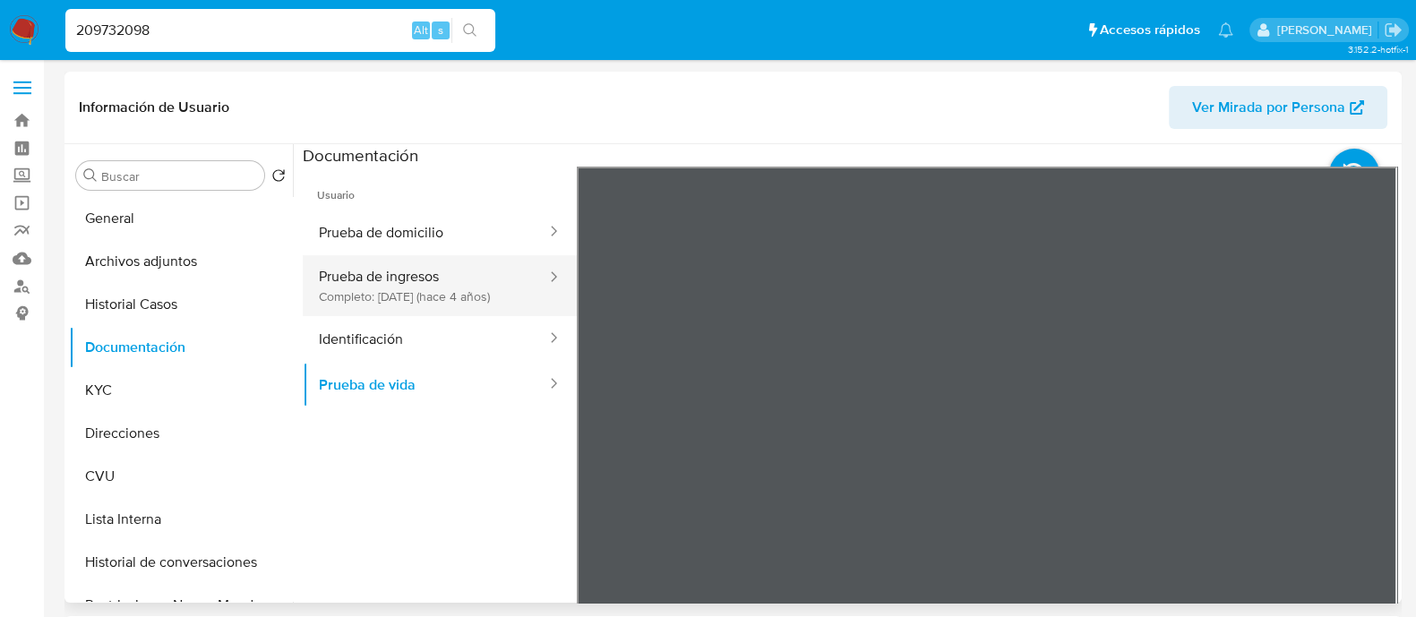
click at [408, 286] on button "Prueba de ingresos Completo: 28/03/2021 (hace 4 años)" at bounding box center [425, 285] width 245 height 61
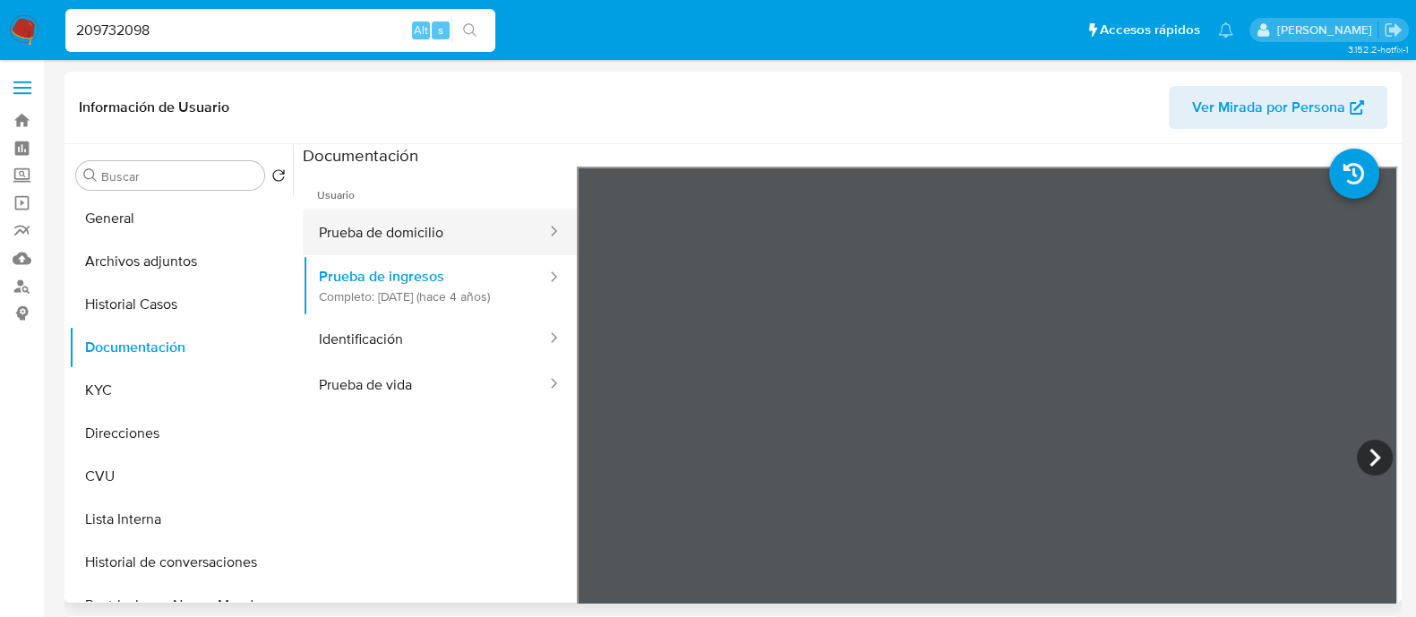
click at [396, 246] on button "Prueba de domicilio" at bounding box center [425, 233] width 245 height 46
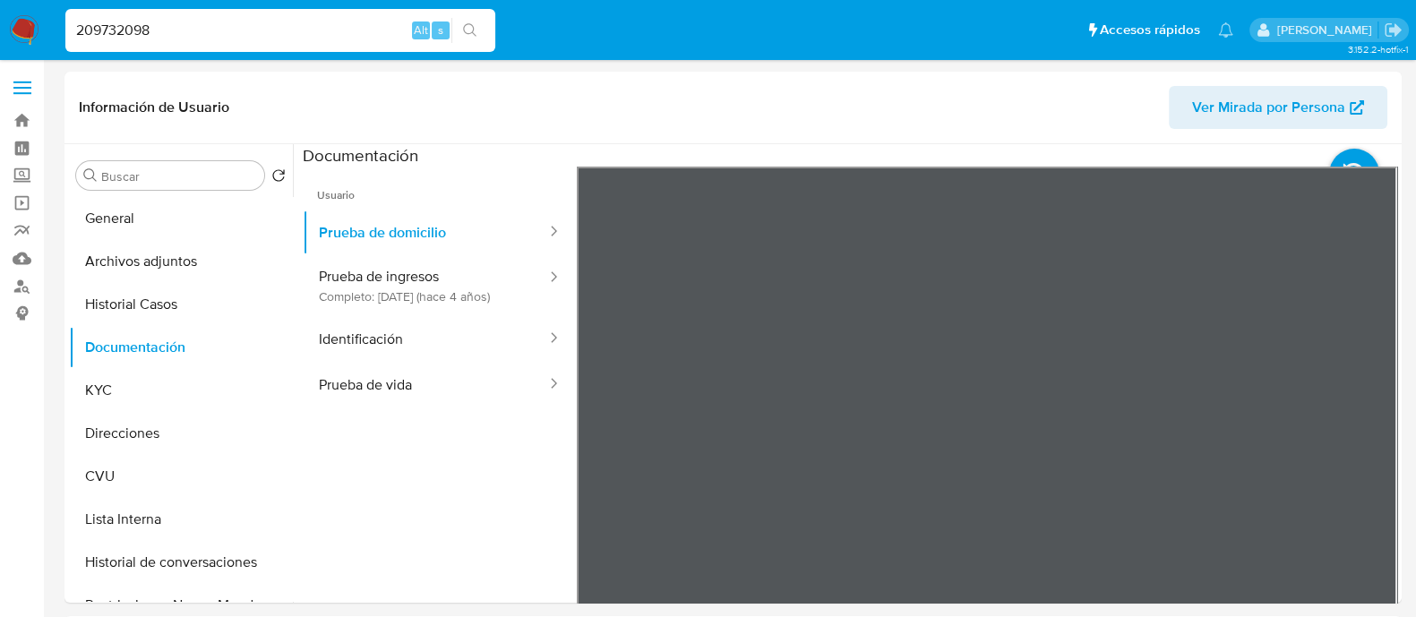
click at [147, 241] on button "Archivos adjuntos" at bounding box center [174, 261] width 210 height 43
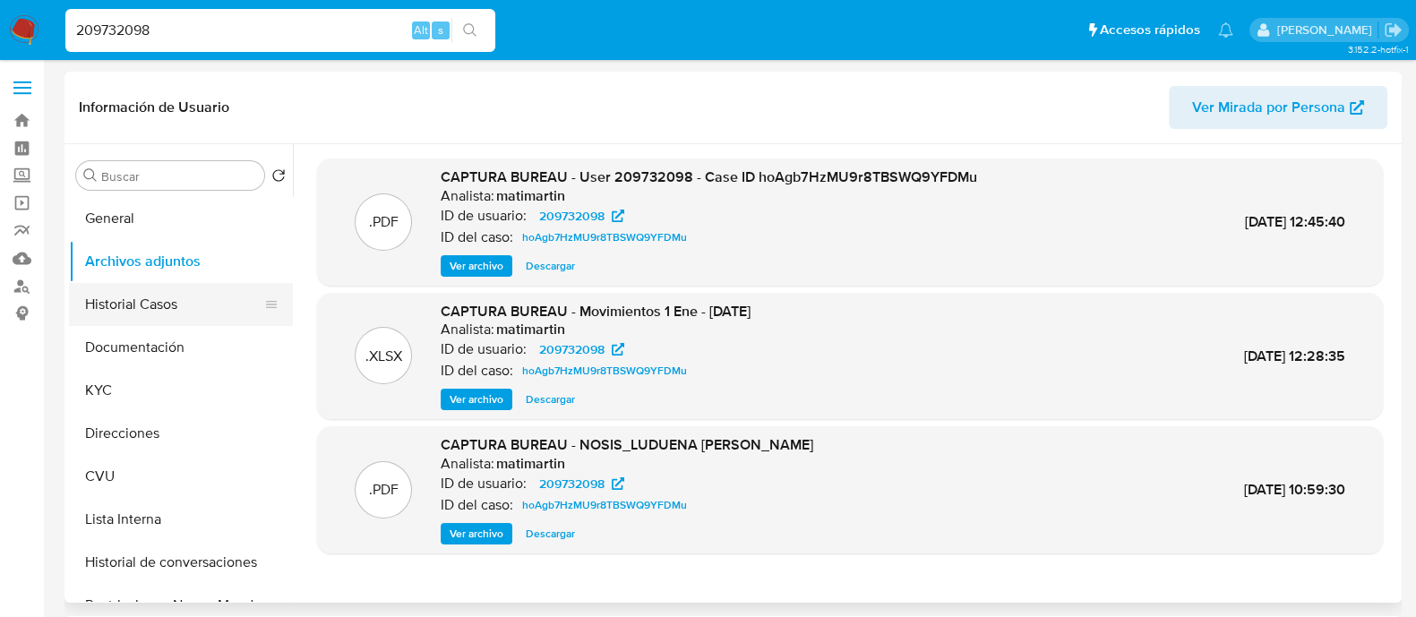
click at [154, 297] on button "Historial Casos" at bounding box center [174, 304] width 210 height 43
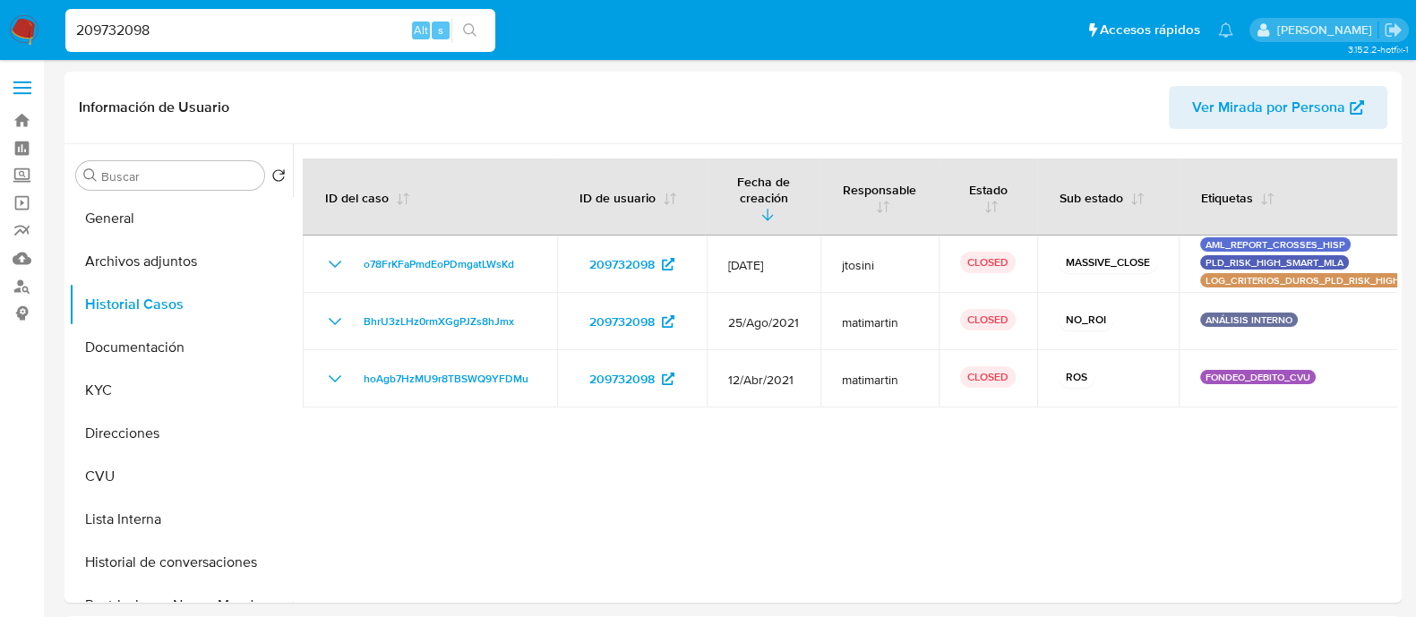
click at [237, 19] on input "209732098" at bounding box center [280, 30] width 430 height 23
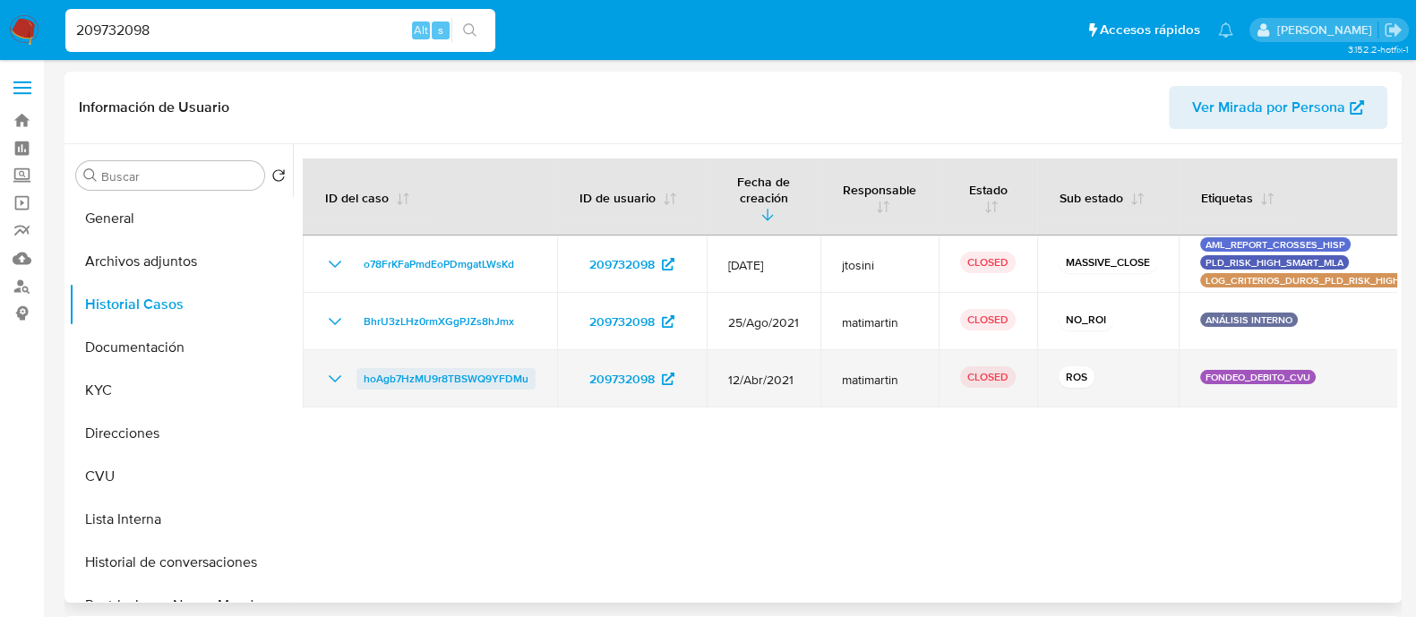
click at [457, 368] on span "hoAgb7HzMU9r8TBSWQ9YFDMu" at bounding box center [446, 378] width 165 height 21
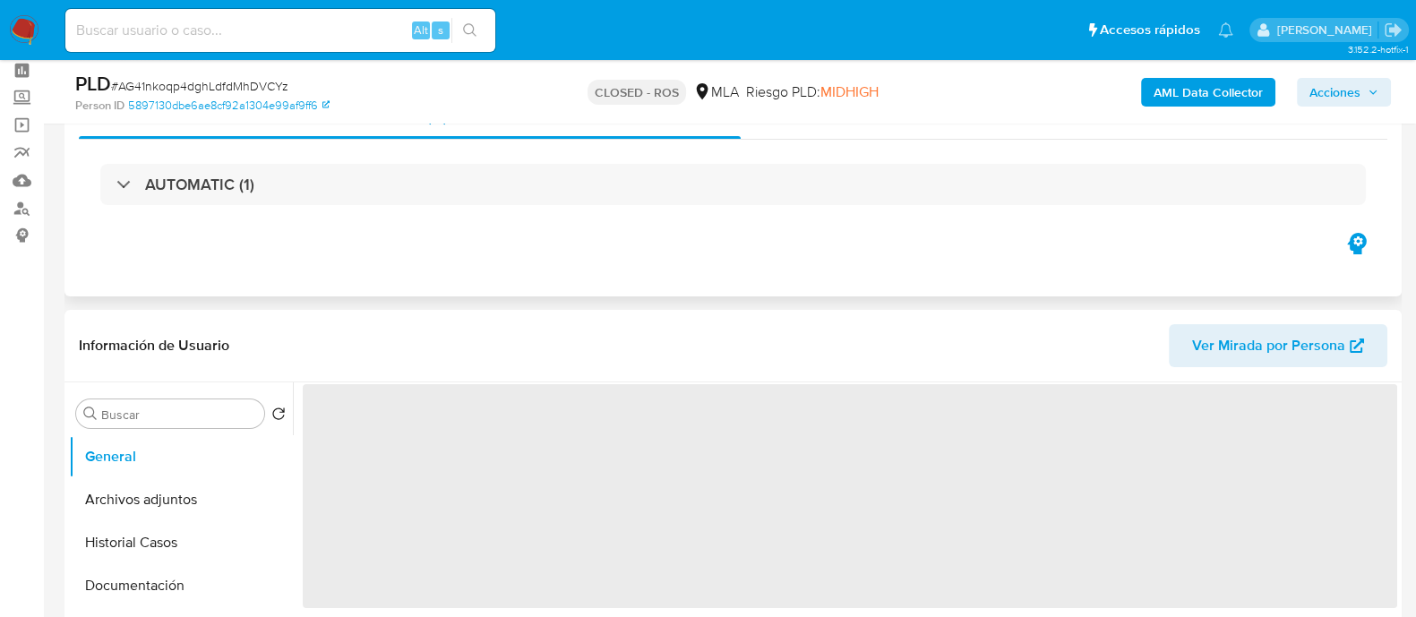
scroll to position [223, 0]
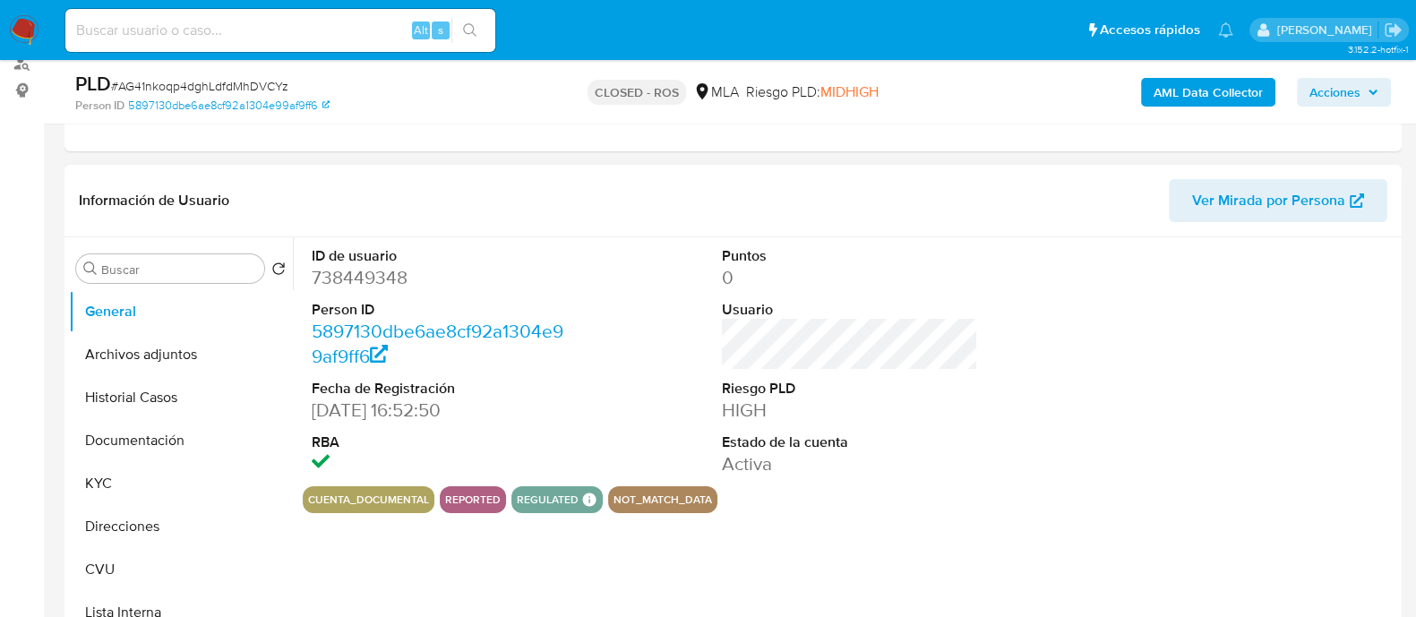
select select "10"
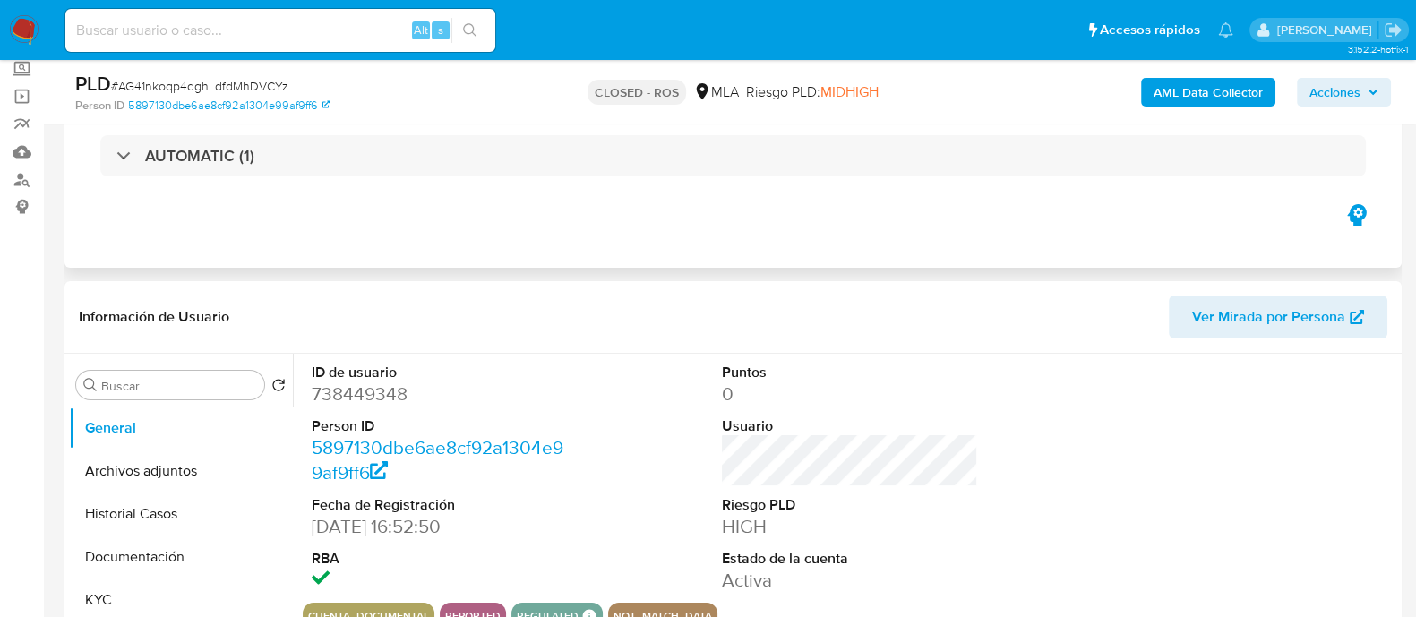
scroll to position [0, 0]
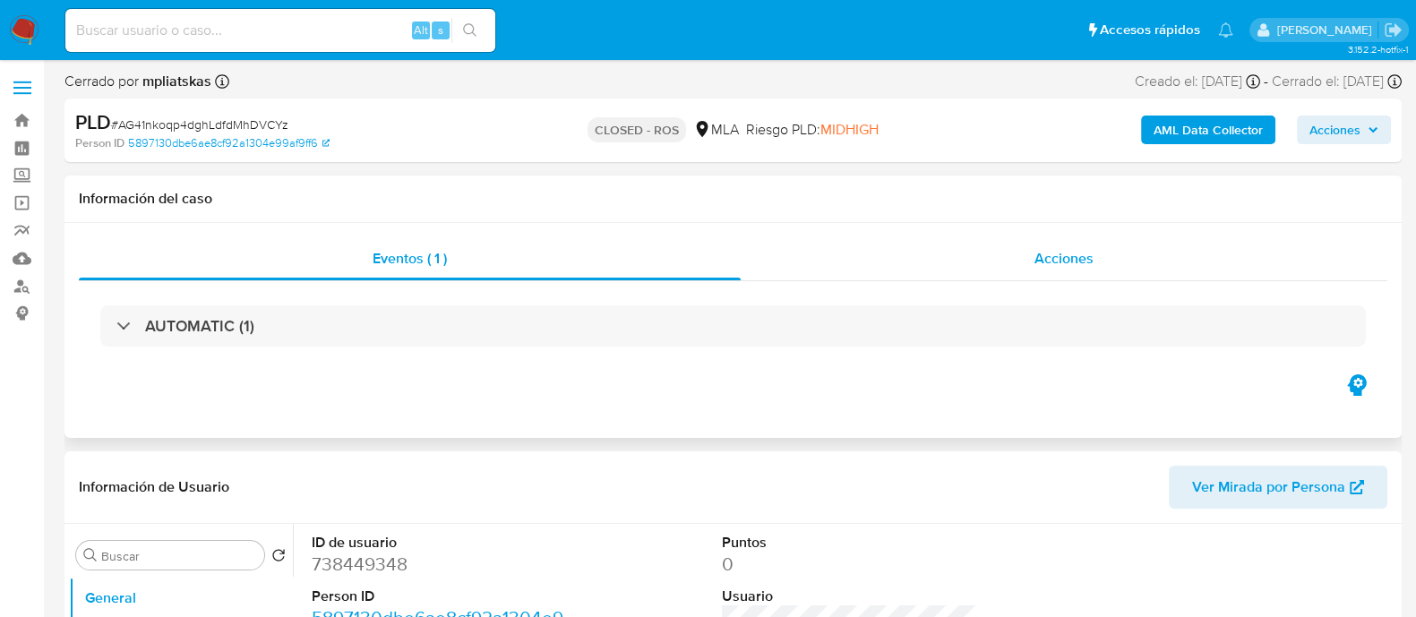
click at [1040, 253] on span "Acciones" at bounding box center [1063, 258] width 59 height 21
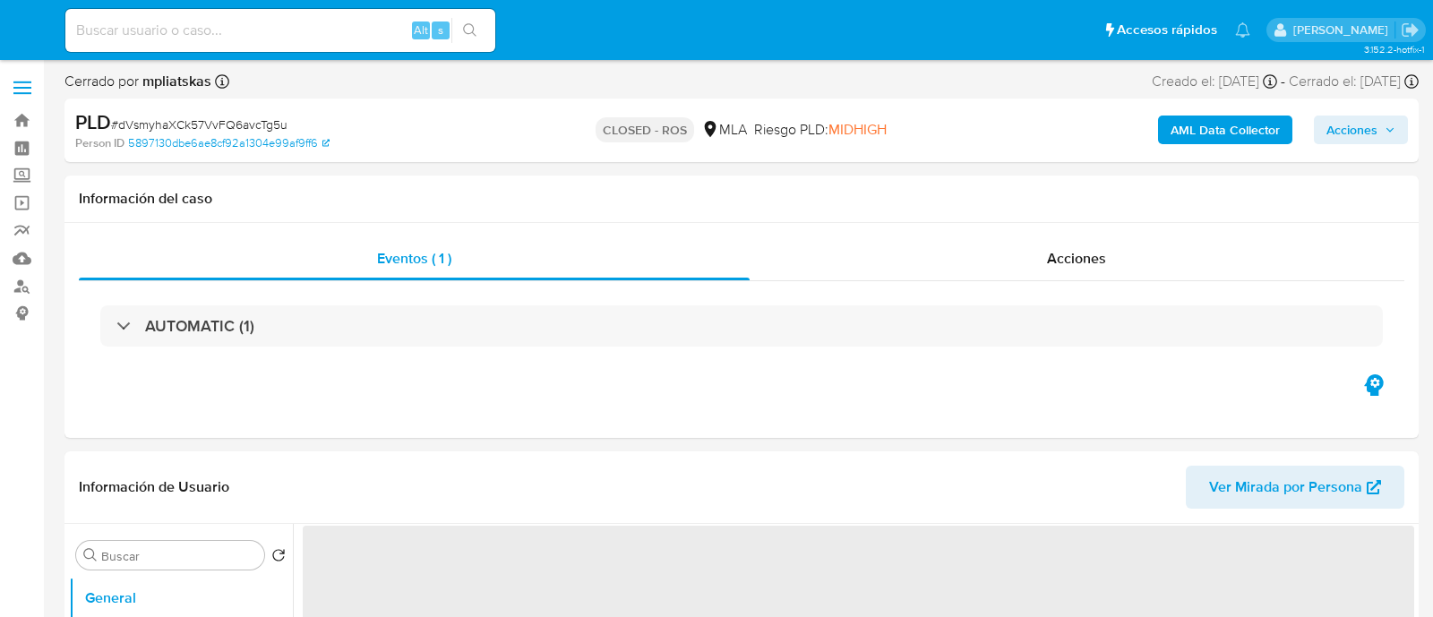
select select "10"
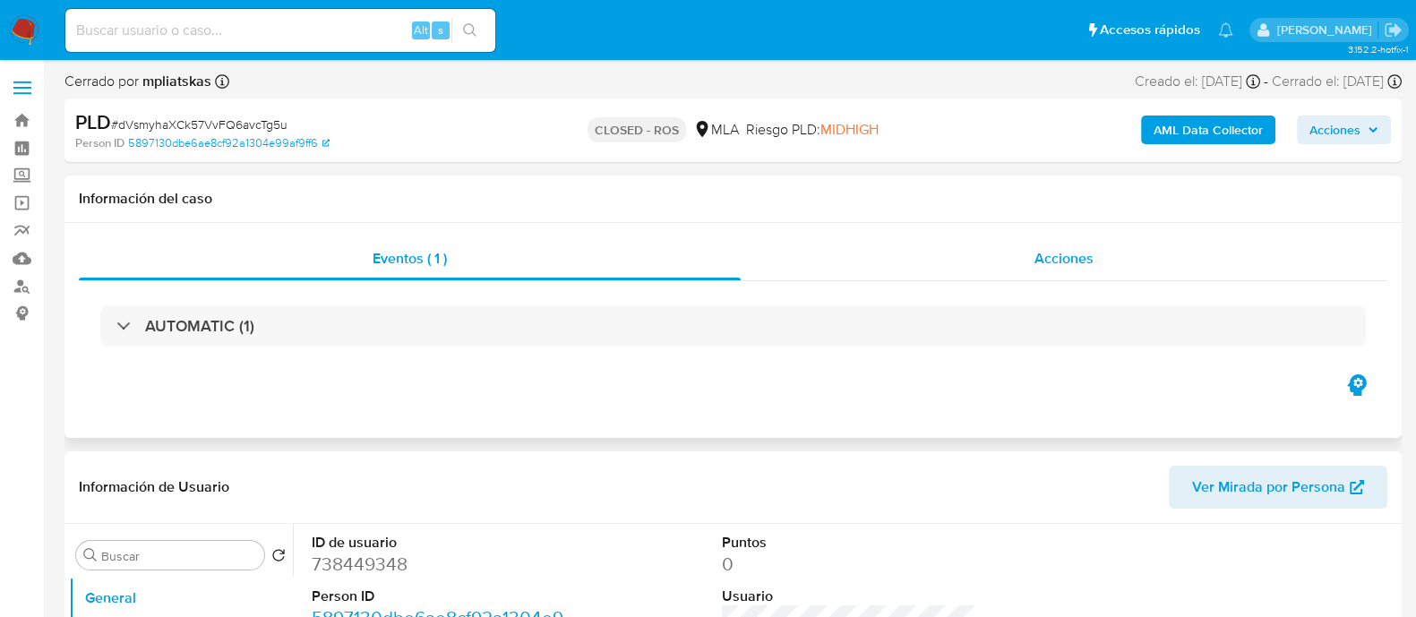
click at [1030, 263] on div "Acciones" at bounding box center [1064, 258] width 647 height 43
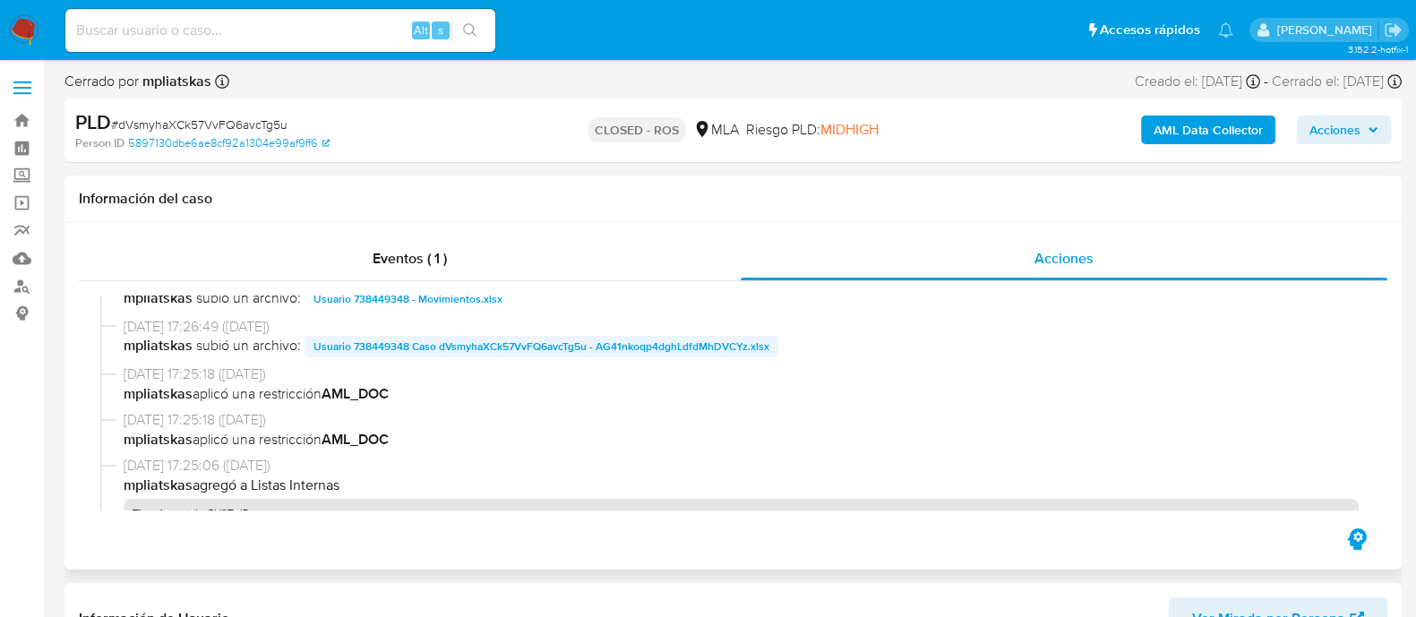
scroll to position [733, 0]
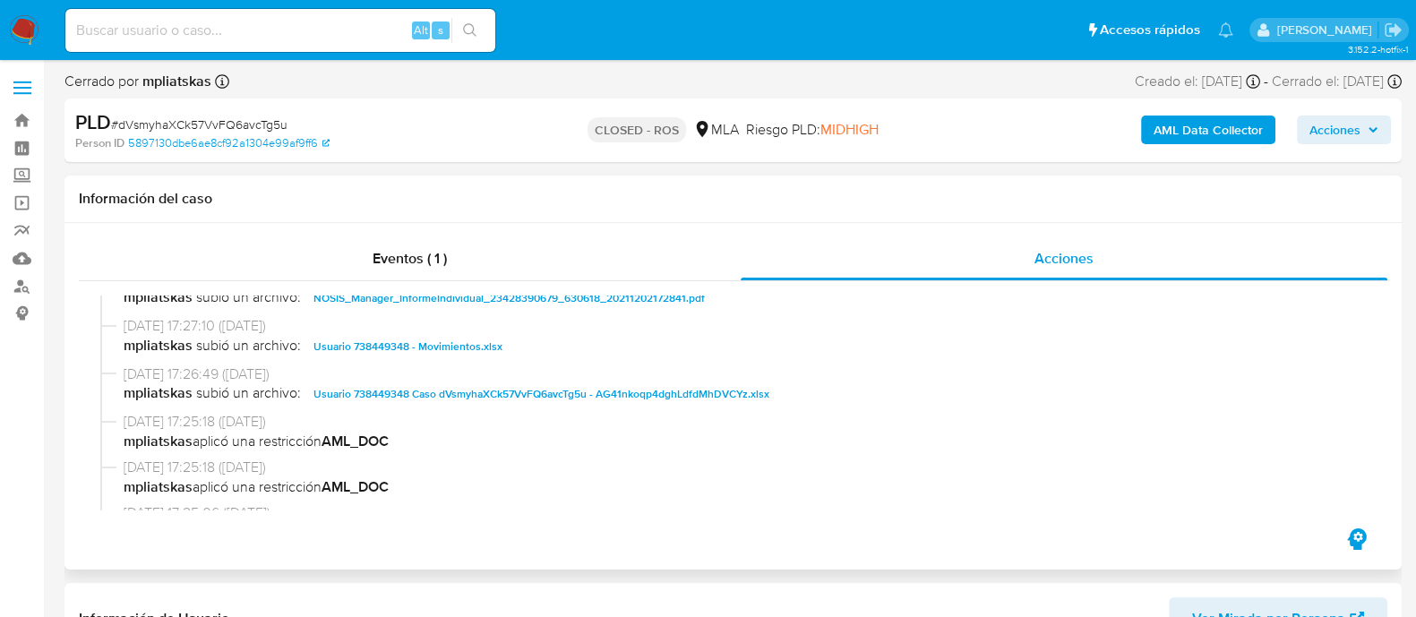
click at [518, 398] on span "Usuario 738449348 Caso dVsmyhaXCk57VvFQ6avcTg5u - AG41nkoqp4dghLdfdMhDVCYz.xlsx" at bounding box center [541, 393] width 456 height 21
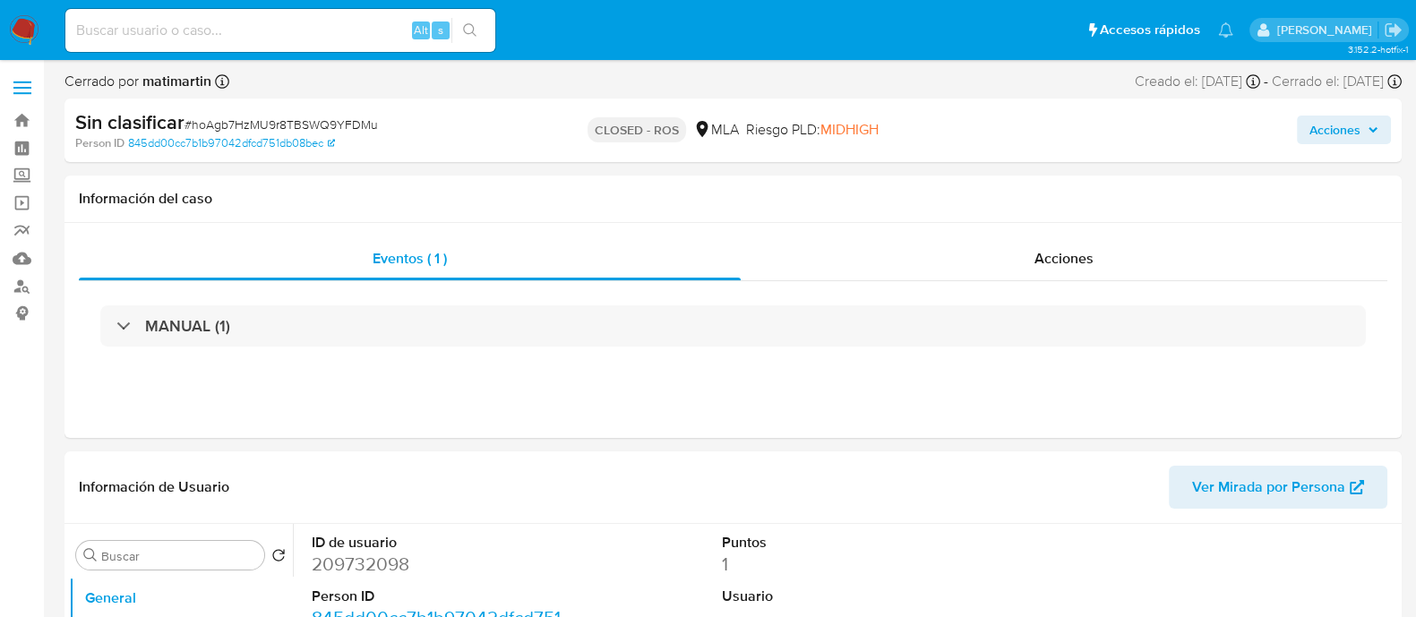
select select "10"
click at [973, 248] on div "Acciones" at bounding box center [1064, 258] width 647 height 43
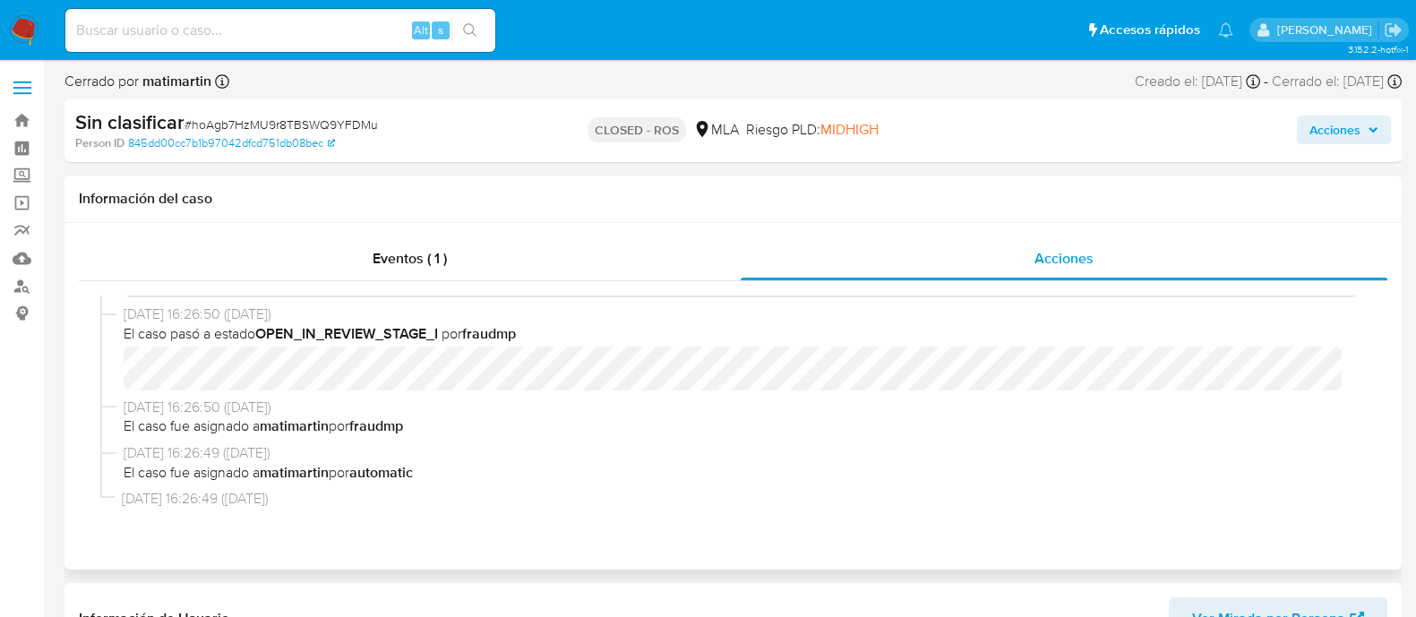
scroll to position [1119, 0]
click at [159, 38] on input at bounding box center [280, 30] width 430 height 23
paste input "273803679"
type input "273803679"
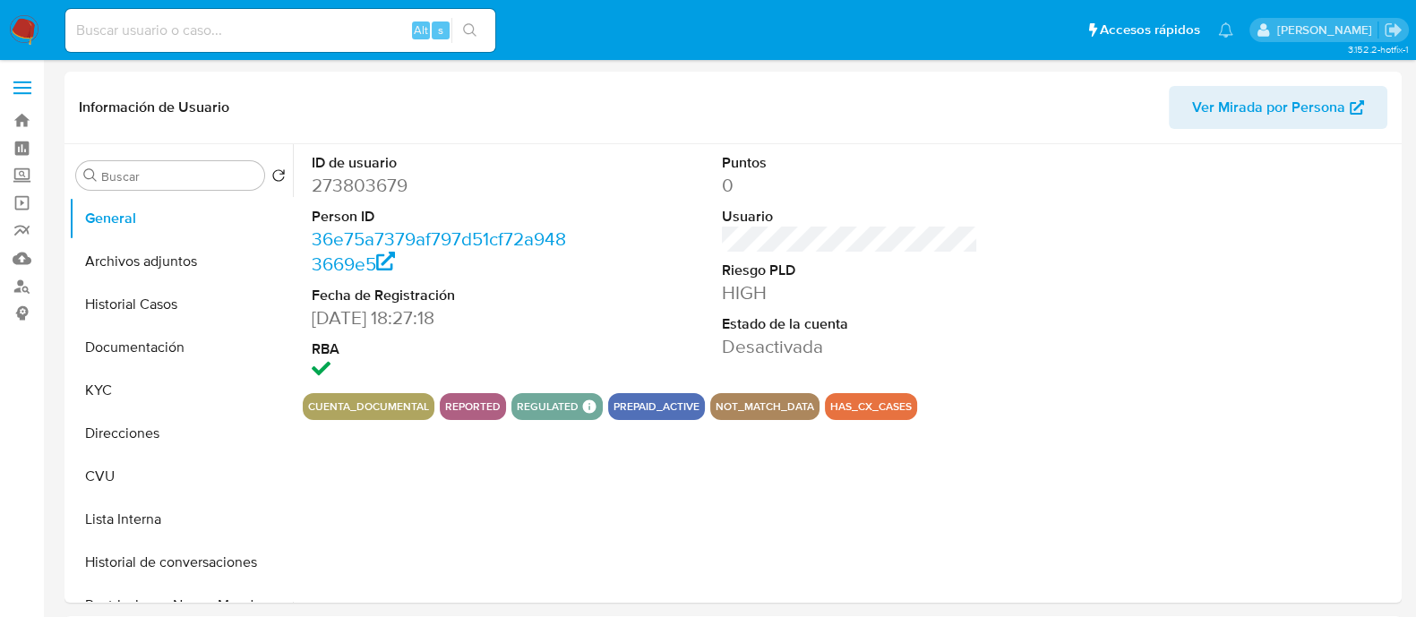
select select "10"
click at [168, 273] on button "Archivos adjuntos" at bounding box center [174, 261] width 210 height 43
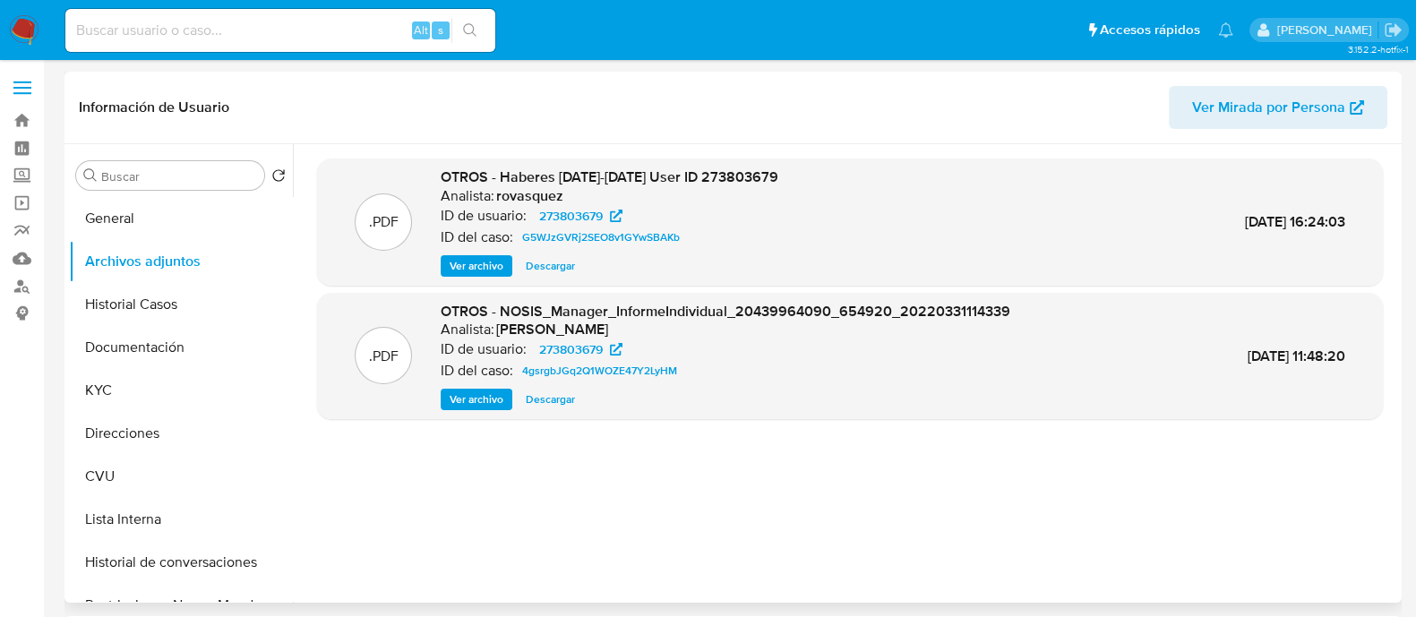
click at [482, 259] on span "Ver archivo" at bounding box center [477, 266] width 54 height 18
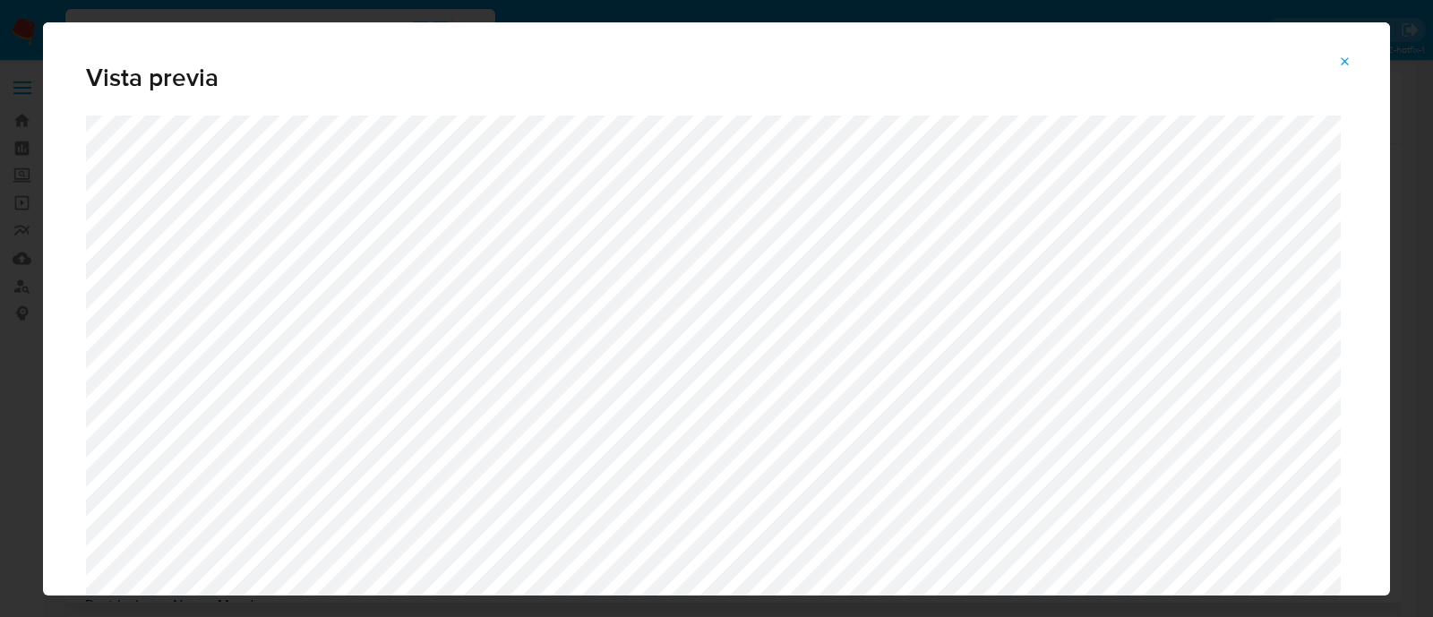
click at [1352, 56] on icon "Attachment preview" at bounding box center [1345, 62] width 14 height 14
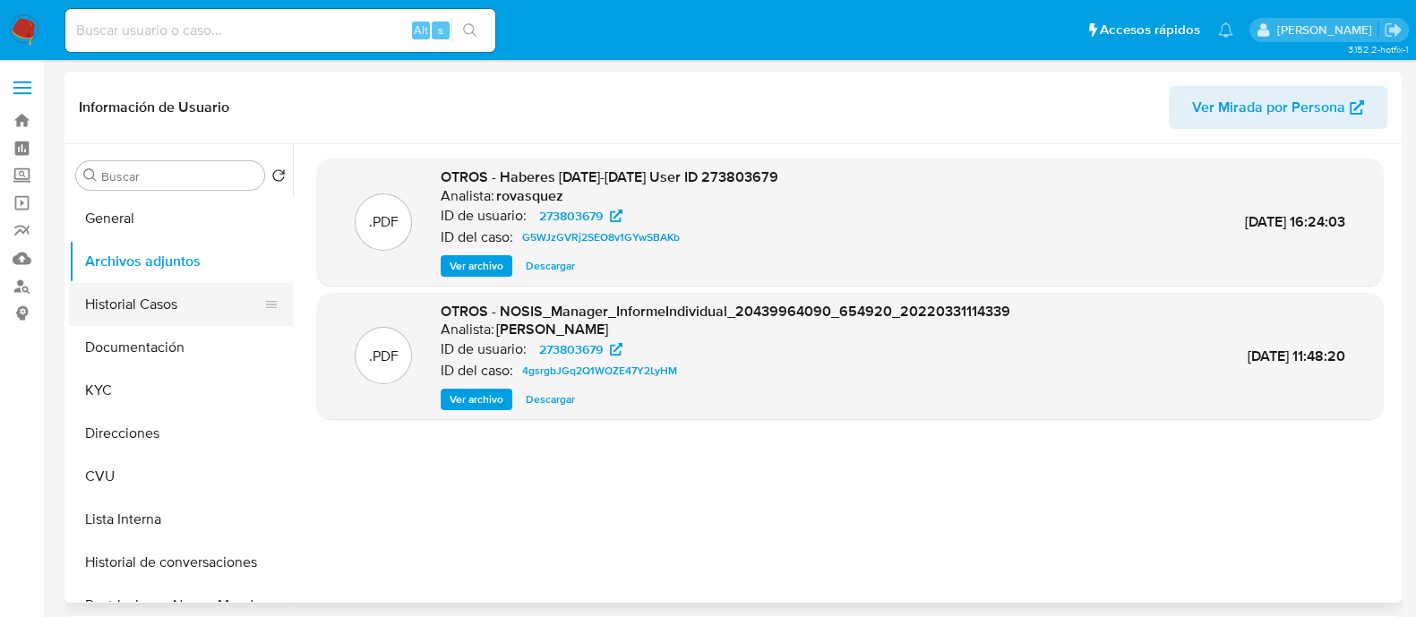
click at [182, 302] on button "Historial Casos" at bounding box center [174, 304] width 210 height 43
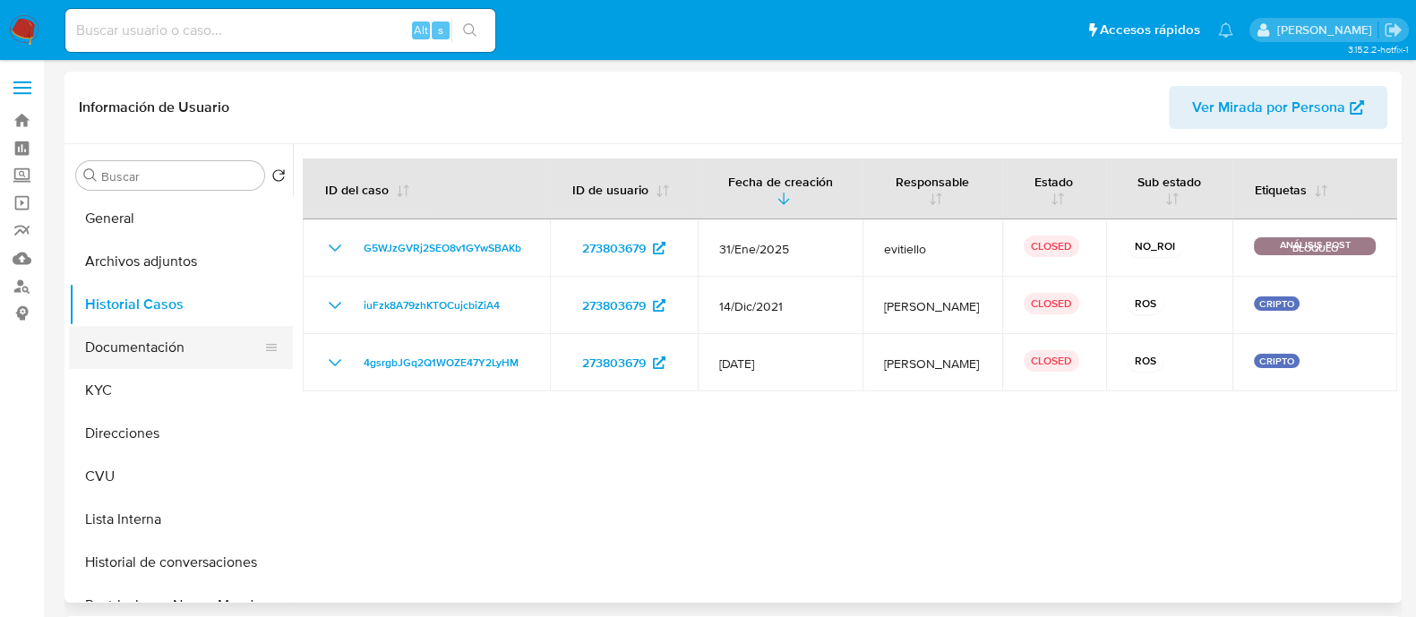
click at [155, 352] on button "Documentación" at bounding box center [174, 347] width 210 height 43
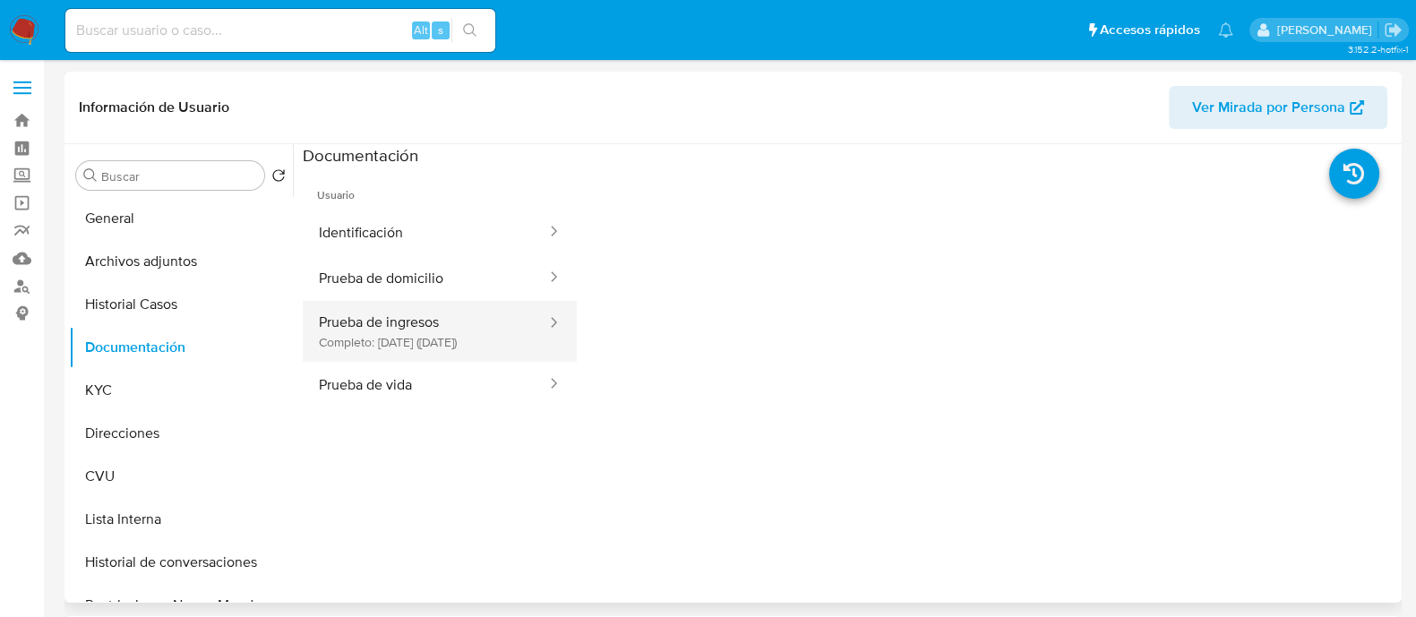
click at [430, 346] on button "Prueba de ingresos Completo: 12/06/2023 (hace 2 años)" at bounding box center [425, 331] width 245 height 61
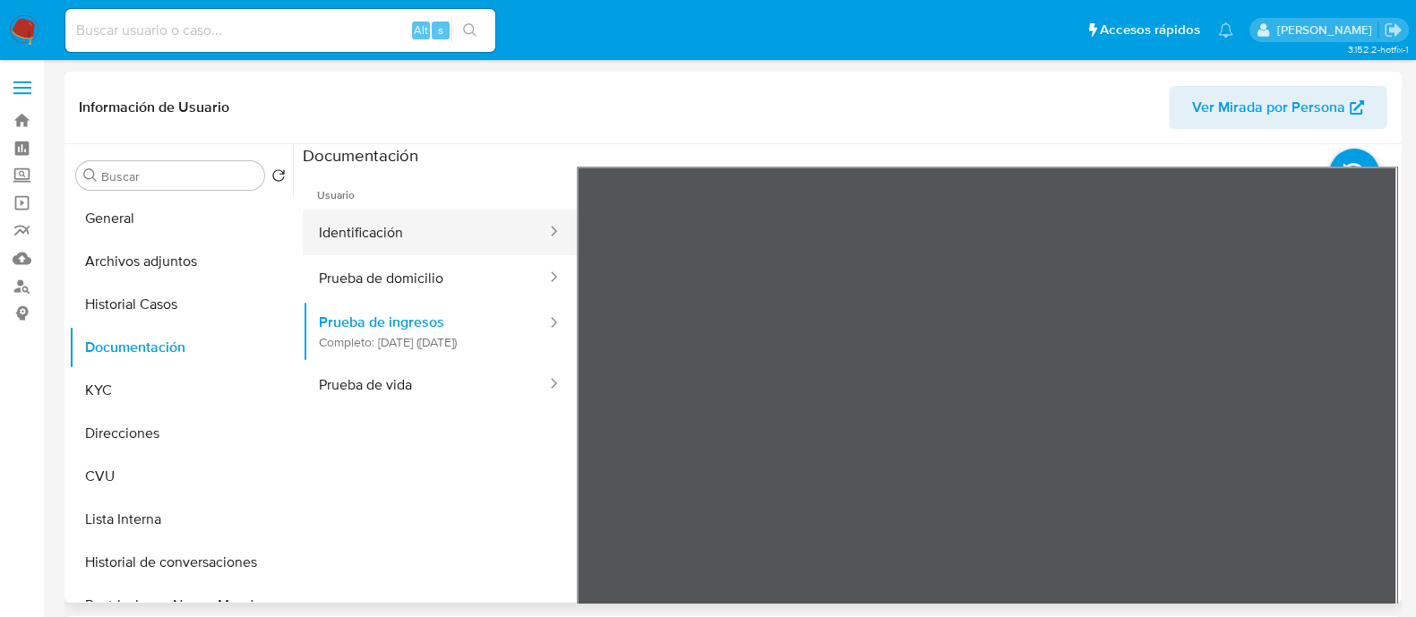
click at [385, 236] on button "Identificación" at bounding box center [425, 233] width 245 height 46
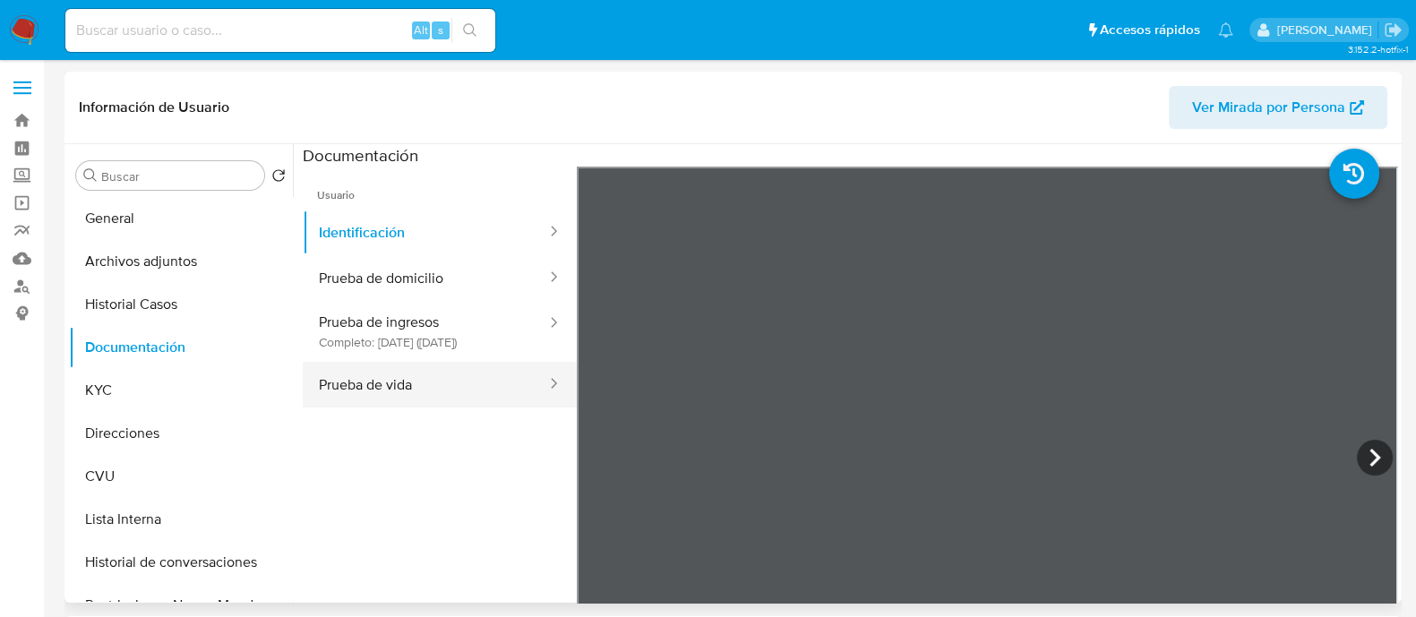
click at [451, 398] on button "Prueba de vida" at bounding box center [425, 385] width 245 height 46
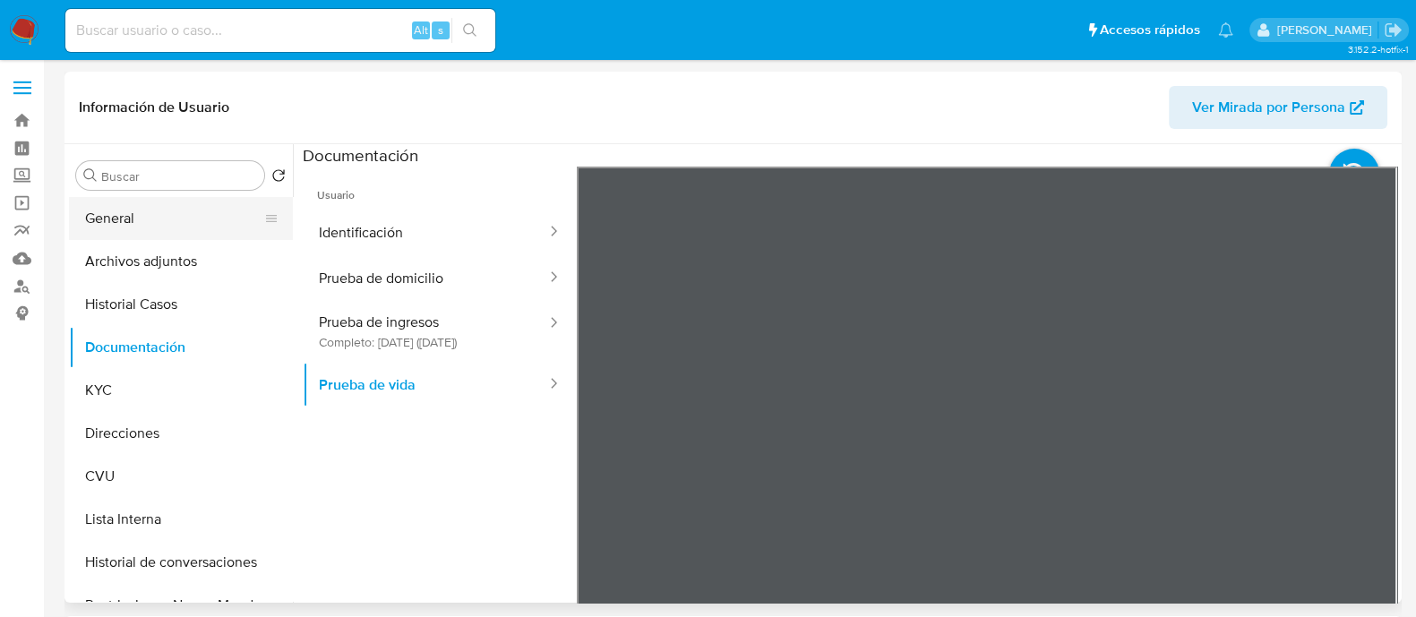
click at [142, 236] on button "General" at bounding box center [174, 218] width 210 height 43
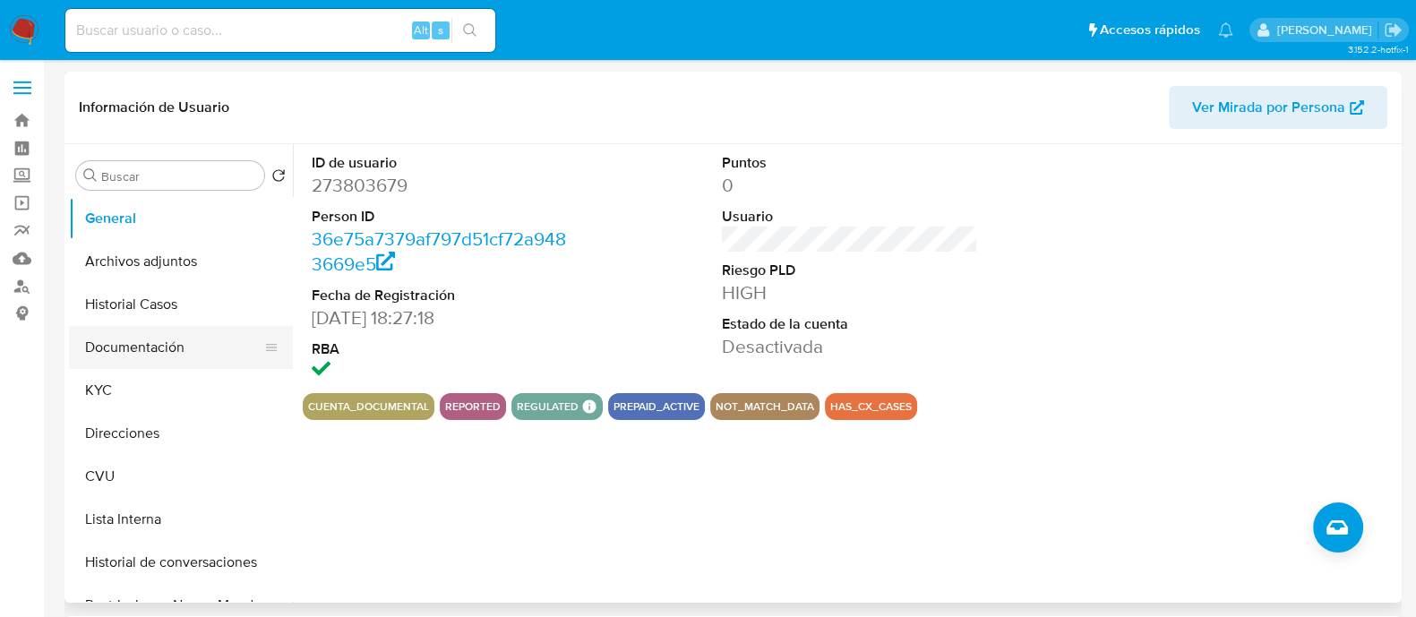
click at [173, 331] on button "Documentación" at bounding box center [174, 347] width 210 height 43
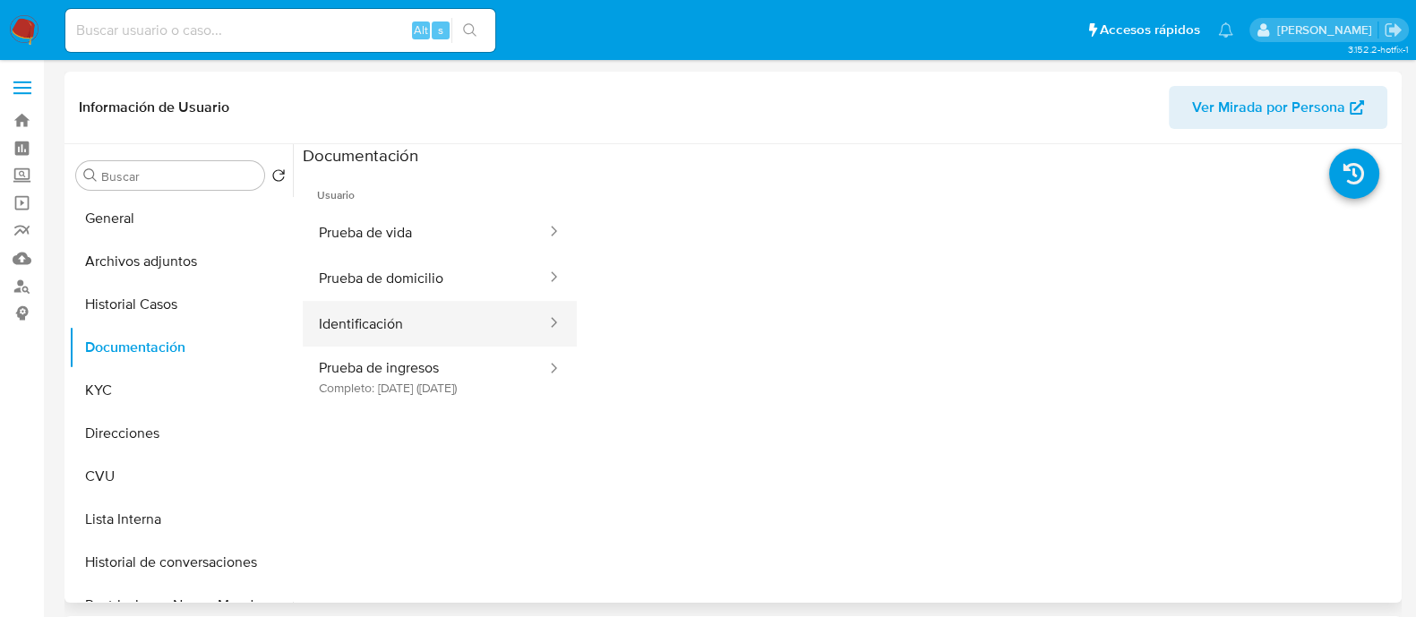
click at [416, 315] on button "Identificación" at bounding box center [425, 324] width 245 height 46
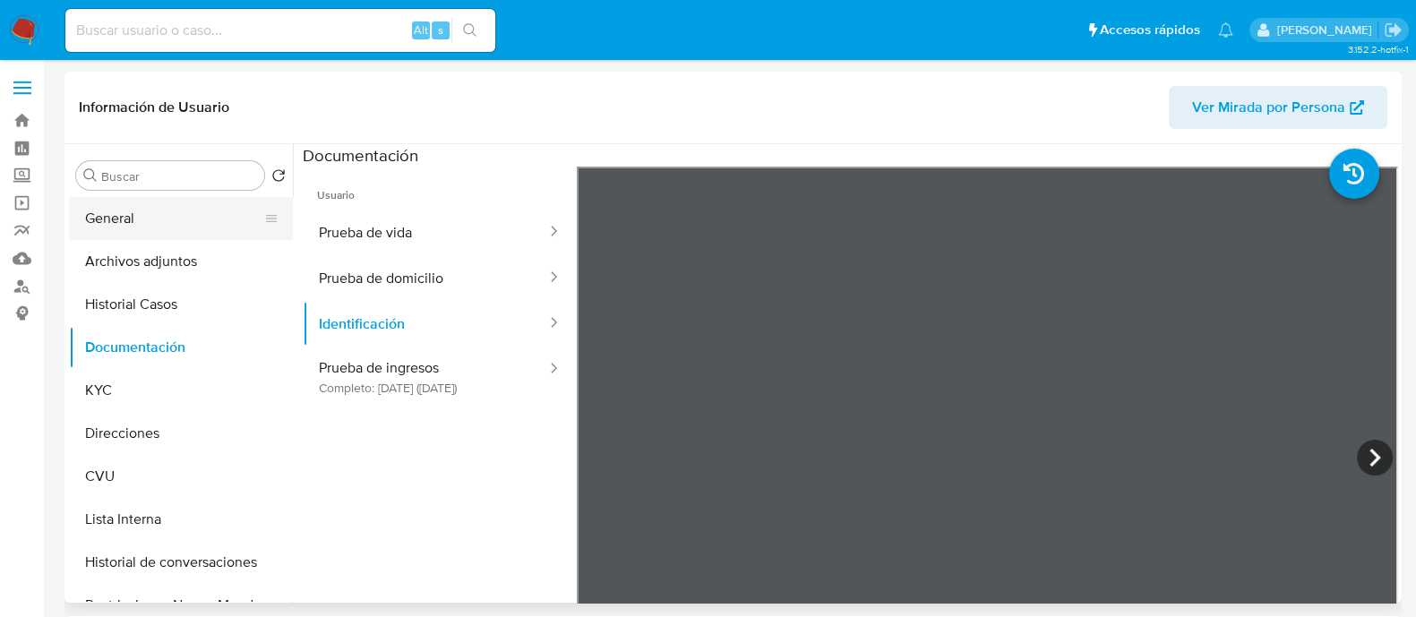
click at [140, 215] on button "General" at bounding box center [174, 218] width 210 height 43
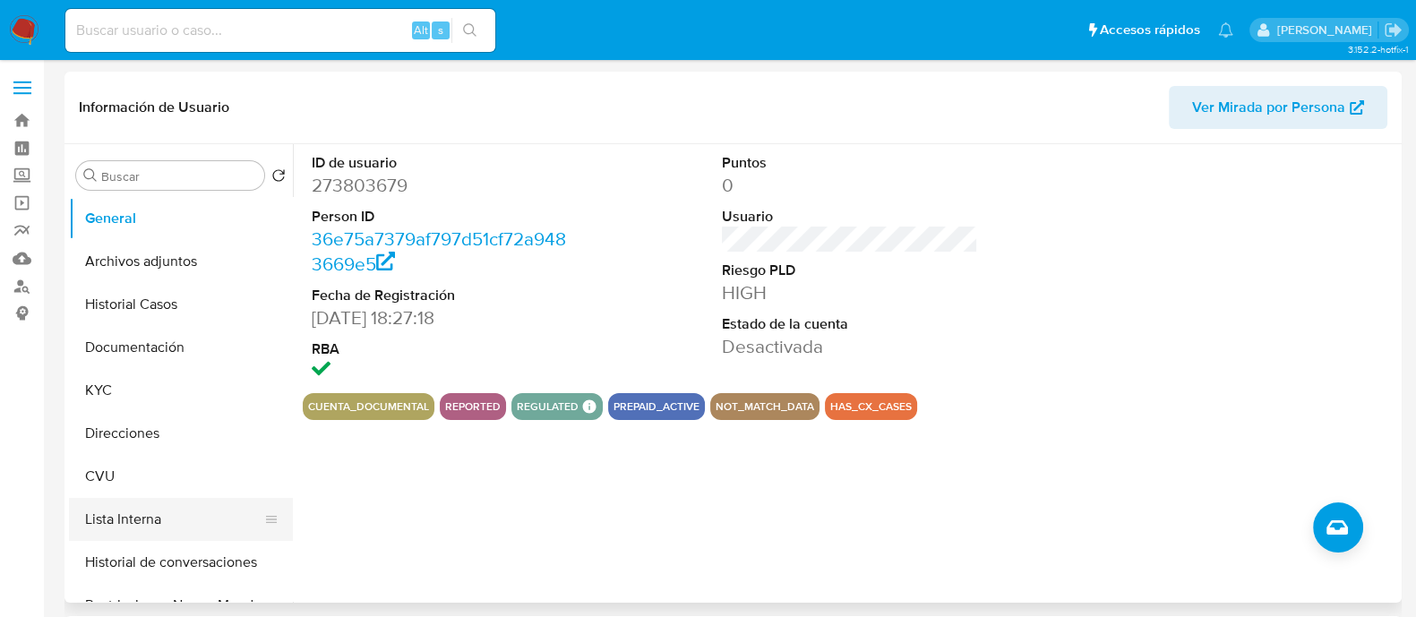
click at [143, 510] on button "Lista Interna" at bounding box center [174, 519] width 210 height 43
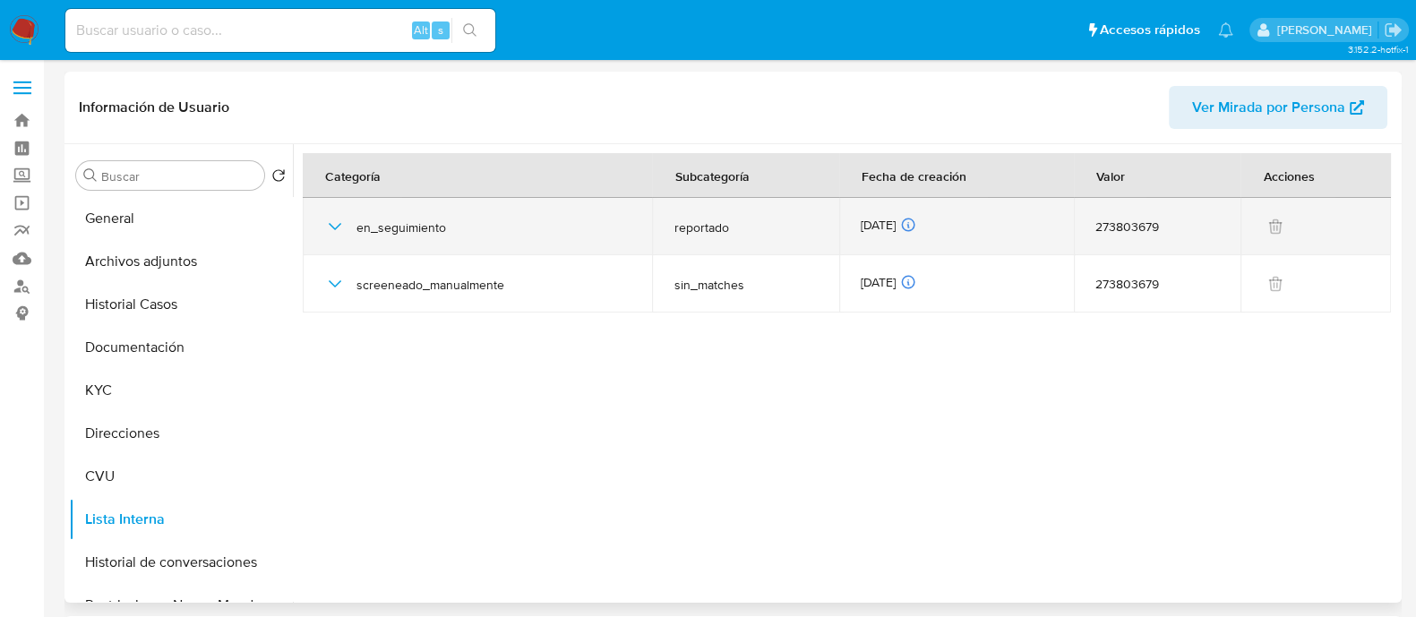
click at [334, 219] on icon "button" at bounding box center [334, 226] width 21 height 21
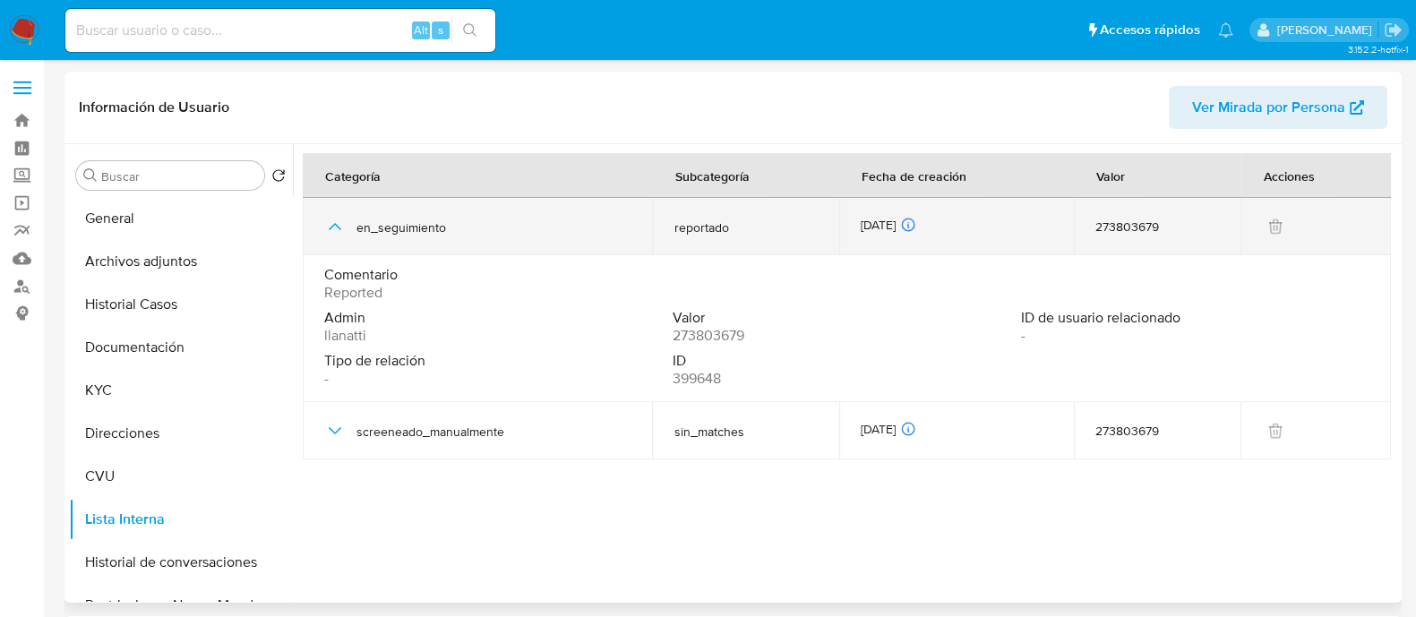
click at [334, 219] on icon "button" at bounding box center [334, 226] width 21 height 21
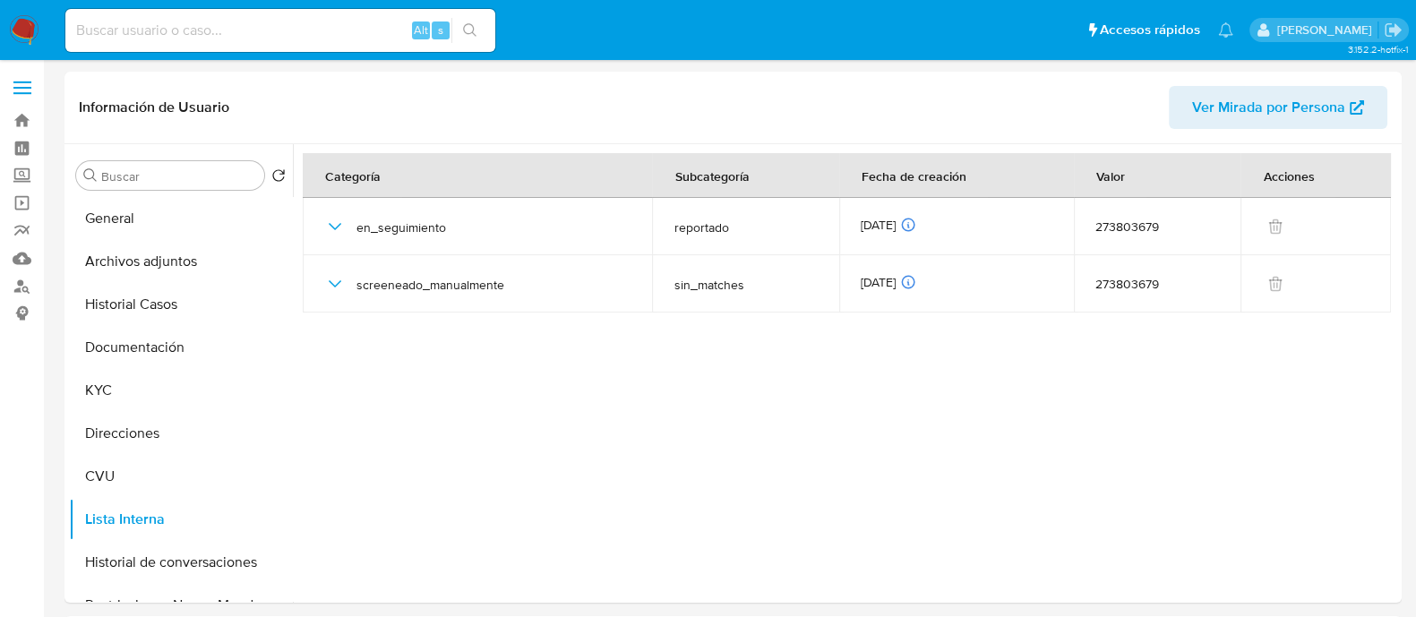
click at [239, 29] on input at bounding box center [280, 30] width 430 height 23
paste input "423186326"
type input "423186326"
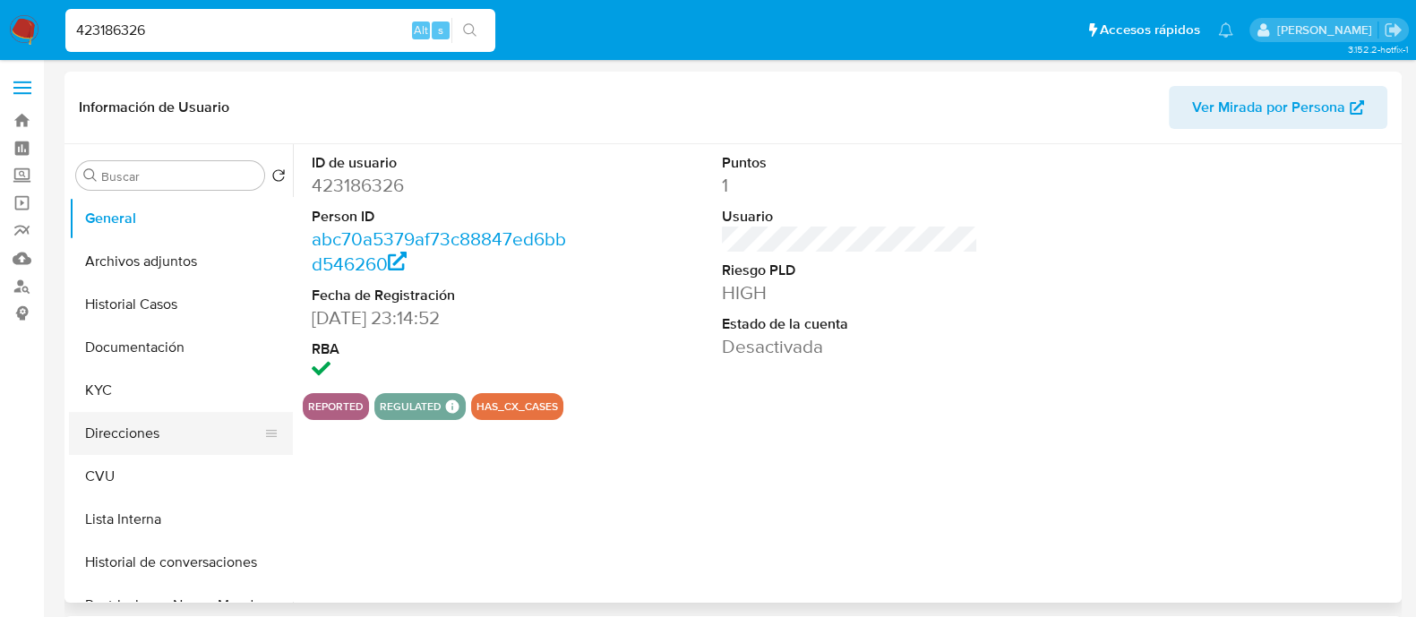
select select "10"
click at [153, 349] on button "Documentación" at bounding box center [174, 347] width 210 height 43
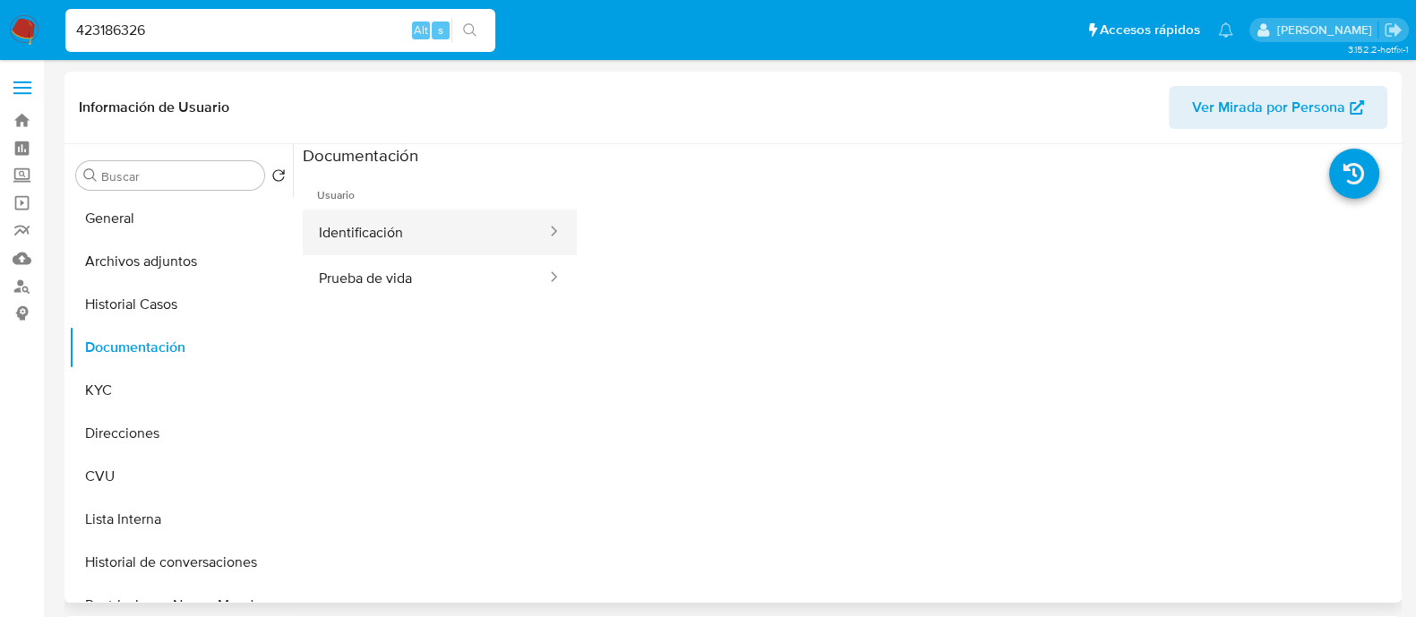
click at [444, 235] on button "Identificación" at bounding box center [425, 233] width 245 height 46
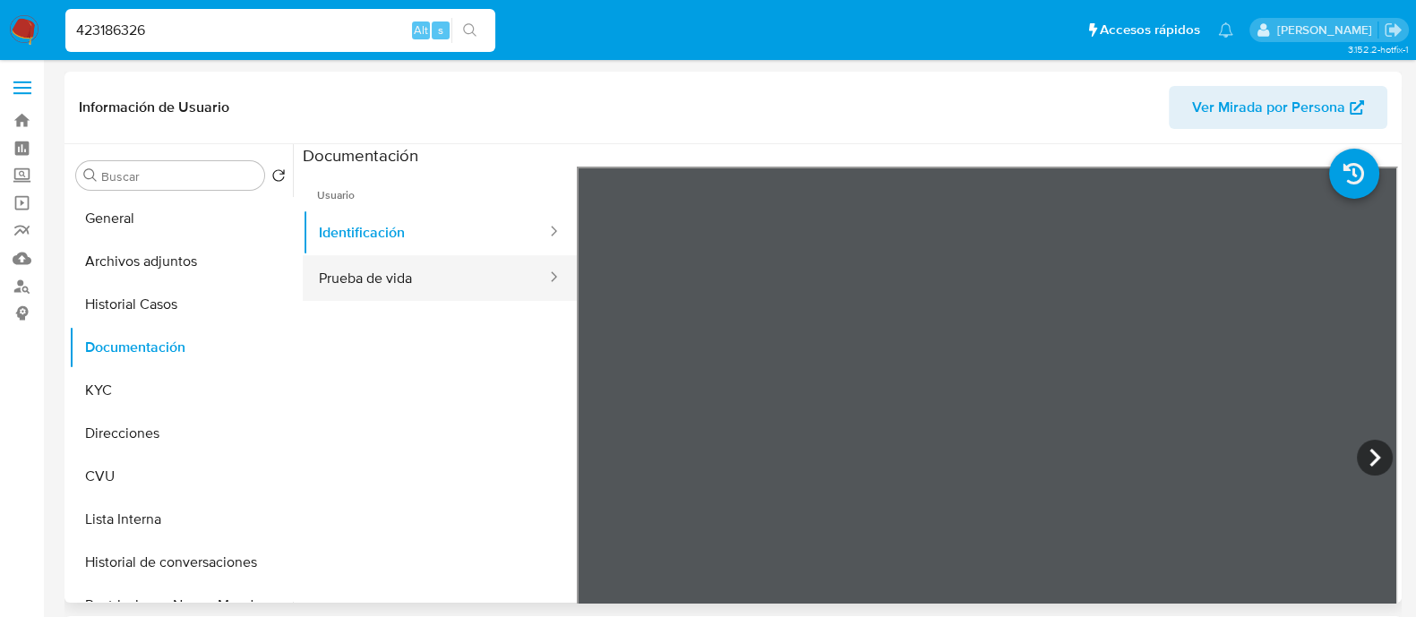
click at [493, 277] on button "Prueba de vida" at bounding box center [425, 278] width 245 height 46
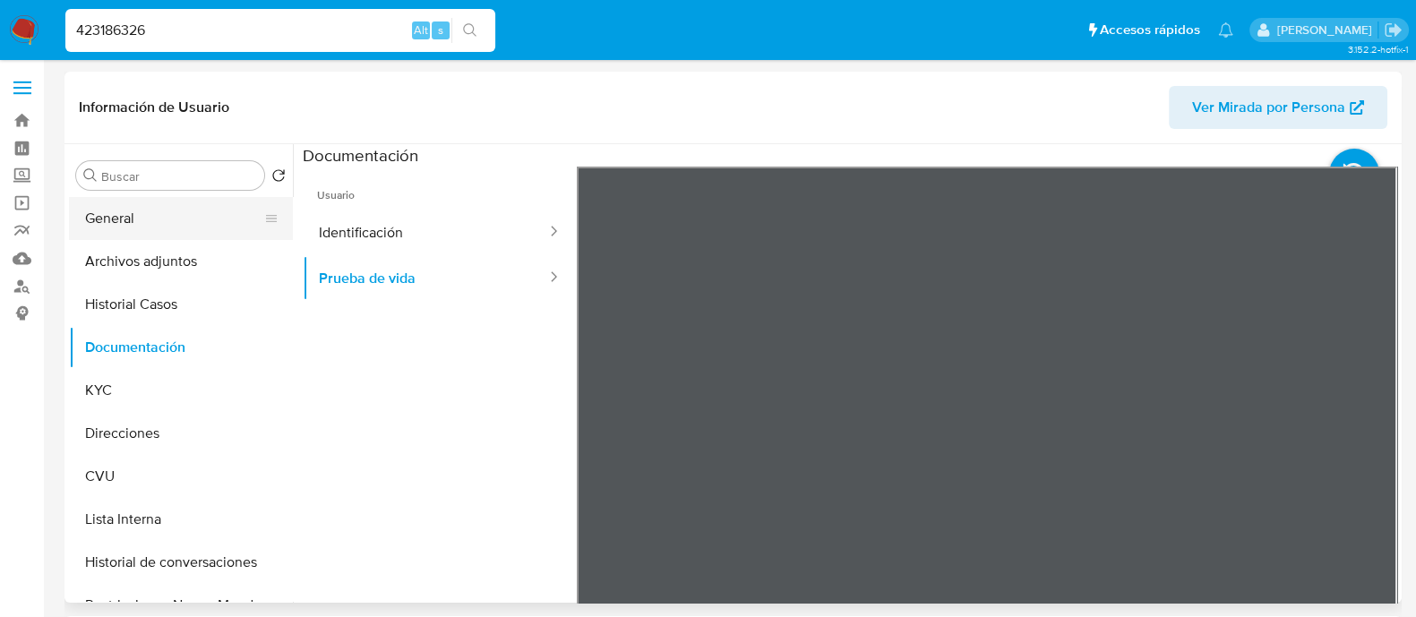
click at [135, 227] on button "General" at bounding box center [174, 218] width 210 height 43
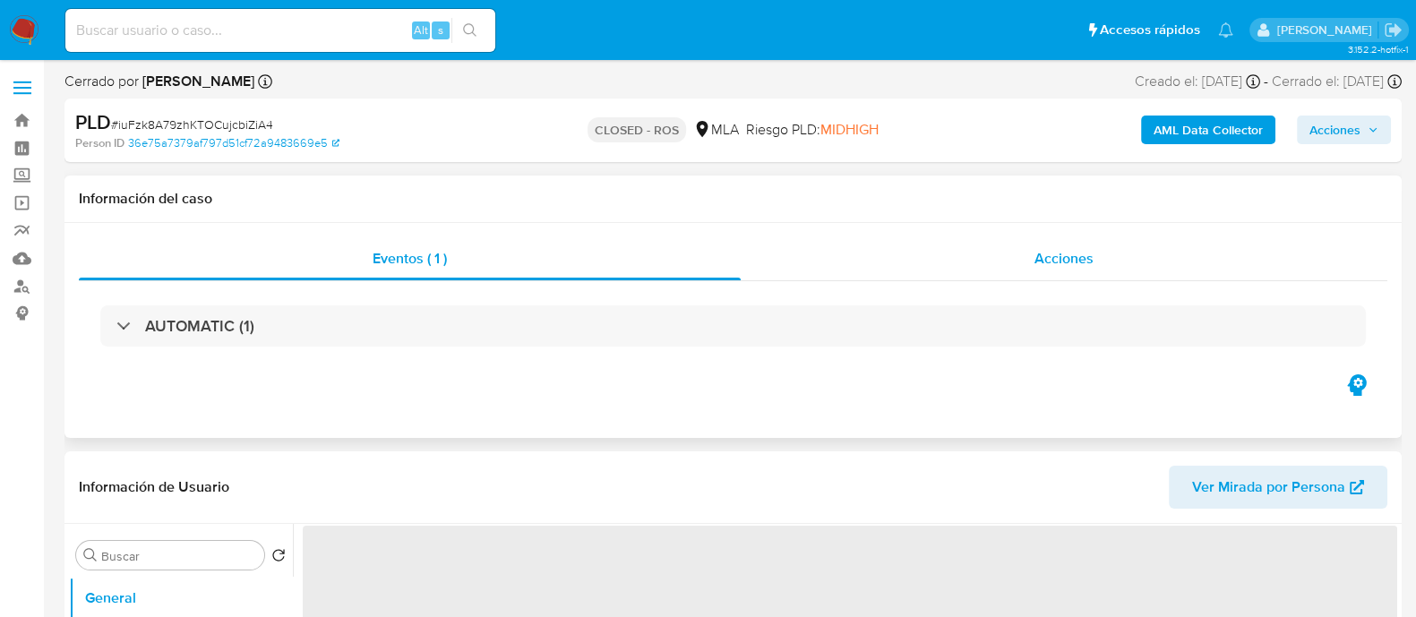
click at [1036, 253] on span "Acciones" at bounding box center [1063, 258] width 59 height 21
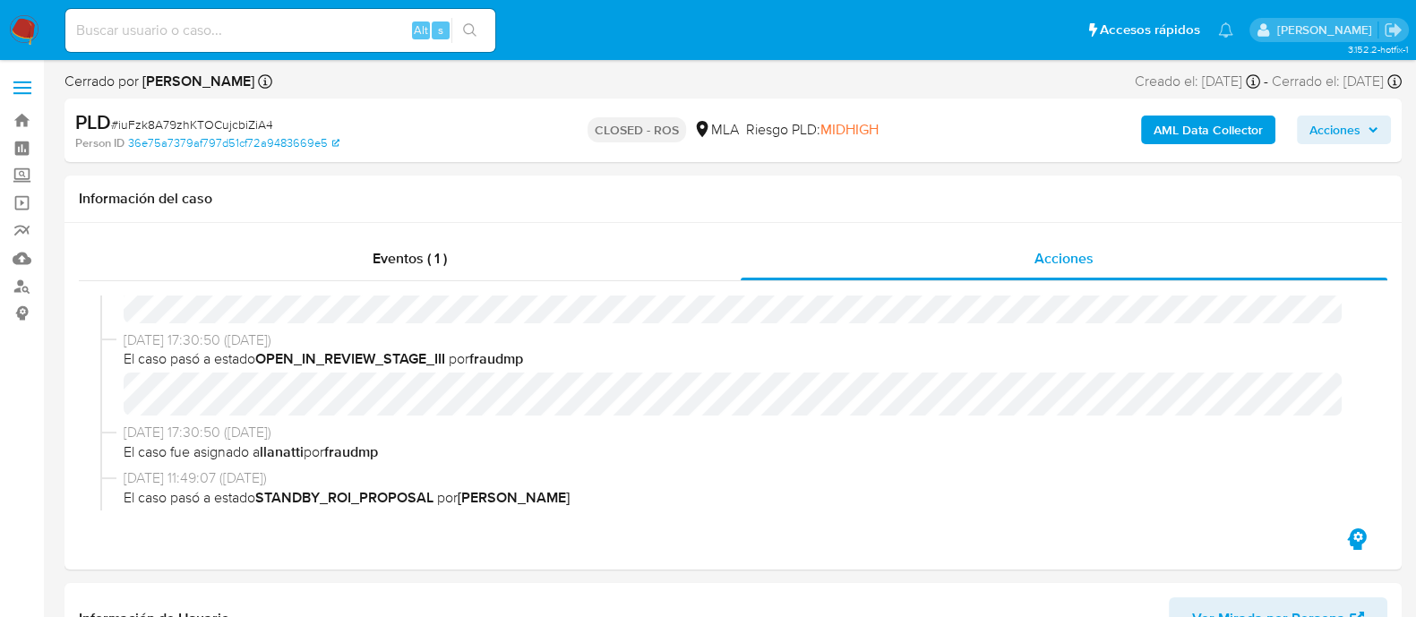
select select "10"
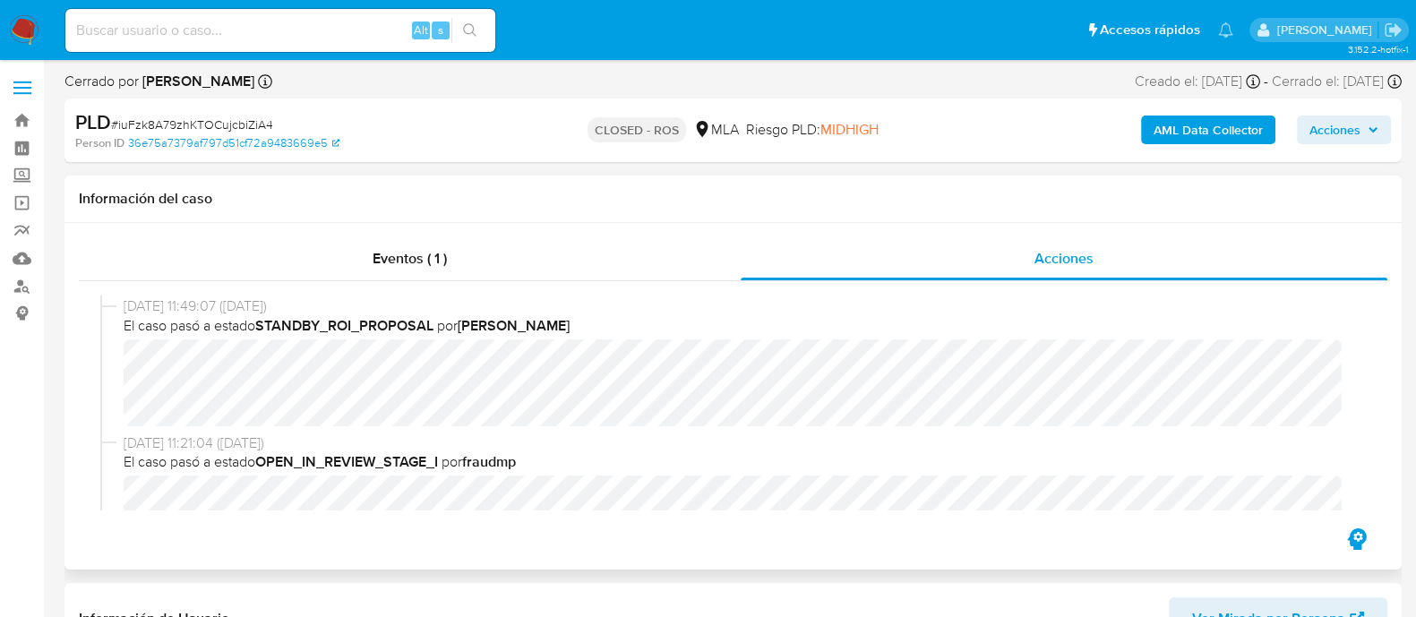
scroll to position [410, 0]
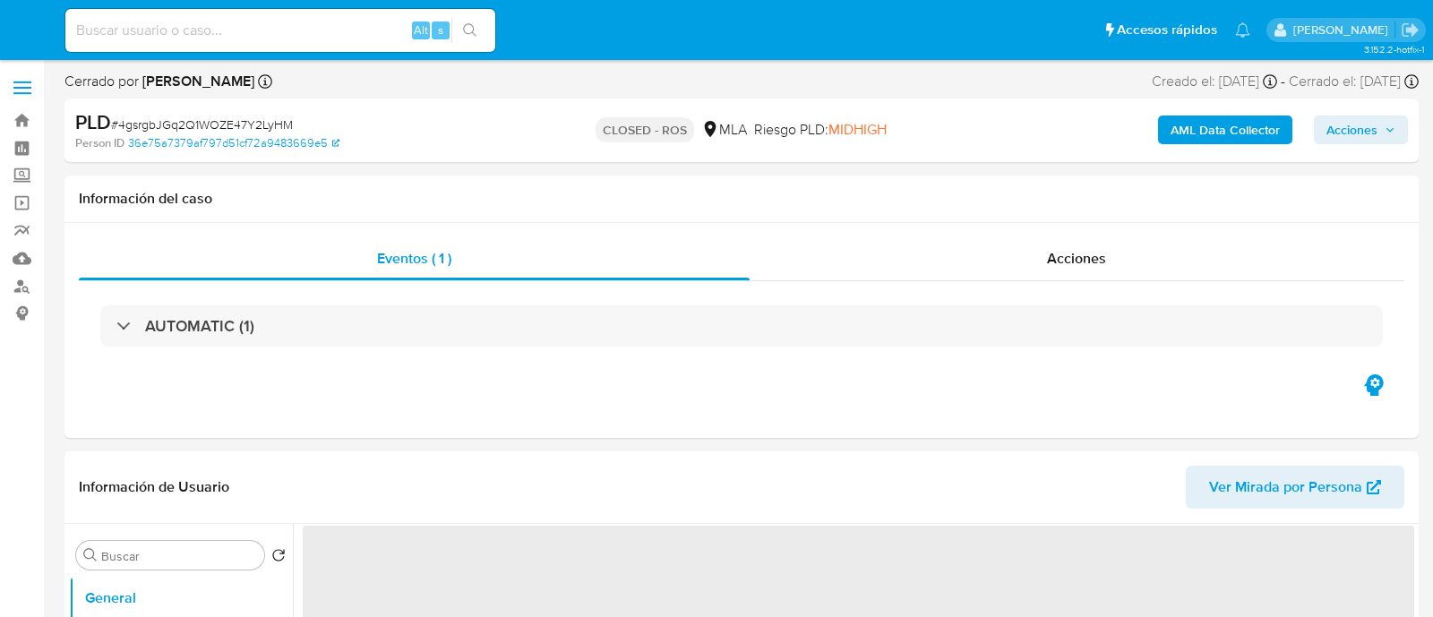
select select "10"
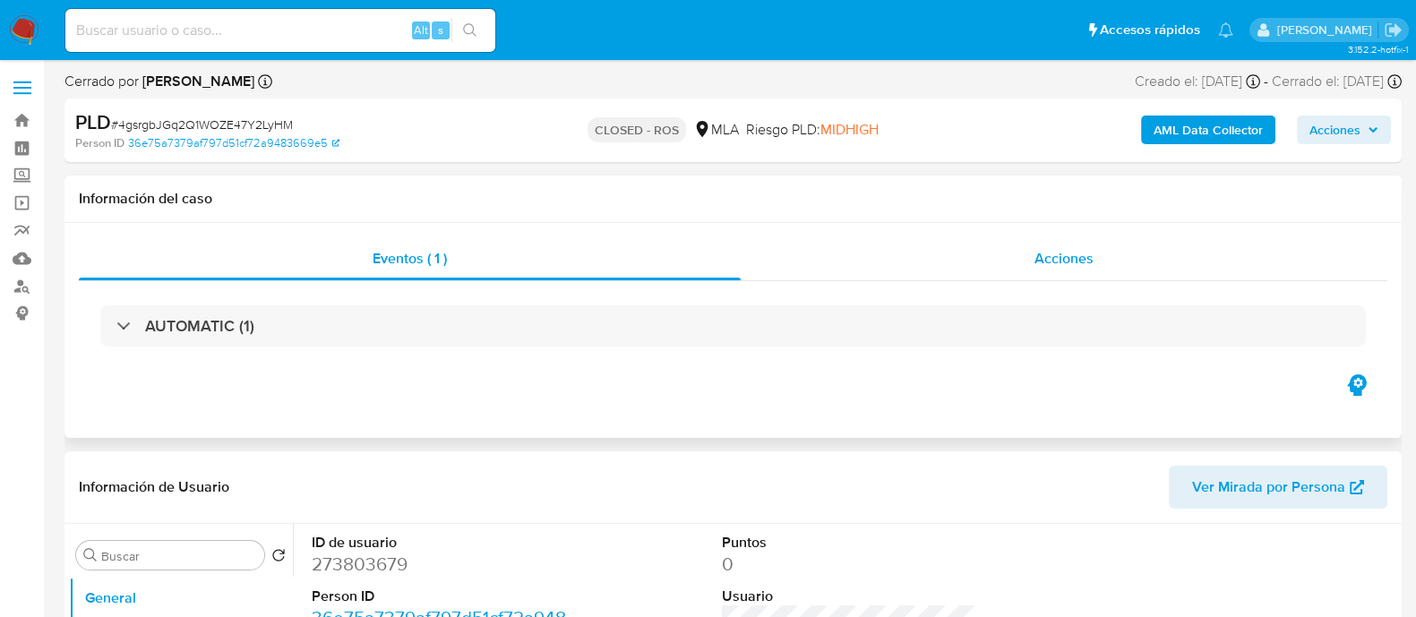
click at [1024, 258] on div "Acciones" at bounding box center [1064, 258] width 647 height 43
